Goal: Task Accomplishment & Management: Complete application form

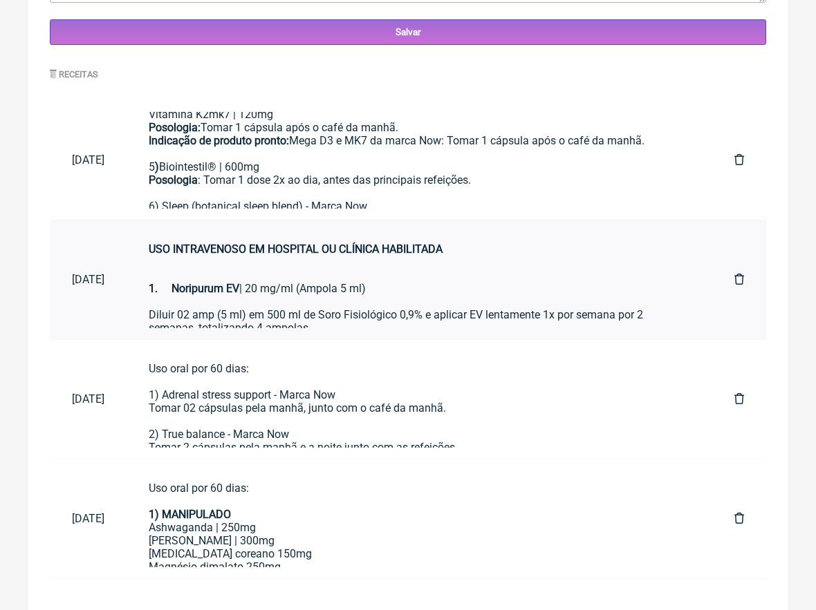
click at [285, 279] on div "USO INTRAVENOSO EM HOSPITAL OU CLÍNICA HABILITADA 1. Noripurum EV | 20 mg/ml (A…" at bounding box center [419, 269] width 541 height 53
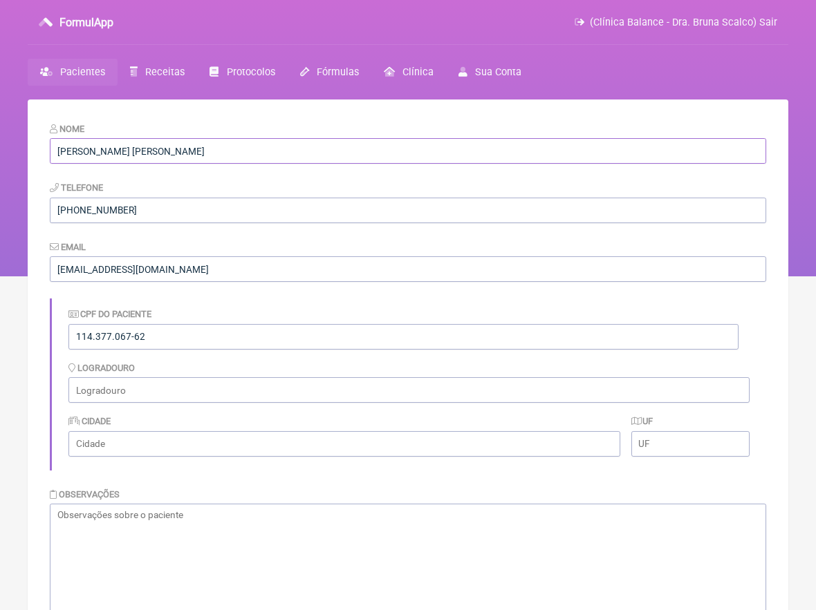
click at [167, 151] on input "[PERSON_NAME] [PERSON_NAME]" at bounding box center [408, 151] width 716 height 26
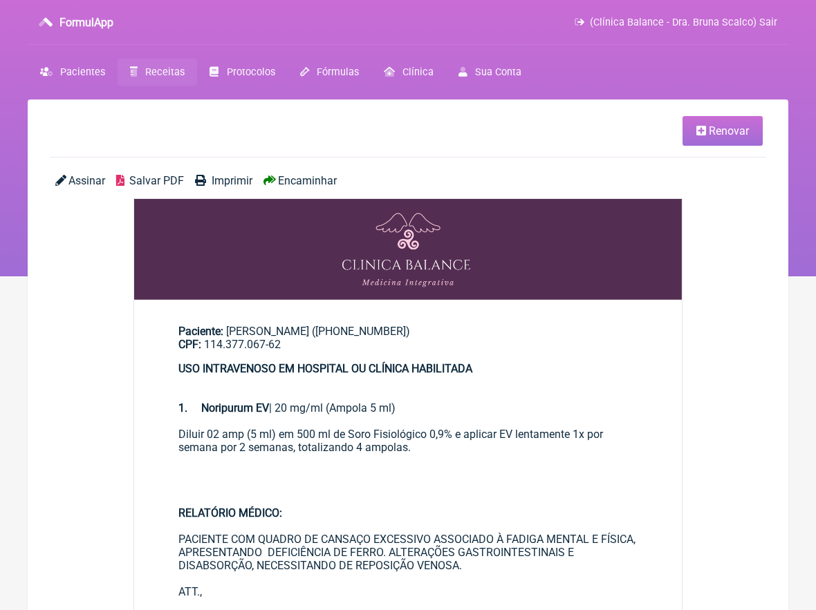
click at [753, 130] on link "Renovar" at bounding box center [722, 131] width 80 height 30
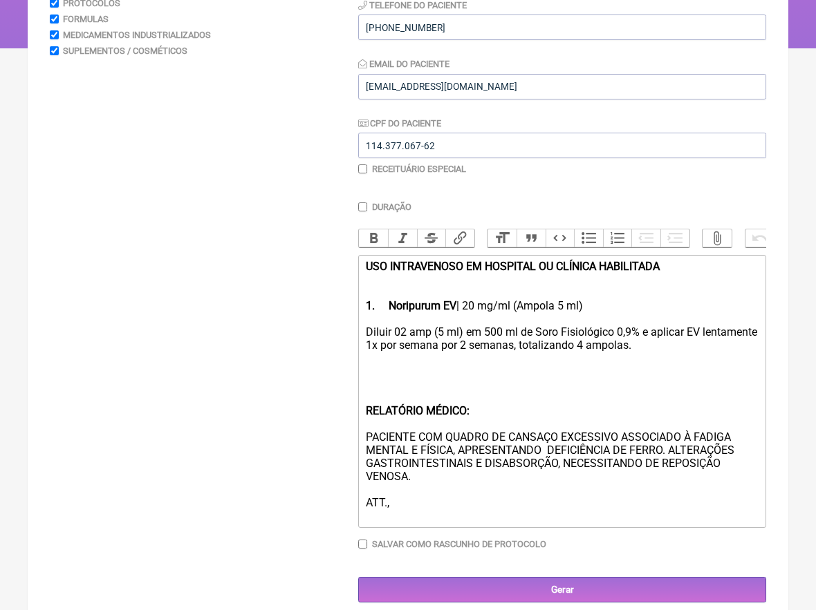
scroll to position [227, 0]
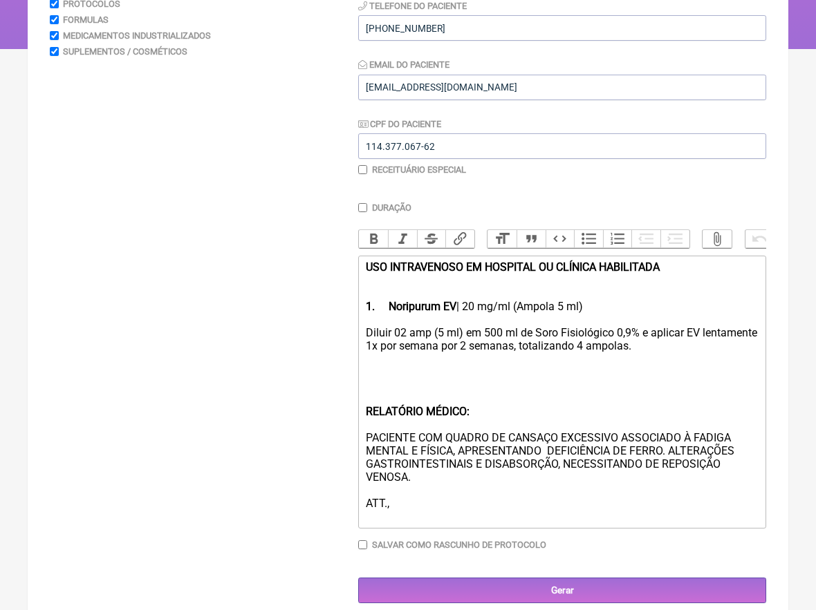
click at [430, 378] on div "Diluir 02 amp (5 ml) em 500 ml de Soro Fisiológico 0,9% e aplicar EV lentamente…" at bounding box center [562, 424] width 393 height 197
click at [406, 326] on div "Diluir 02 amp (5 ml) em 500 ml de Soro Fisiológico 0,9% e aplicar EV lentamente…" at bounding box center [562, 424] width 393 height 197
click at [523, 342] on div "Diluir 01 amp (5 ml) em 500 ml de Soro Fisiológico 0,9% e aplicar EV lentamente…" at bounding box center [562, 424] width 393 height 197
click at [642, 340] on div "Diluir 01 amp (5 ml) em 500 ml de Soro Fisiológico 0,9% e aplicar EV lentamente…" at bounding box center [562, 424] width 393 height 197
click at [638, 306] on div "USO INTRAVENOSO EM HOSPITAL OU CLÍNICA HABILITADA 1. Noripurum EV | 20 mg/ml (A…" at bounding box center [562, 287] width 393 height 53
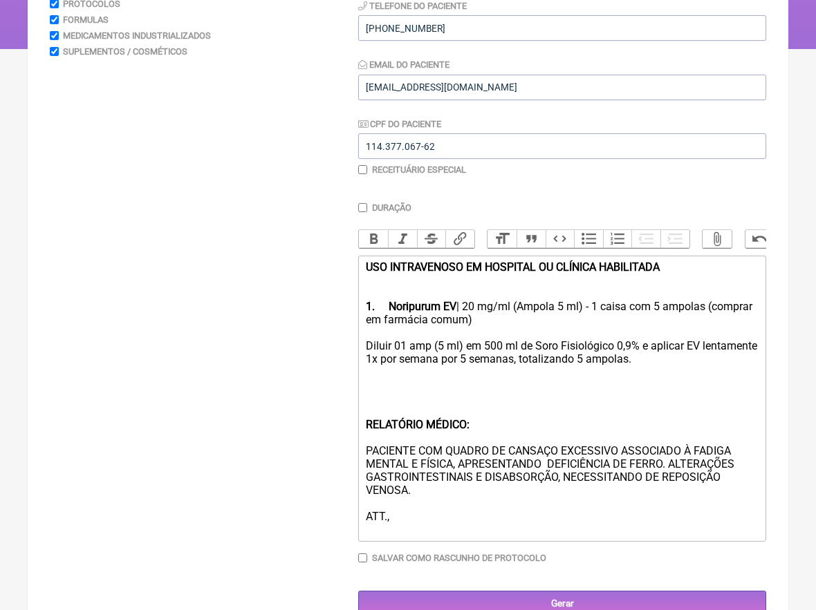
drag, startPoint x: 528, startPoint y: 316, endPoint x: 339, endPoint y: 316, distance: 188.7
click at [343, 316] on form "Buscar Protocolos Formulas Medicamentos Industrializados Suplementos / Cosmétic…" at bounding box center [408, 278] width 716 height 677
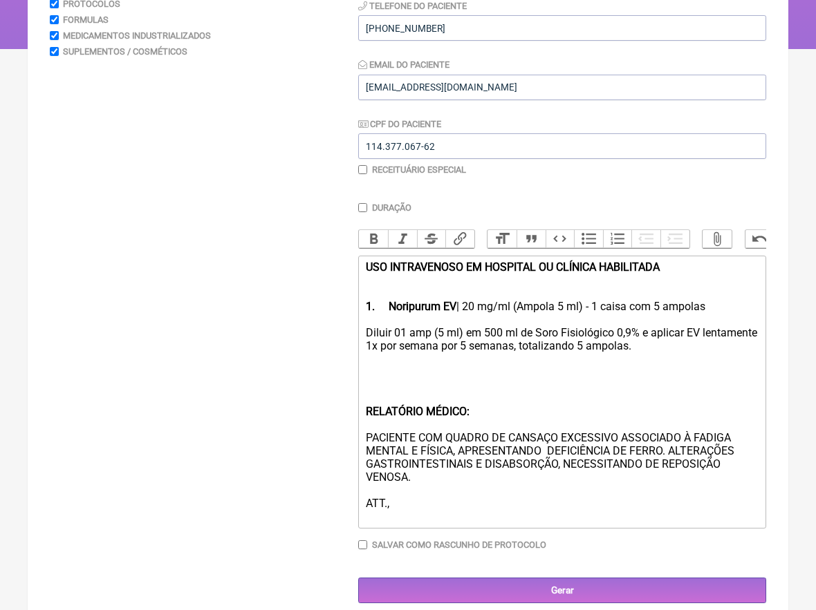
click at [389, 358] on div "Diluir 01 amp (5 ml) em 500 ml de Soro Fisiológico 0,9% e aplicar EV lentamente…" at bounding box center [562, 424] width 393 height 197
click at [455, 392] on div "Diluir 01 amp (5 ml) em 500 ml de Soro Fisiológico 0,9% e aplicar EV lentamente…" at bounding box center [562, 424] width 393 height 197
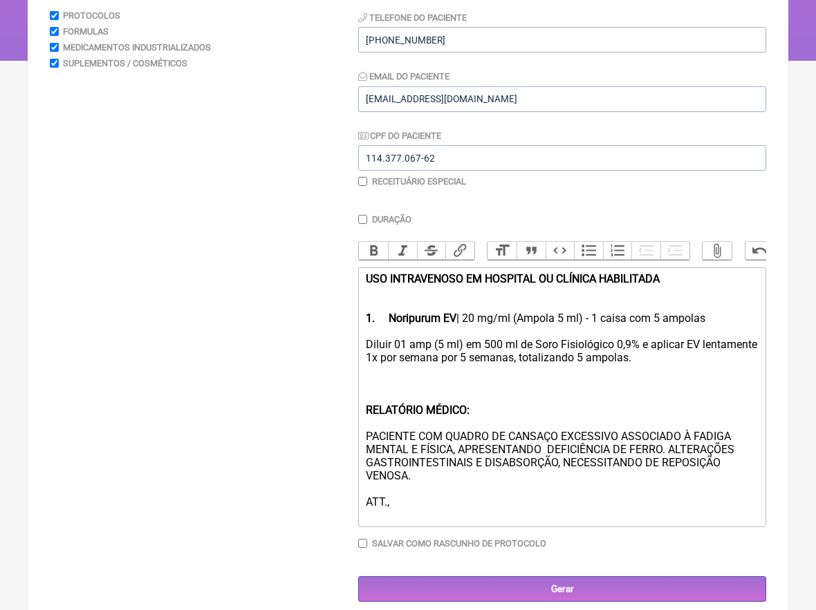
scroll to position [215, 0]
click at [668, 440] on div "Diluir 01 amp (5 ml) em 500 ml de Soro Fisiológico 0,9% e aplicar EV lentamente…" at bounding box center [562, 431] width 393 height 184
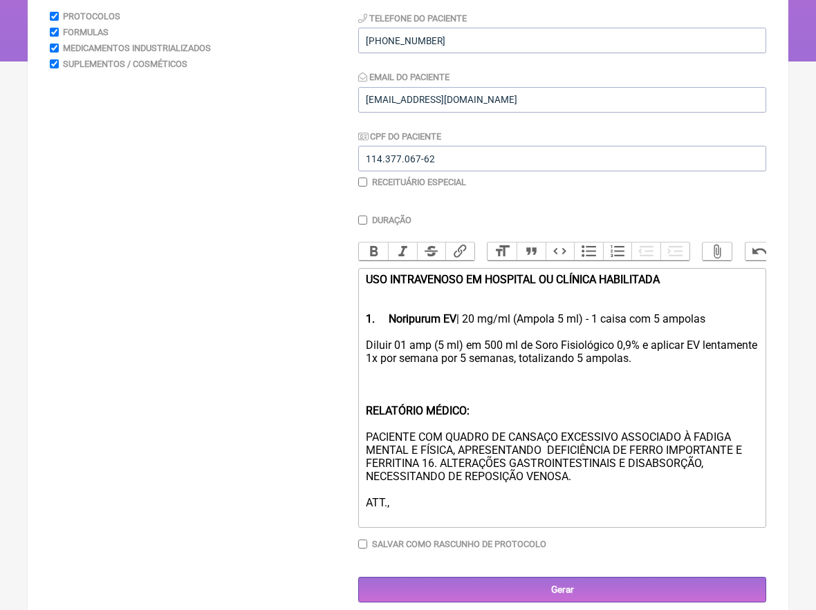
click at [713, 453] on div "Diluir 01 amp (5 ml) em 500 ml de Soro Fisiológico 0,9% e aplicar EV lentamente…" at bounding box center [562, 431] width 393 height 184
click at [615, 481] on div "Diluir 01 amp (5 ml) em 500 ml de Soro Fisiológico 0,9% e aplicar EV lentamente…" at bounding box center [562, 431] width 393 height 184
click at [440, 486] on div "Diluir 01 amp (5 ml) em 500 ml de Soro Fisiológico 0,9% e aplicar EV lentamente…" at bounding box center [562, 431] width 393 height 184
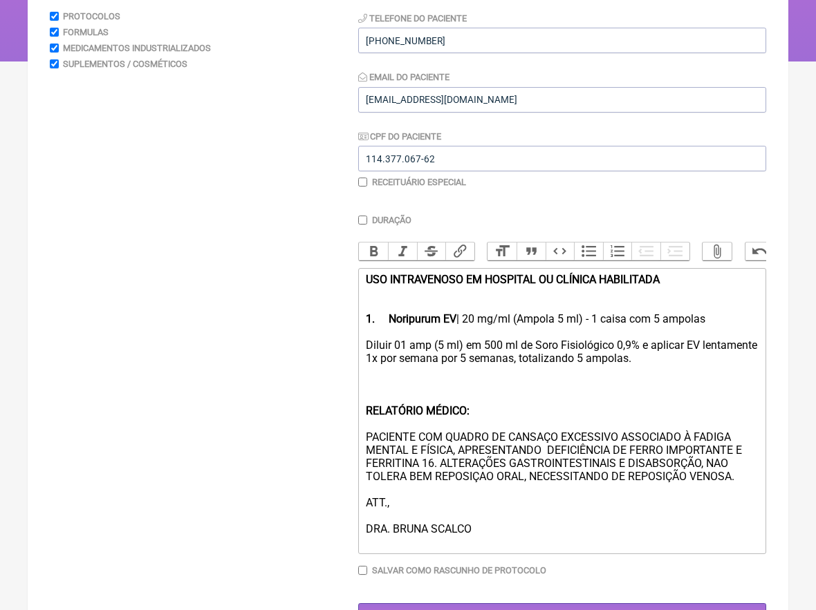
click at [756, 463] on div "Diluir 01 amp (5 ml) em 500 ml de Soro Fisiológico 0,9% e aplicar EV lentamente…" at bounding box center [562, 444] width 393 height 210
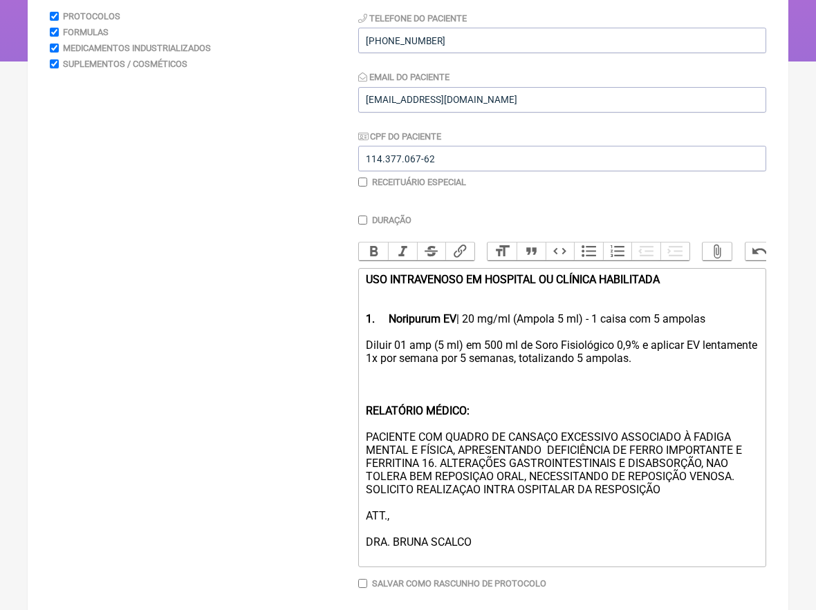
click at [525, 476] on div "Diluir 01 amp (5 ml) em 500 ml de Soro Fisiológico 0,9% e aplicar EV lentamente…" at bounding box center [562, 450] width 393 height 223
click at [472, 477] on div "Diluir 01 amp (5 ml) em 500 ml de Soro Fisiológico 0,9% e aplicar EV lentamente…" at bounding box center [562, 450] width 393 height 223
click at [707, 350] on div "Diluir 01 amp (5 ml) em 500 ml de Soro Fisiológico 0,9% e aplicar EV lentamente…" at bounding box center [562, 450] width 393 height 223
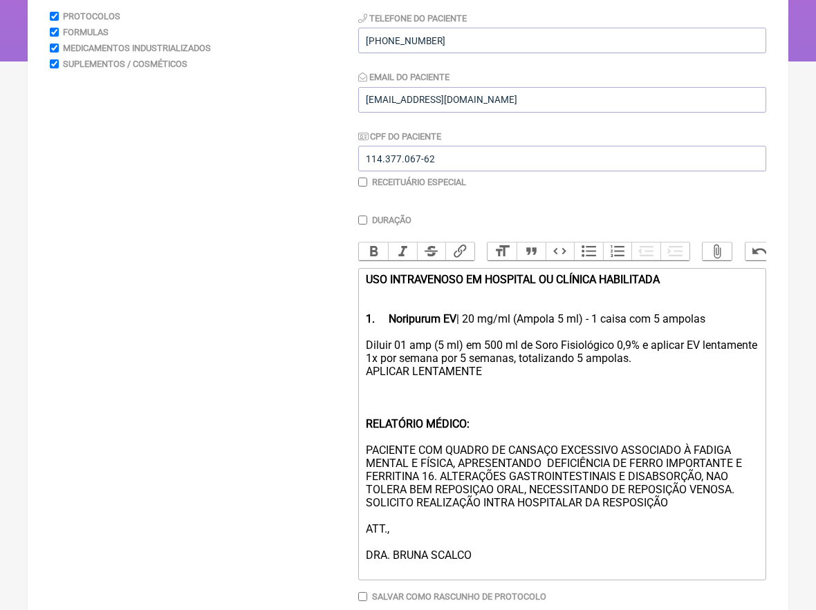
click at [369, 365] on div "Diluir 01 amp (5 ml) em 500 ml de Soro Fisiológico 0,9% e aplicar EV lentamente…" at bounding box center [562, 457] width 393 height 236
click at [509, 366] on div "Diluir 01 amp (5 ml) em 500 ml de Soro Fisiológico 0,9% e aplicar EV lentamente…" at bounding box center [562, 457] width 393 height 236
type trix-editor "<div><strong>USO INTRAVENOSO EM HOSPITAL OU CLÍNICA HABILITADA <br><br><br>1.</…"
click at [474, 369] on div "Diluir 01 amp (5 ml) em 500 ml de Soro Fisiológico 0,9% e aplicar EV lentamente…" at bounding box center [562, 457] width 393 height 236
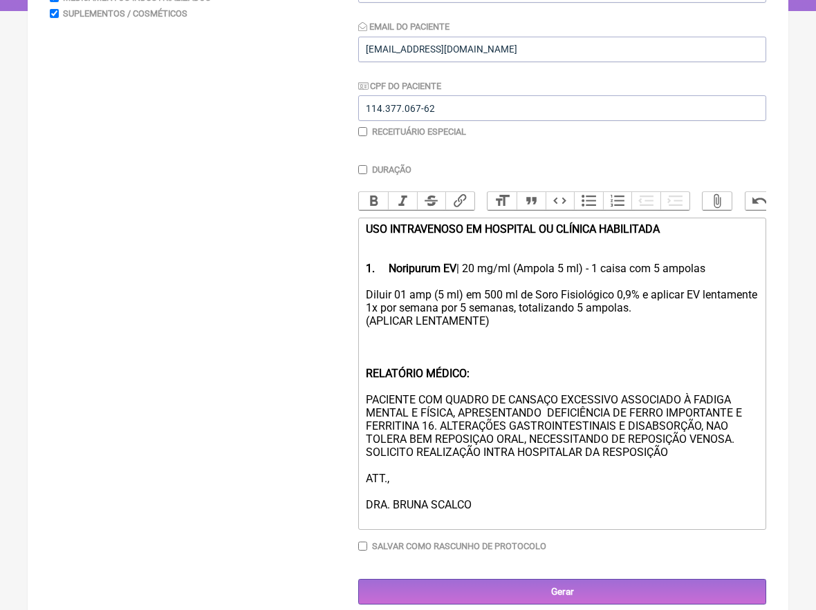
scroll to position [265, 0]
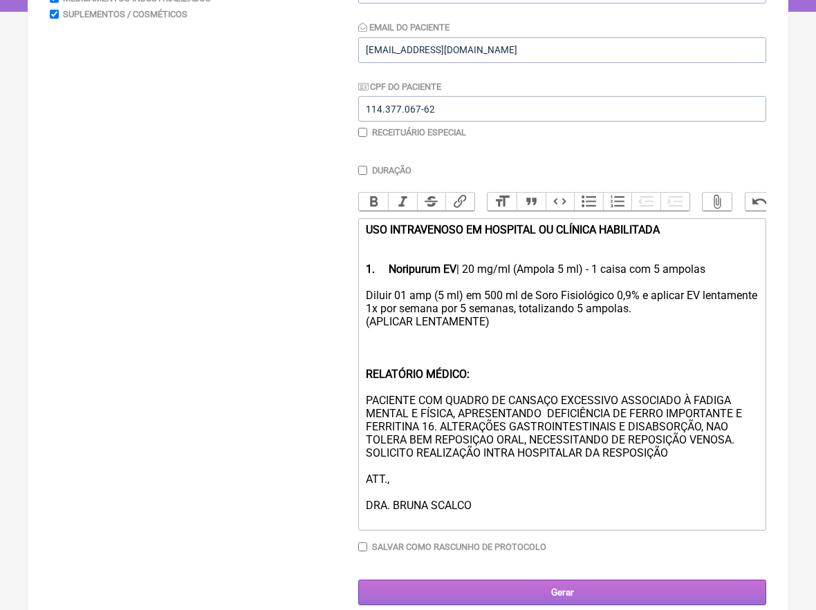
click at [587, 580] on input "Gerar" at bounding box center [562, 593] width 408 height 26
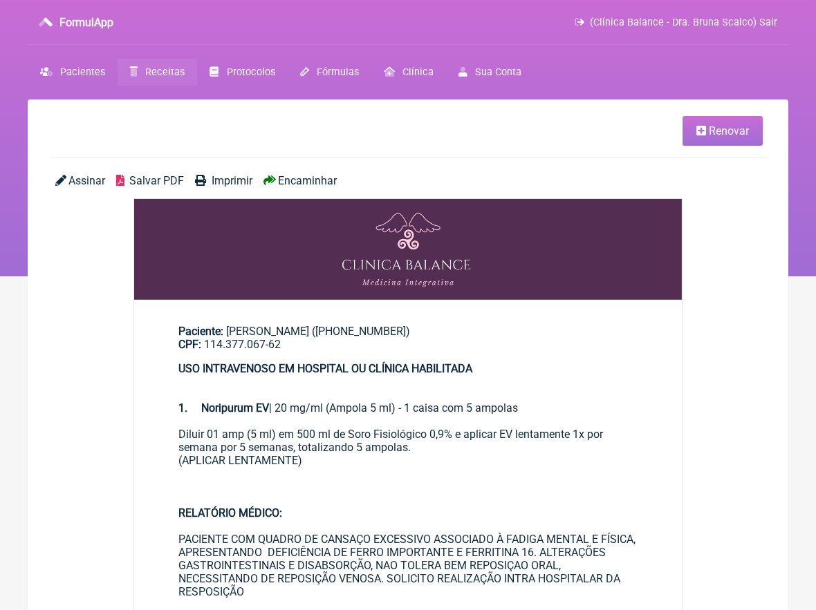
click at [93, 180] on span "Assinar" at bounding box center [86, 180] width 37 height 13
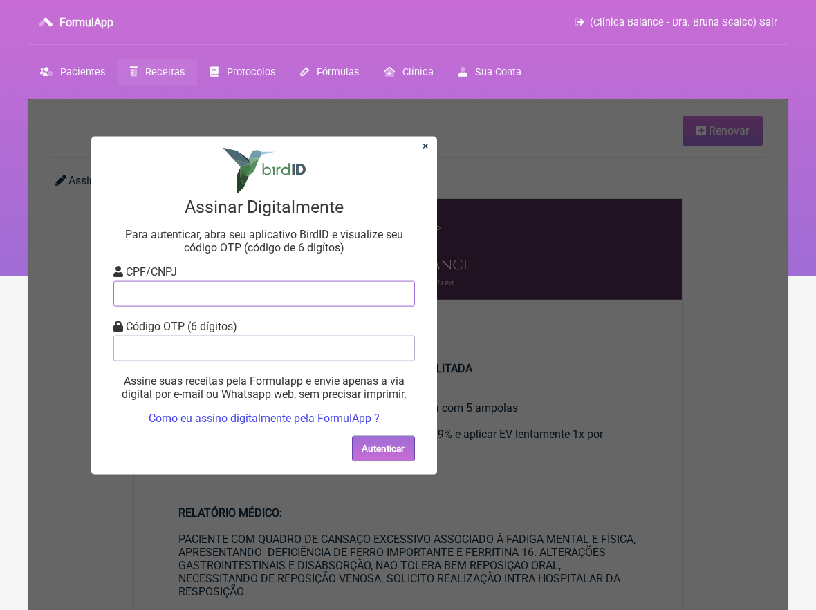
click at [196, 300] on input "tel" at bounding box center [263, 294] width 301 height 26
type input "08157885680"
click at [207, 347] on input "tel" at bounding box center [263, 348] width 301 height 26
click at [362, 447] on button "Autenticar" at bounding box center [383, 449] width 63 height 26
click at [148, 353] on input "041068" at bounding box center [263, 348] width 301 height 26
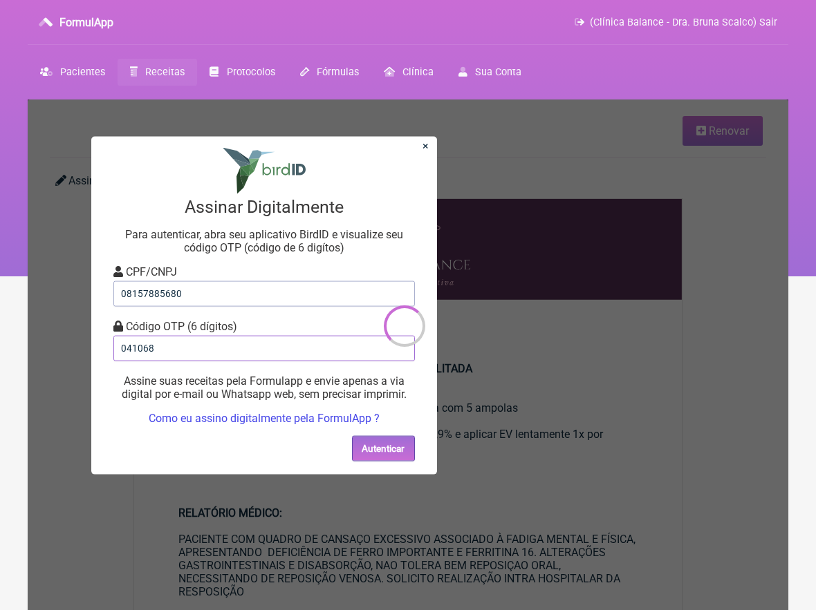
click at [148, 353] on input "041068" at bounding box center [263, 348] width 301 height 26
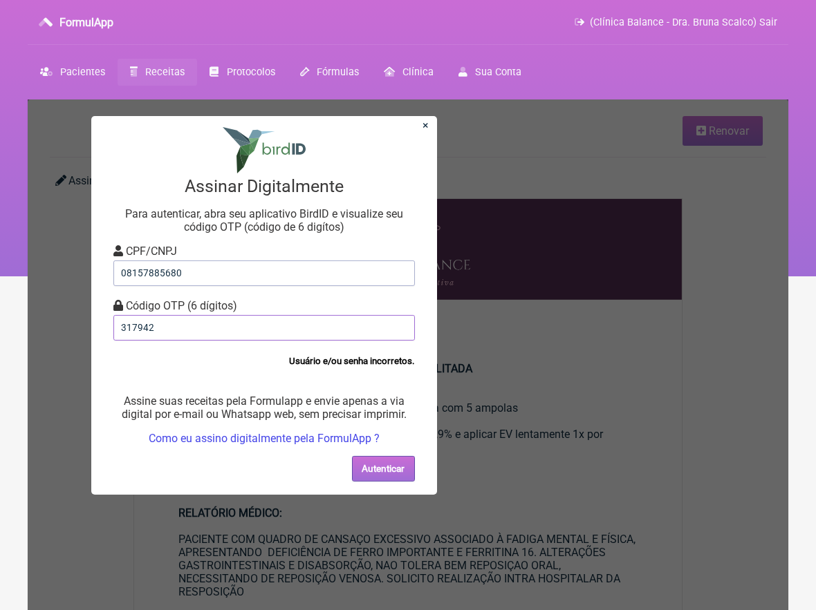
type input "317942"
click at [364, 465] on button "Autenticar" at bounding box center [383, 469] width 63 height 26
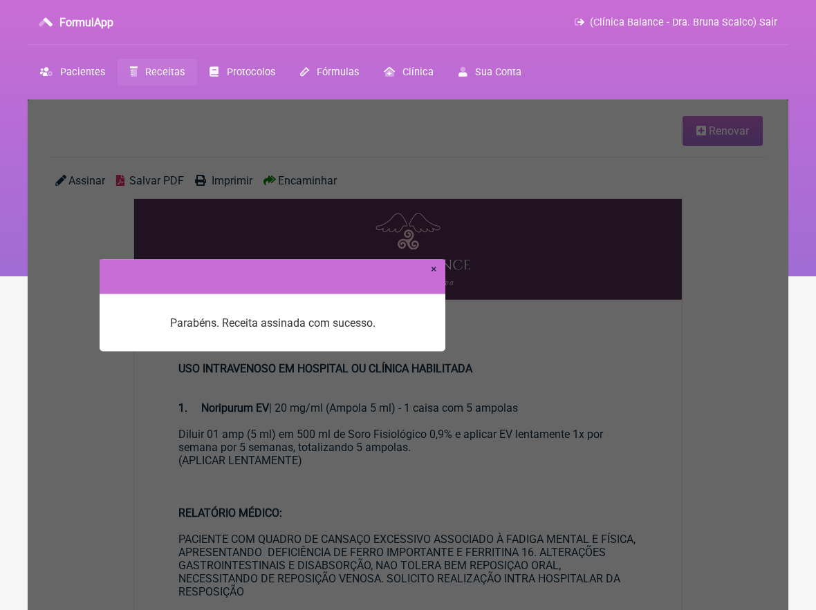
click at [436, 270] on link "×" at bounding box center [434, 268] width 6 height 13
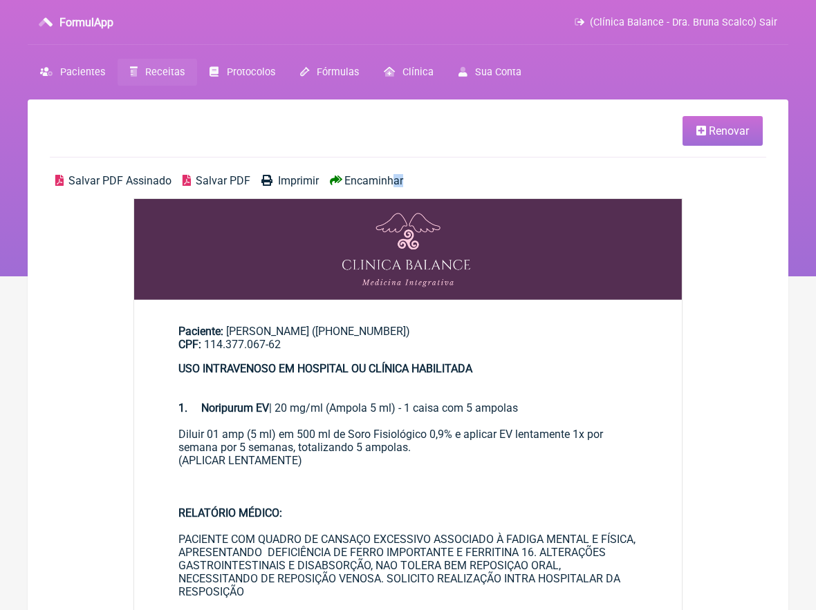
click at [392, 185] on div "Salvar PDF Assinado Salvar PDF Imprimir Encaminhar" at bounding box center [408, 186] width 716 height 24
click at [382, 182] on span "Encaminhar" at bounding box center [373, 180] width 59 height 13
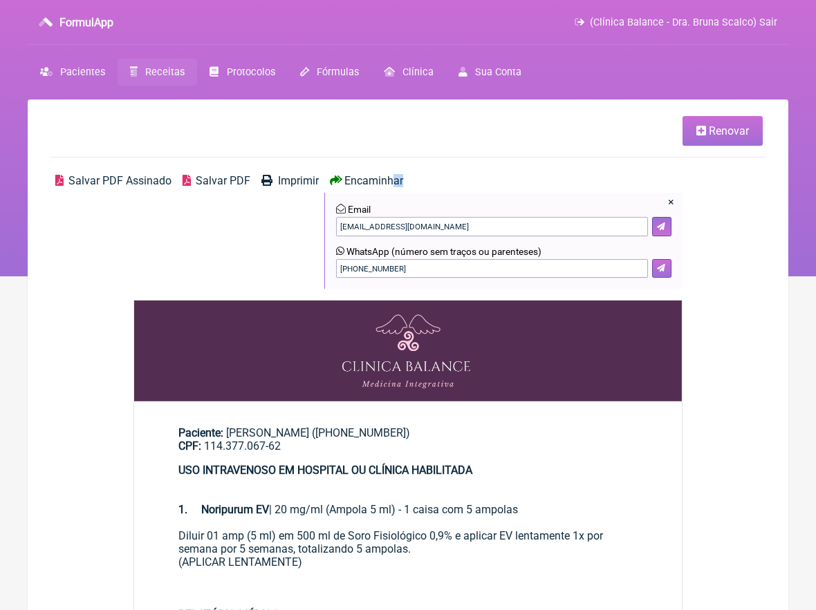
click at [665, 272] on button at bounding box center [661, 268] width 19 height 19
click at [155, 78] on link "Receitas" at bounding box center [158, 72] width 80 height 27
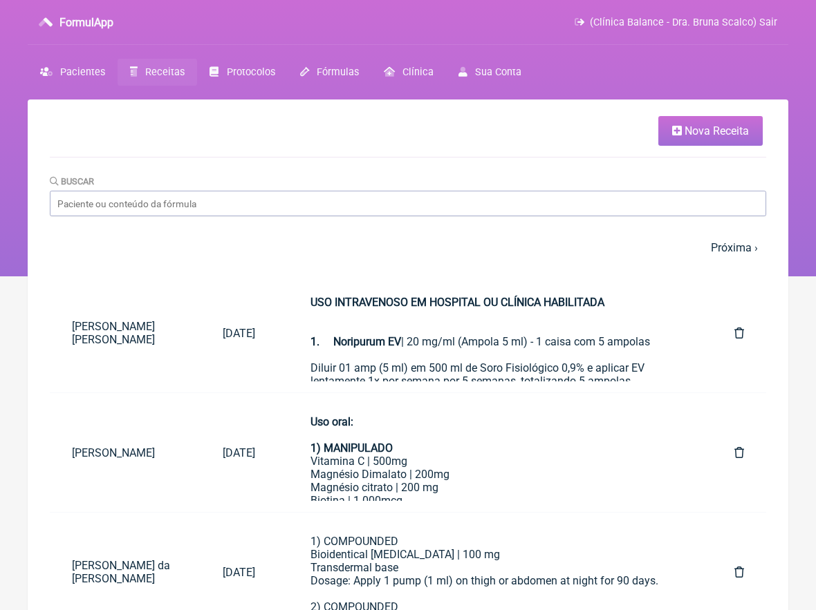
click at [707, 134] on span "Nova Receita" at bounding box center [716, 130] width 64 height 13
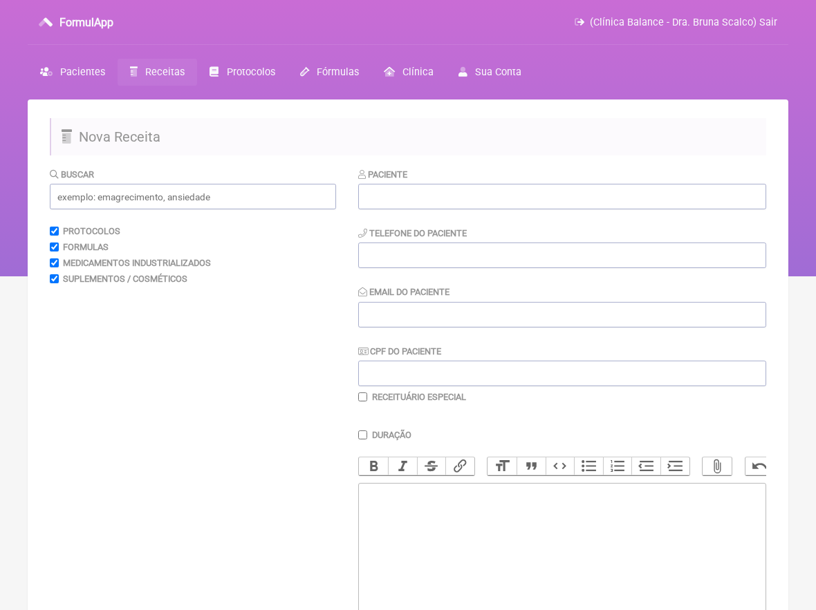
click at [166, 74] on span "Receitas" at bounding box center [164, 72] width 39 height 12
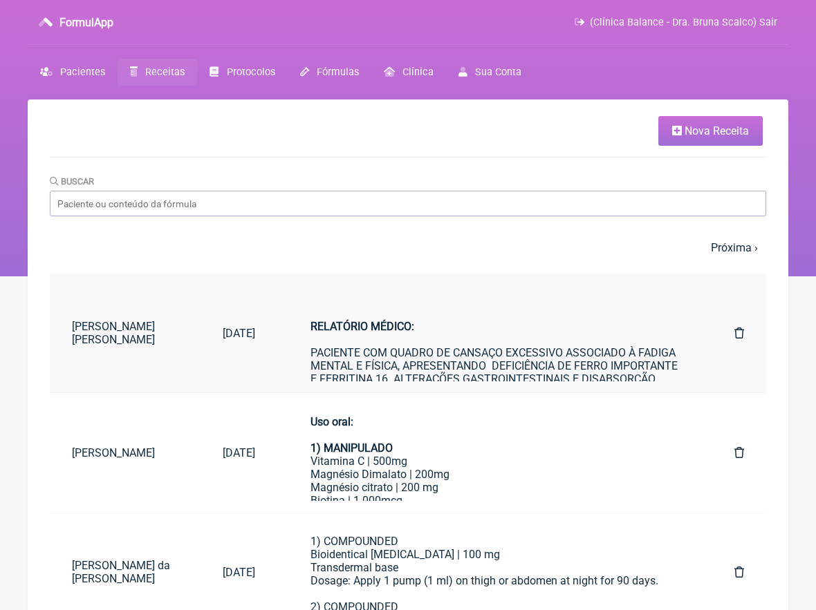
scroll to position [121, 0]
click at [137, 197] on input "Buscar" at bounding box center [408, 204] width 716 height 26
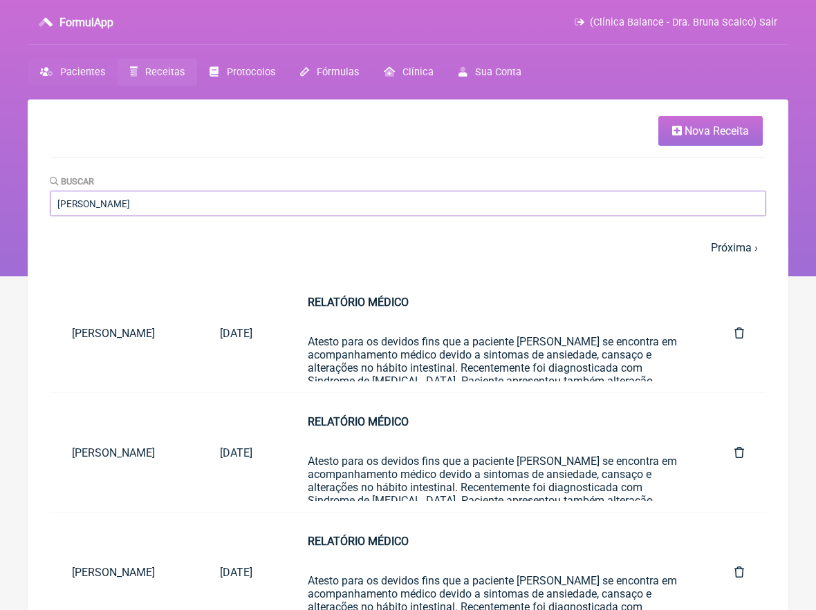
scroll to position [0, 0]
type input "RENATA KLI"
click at [82, 66] on span "Pacientes" at bounding box center [82, 72] width 45 height 12
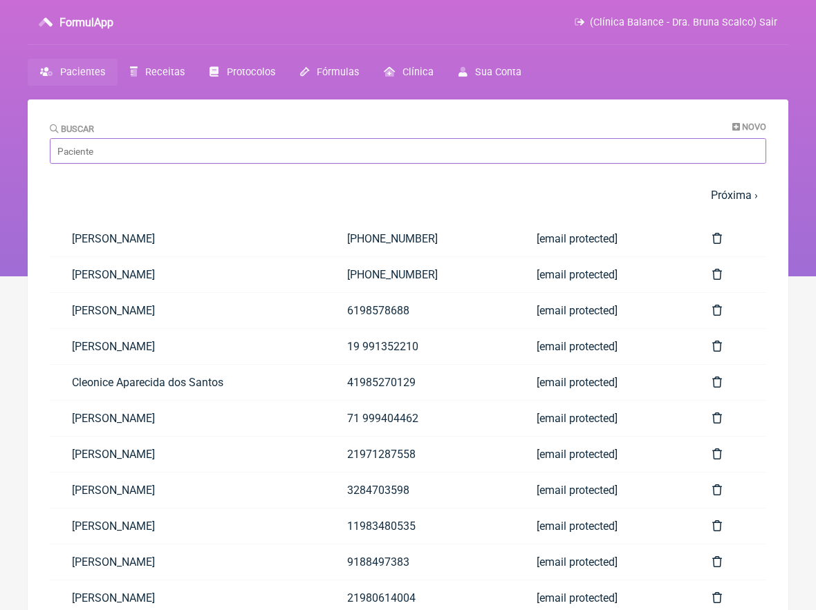
click at [183, 157] on input "Buscar" at bounding box center [408, 151] width 716 height 26
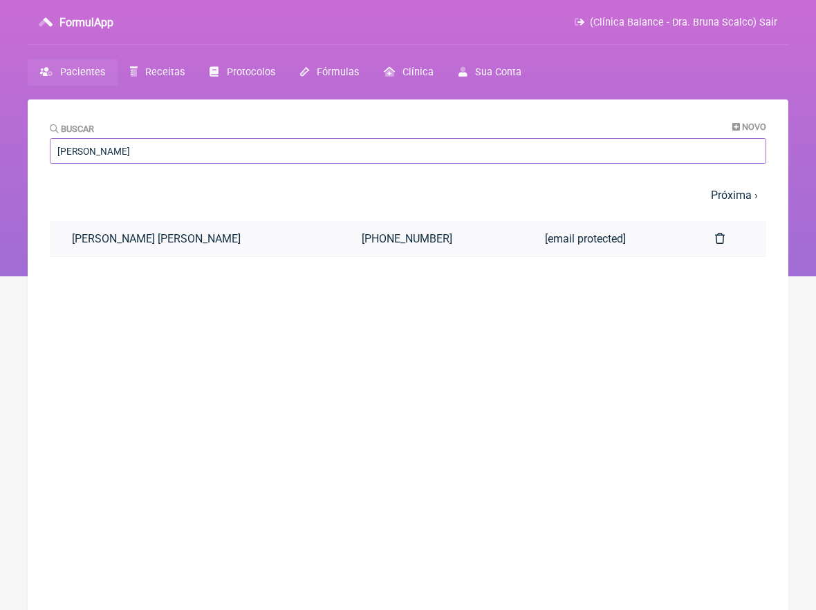
type input "RENATA KLINGE"
click at [207, 237] on link "Renata Klinger Perisse de Oliveira" at bounding box center [195, 238] width 290 height 35
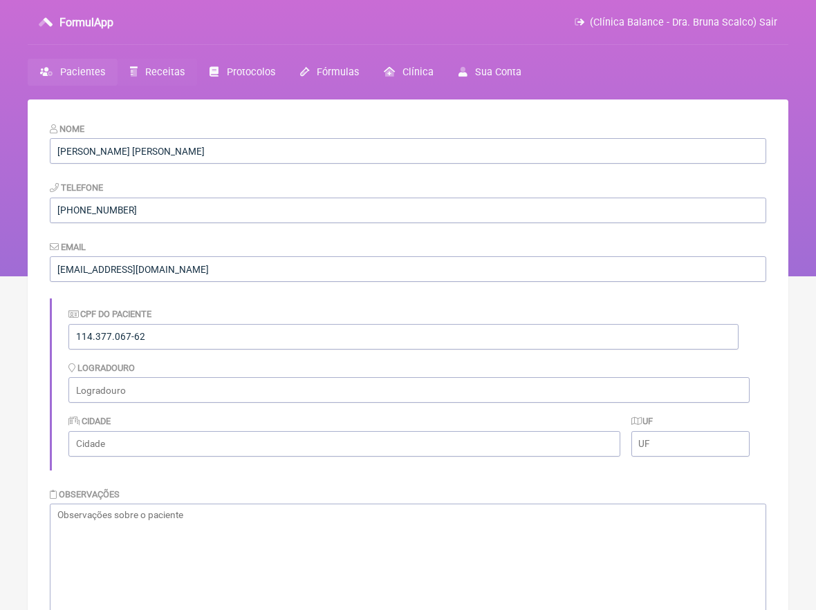
click at [165, 71] on span "Receitas" at bounding box center [164, 72] width 39 height 12
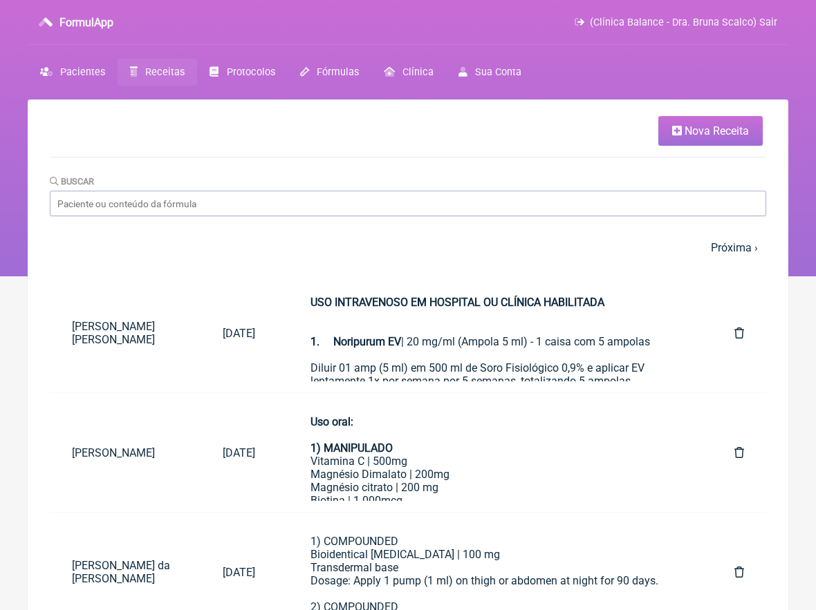
click at [699, 133] on span "Nova Receita" at bounding box center [716, 130] width 64 height 13
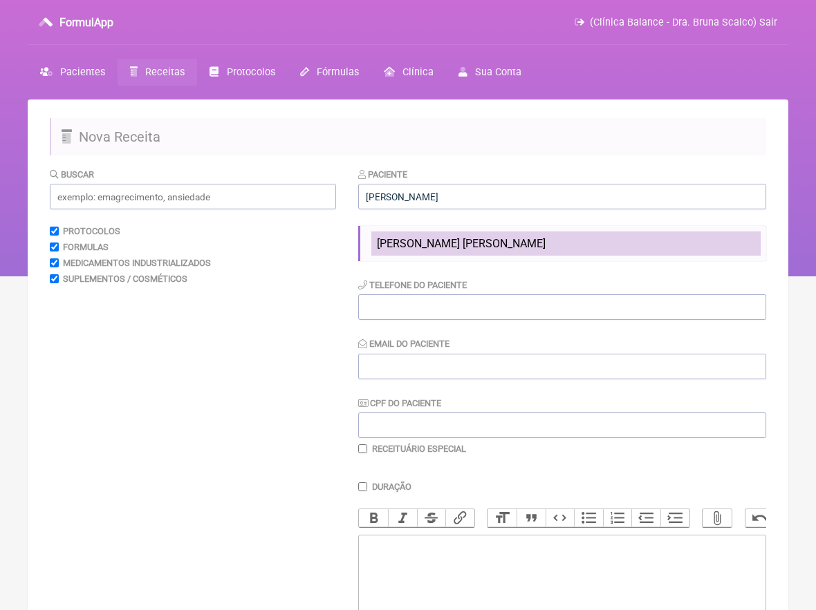
click at [479, 240] on span "[PERSON_NAME] [PERSON_NAME]" at bounding box center [461, 243] width 169 height 13
type input "[PERSON_NAME] [PERSON_NAME]"
type input "[PHONE_NUMBER]"
type input "[EMAIL_ADDRESS][DOMAIN_NAME]"
type input "114.377.067-62"
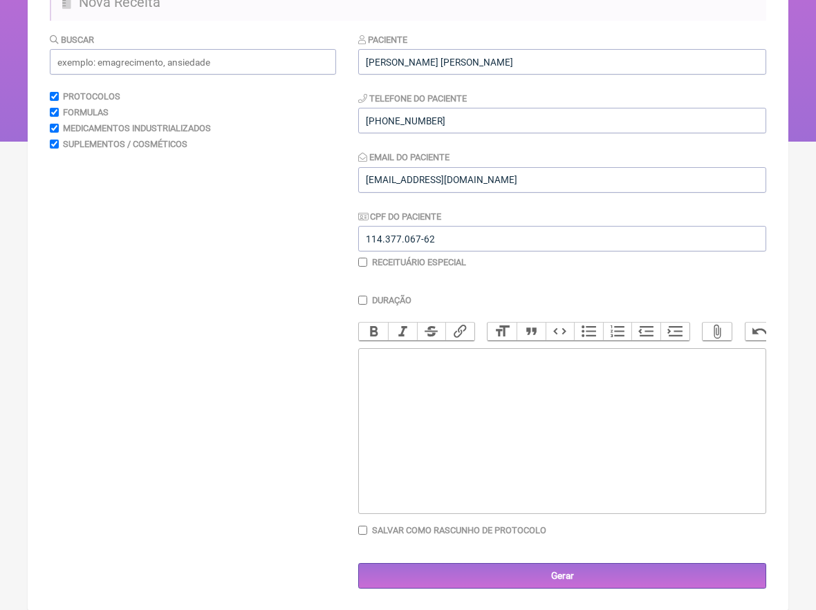
scroll to position [134, 0]
click at [166, 70] on input "text" at bounding box center [193, 63] width 286 height 26
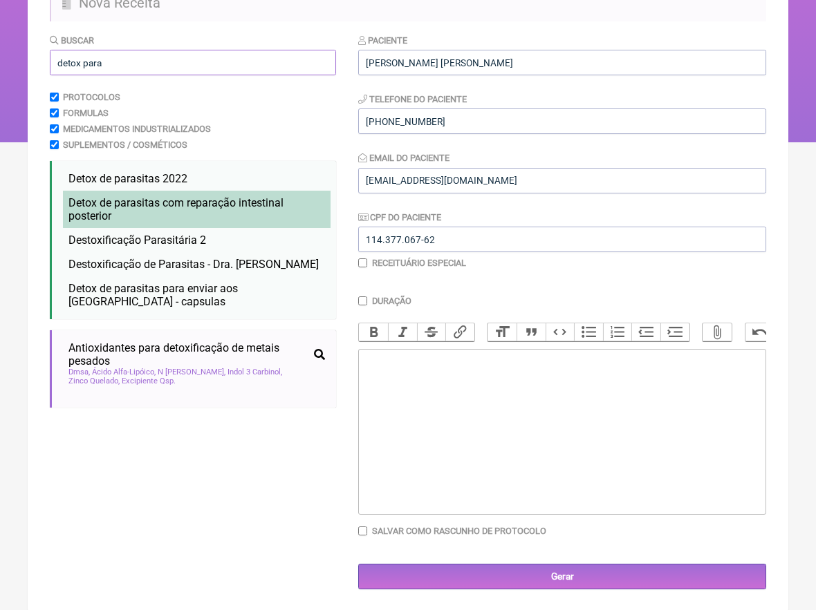
type input "detox para"
click at [218, 210] on li "Detox de parasitas com reparação intestinal posterior detox de parasitas despar…" at bounding box center [197, 209] width 268 height 37
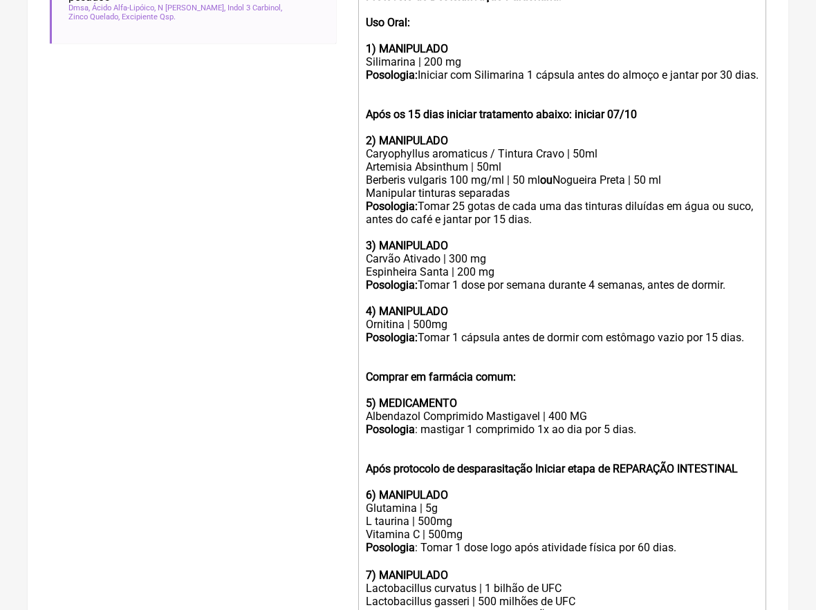
scroll to position [492, 0]
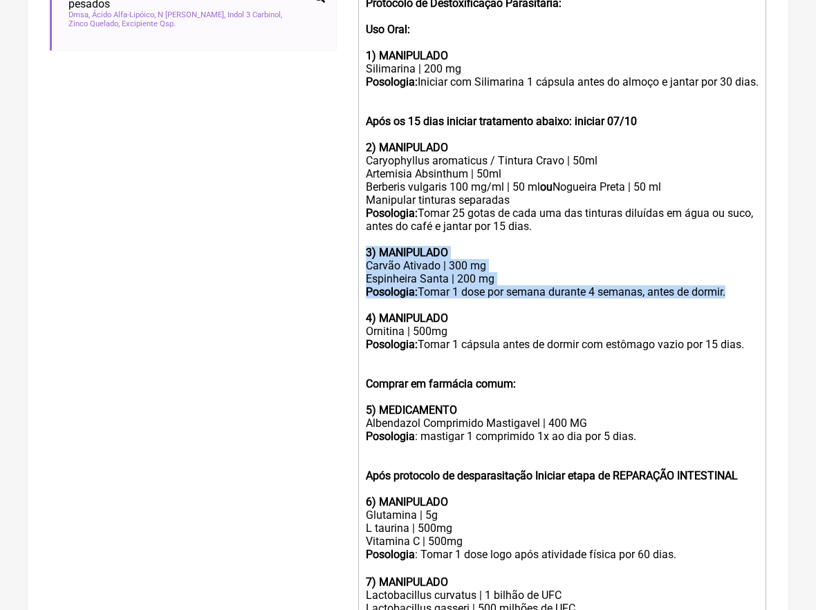
drag, startPoint x: 752, startPoint y: 288, endPoint x: 362, endPoint y: 255, distance: 390.7
click at [362, 255] on trix-editor "Protocolo de Destoxificação Parasitária: Uso Oral: 1) MANIPULADO Silimarina | 2…" at bounding box center [562, 380] width 408 height 776
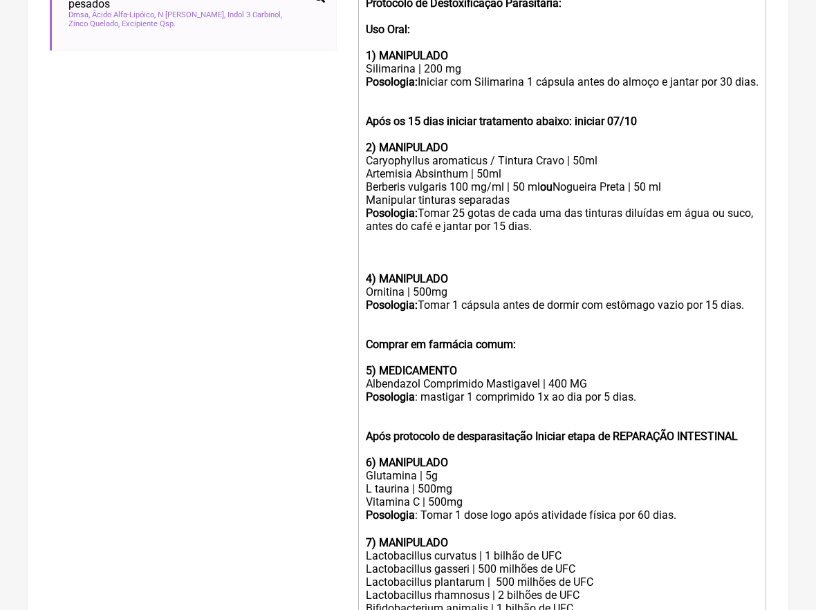
scroll to position [438, 0]
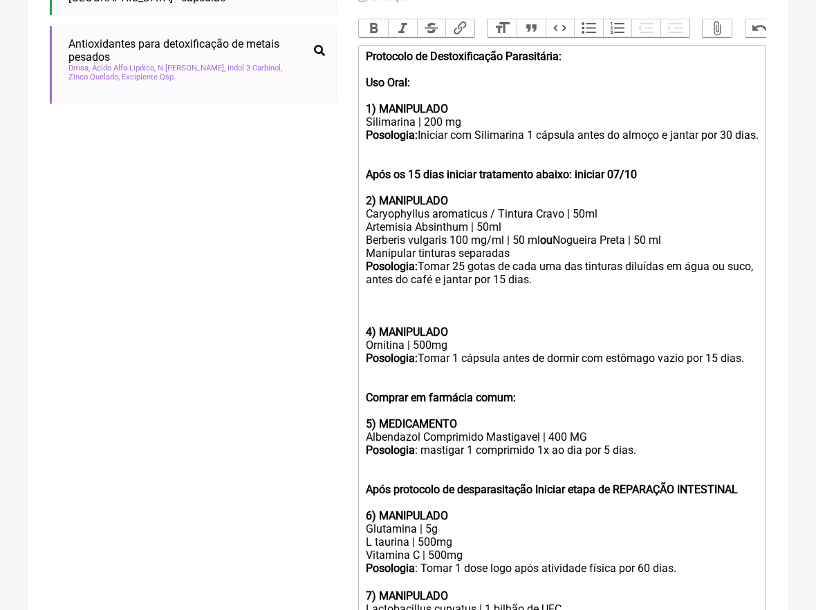
click at [422, 144] on div "Protocolo de Destoxificação Parasitária: Uso Oral: 1) MANIPULADO Silimarina | 2…" at bounding box center [562, 129] width 393 height 158
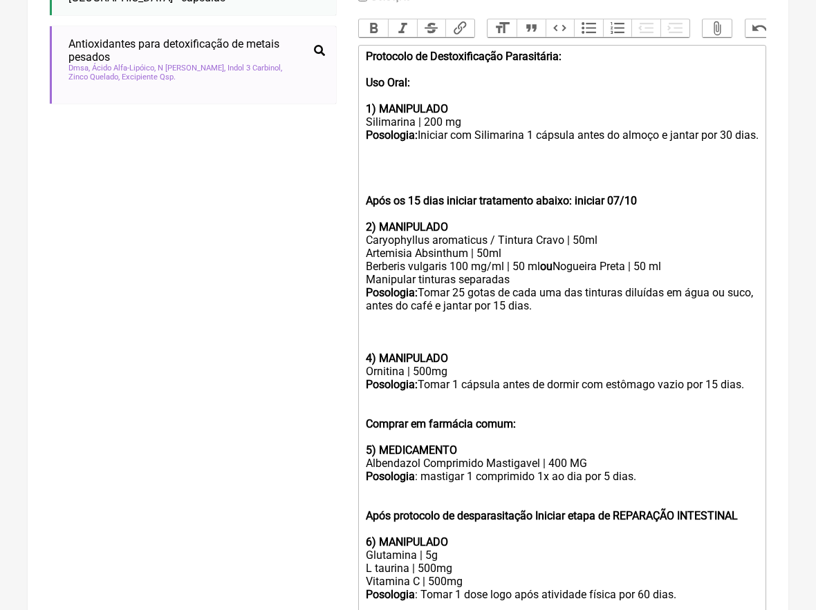
paste trix-editor "strong>3) MANIPULADO&nbsp;</strong></div><div>Carvão Ativado | 300 mg</div><div…"
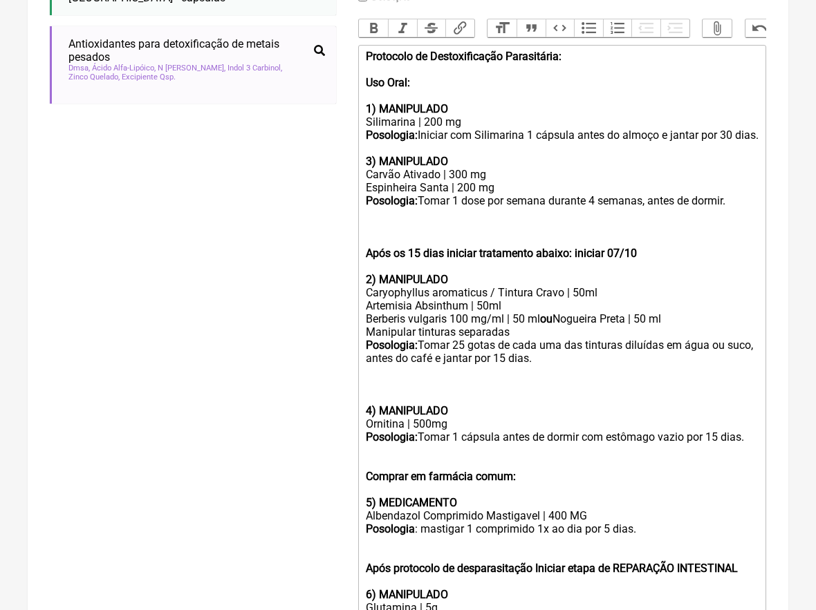
click at [371, 165] on strong "3) MANIPULADO" at bounding box center [407, 161] width 82 height 13
click at [407, 67] on div "Protocolo de Destoxificação Parasitária: Uso Oral: 1) MANIPULADO Silimarina | 2…" at bounding box center [562, 109] width 393 height 118
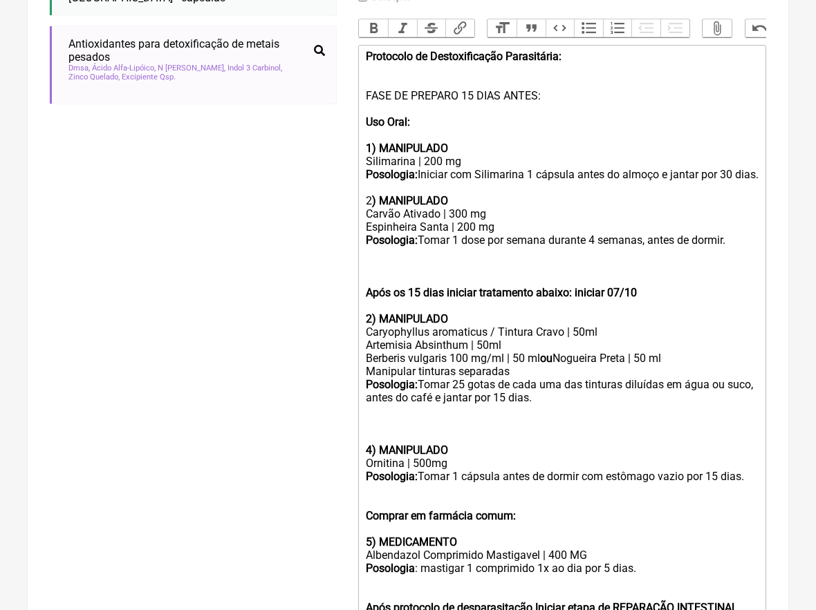
click at [740, 170] on div "Protocolo de Destoxificação Parasitária: FASE DE PREPARO 15 DIAS ANTES: Uso Ora…" at bounding box center [562, 129] width 393 height 158
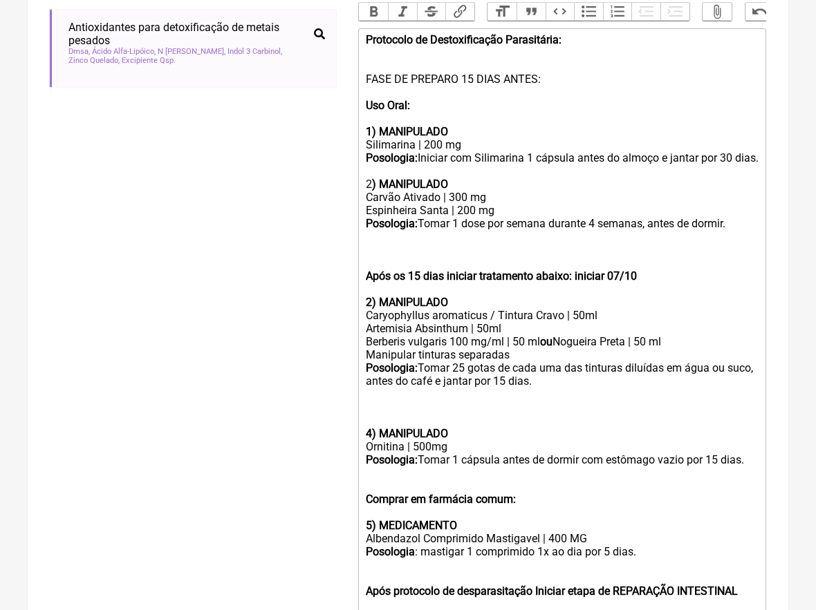
scroll to position [456, 0]
click at [459, 253] on div "Após os 15 dias iniciar tratamento abaixo: iniciar 07/10 2) MANIPULADO" at bounding box center [562, 269] width 393 height 79
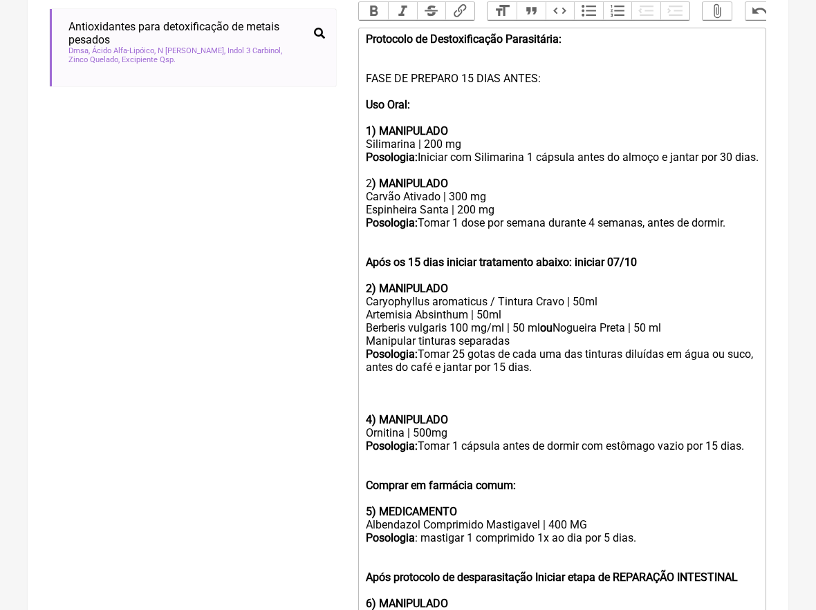
click at [657, 261] on div "Após os 15 dias iniciar tratamento abaixo: iniciar 07/10 2) MANIPULADO" at bounding box center [562, 263] width 393 height 66
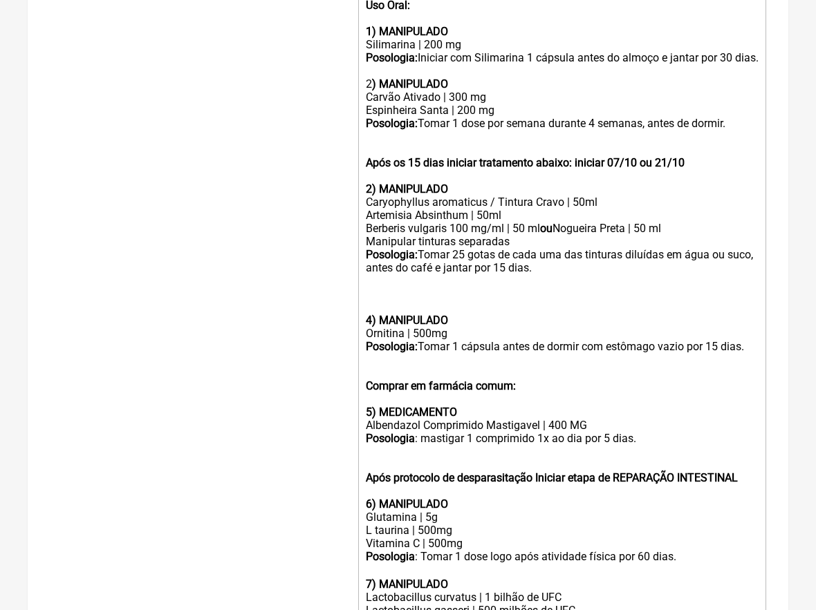
scroll to position [559, 0]
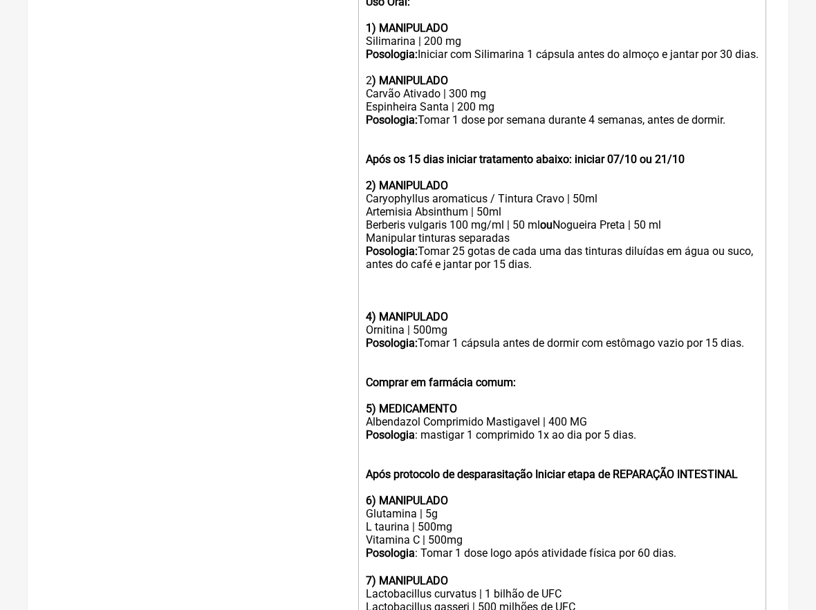
click at [407, 288] on div at bounding box center [562, 284] width 393 height 26
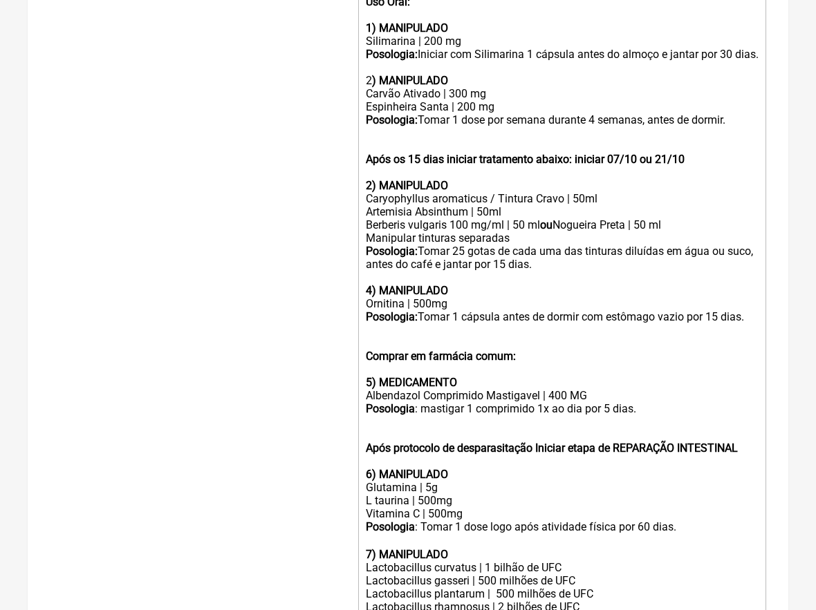
click at [373, 183] on strong "2) MANIPULADO" at bounding box center [407, 185] width 82 height 13
click at [370, 284] on strong "4) MANIPULADO" at bounding box center [407, 290] width 82 height 13
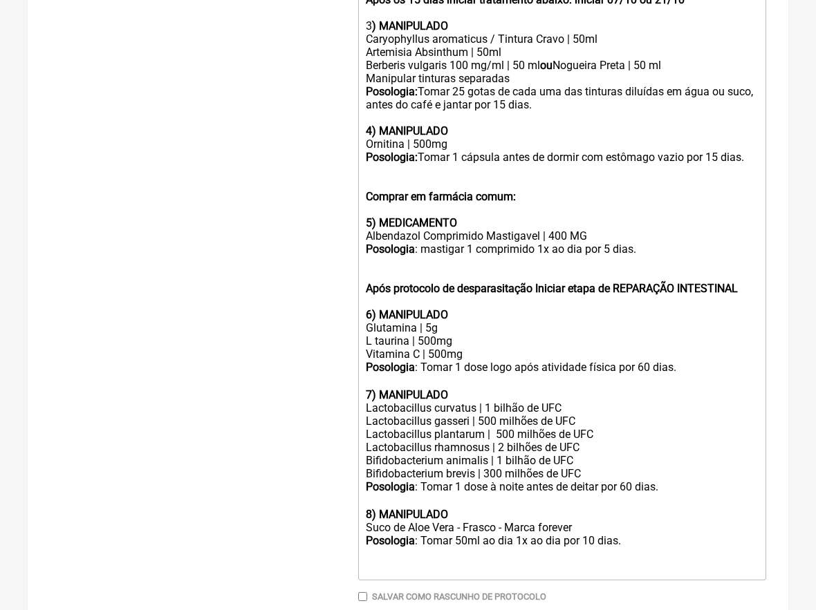
scroll to position [740, 0]
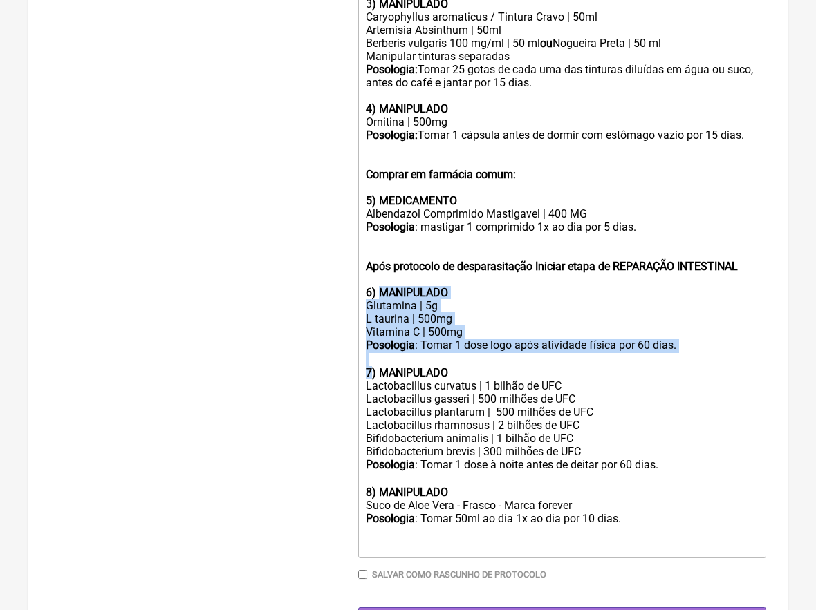
drag, startPoint x: 371, startPoint y: 362, endPoint x: 382, endPoint y: 290, distance: 72.7
click at [382, 290] on trix-editor "Protocolo de Destoxificação Parasitária: FASE DE PREPARO 15 DIAS ANTES: Uso Ora…" at bounding box center [562, 151] width 408 height 816
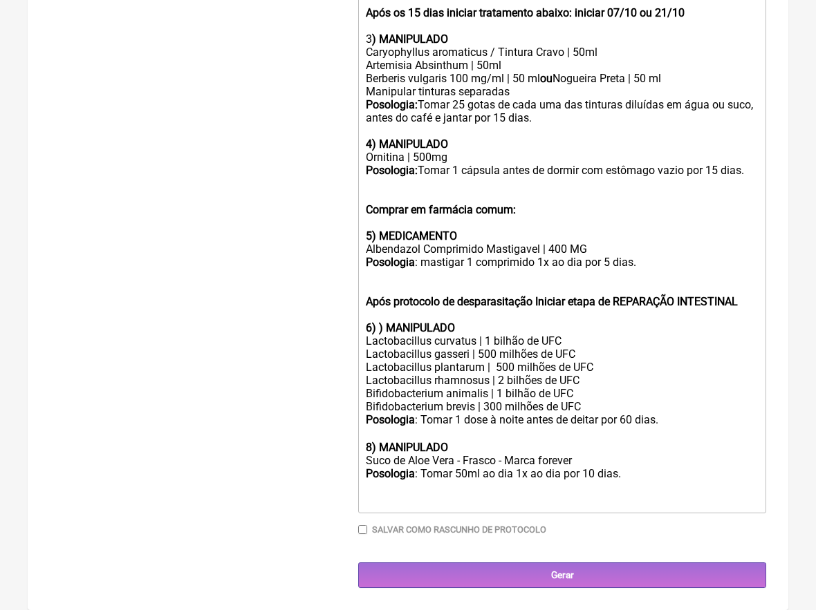
scroll to position [688, 0]
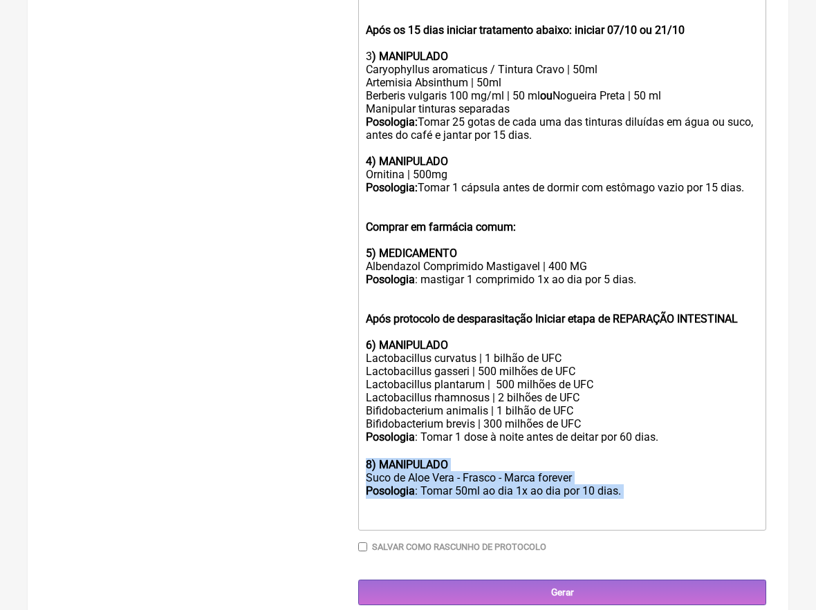
drag, startPoint x: 447, startPoint y: 494, endPoint x: 353, endPoint y: 456, distance: 101.4
click at [353, 456] on form "Buscar detox para Protocolos Formulas Medicamentos Industrializados Suplementos…" at bounding box center [408, 42] width 716 height 1126
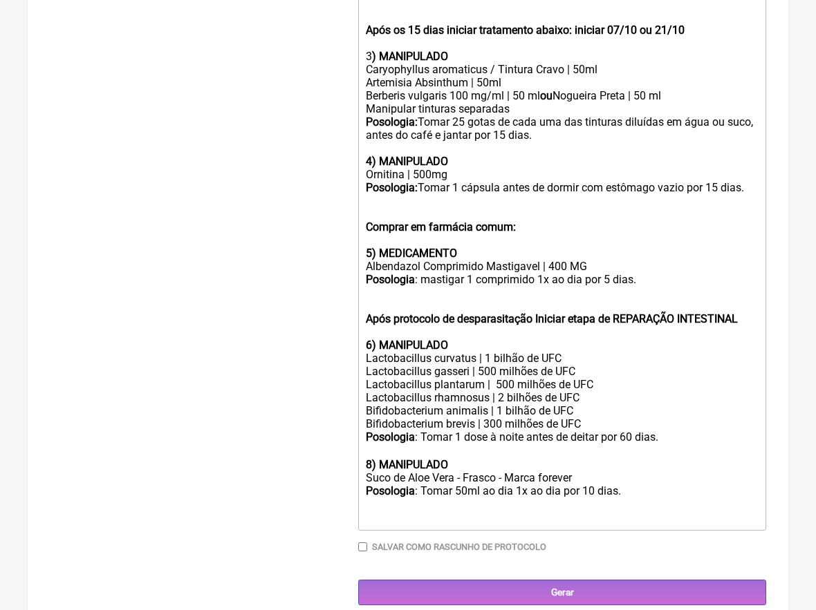
scroll to position [651, 0]
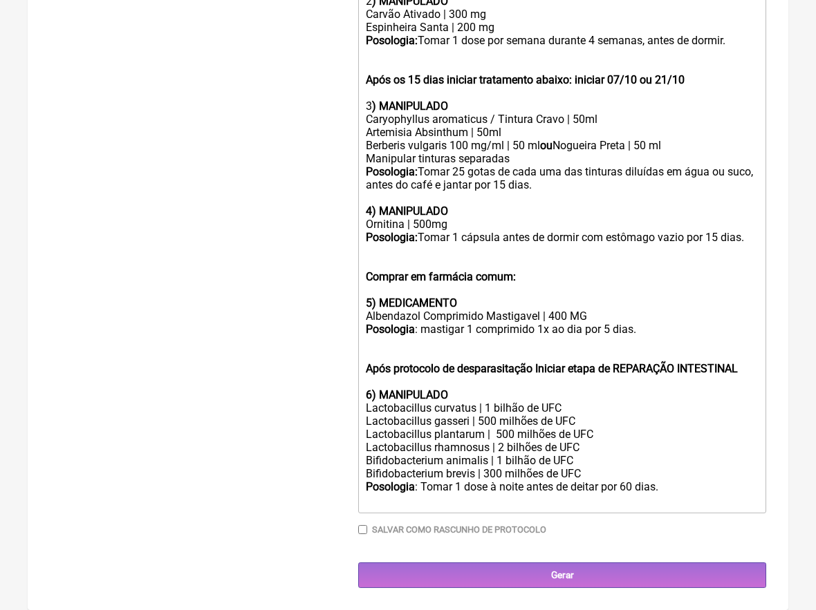
type trix-editor "<div><strong>Protocolo de Destoxificação Parasitária:</strong><br><br><br>FASE …"
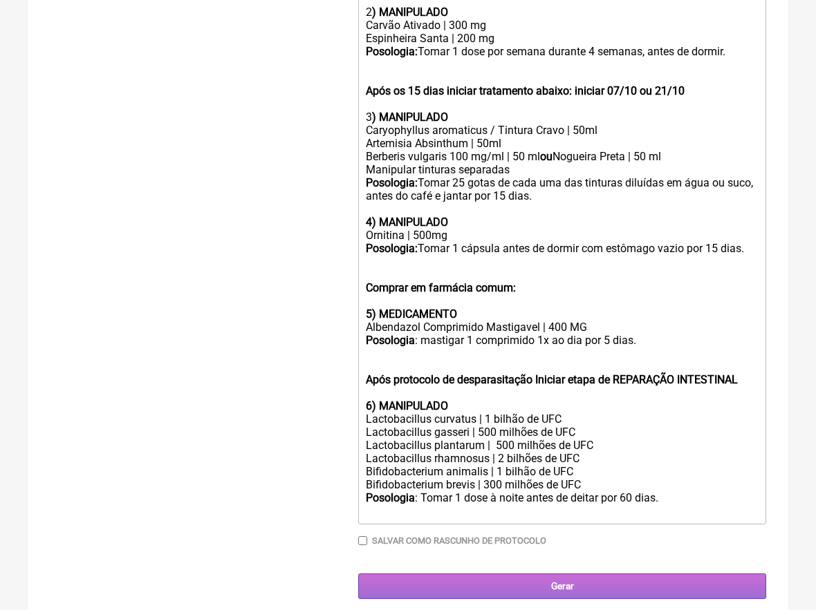
scroll to position [626, 0]
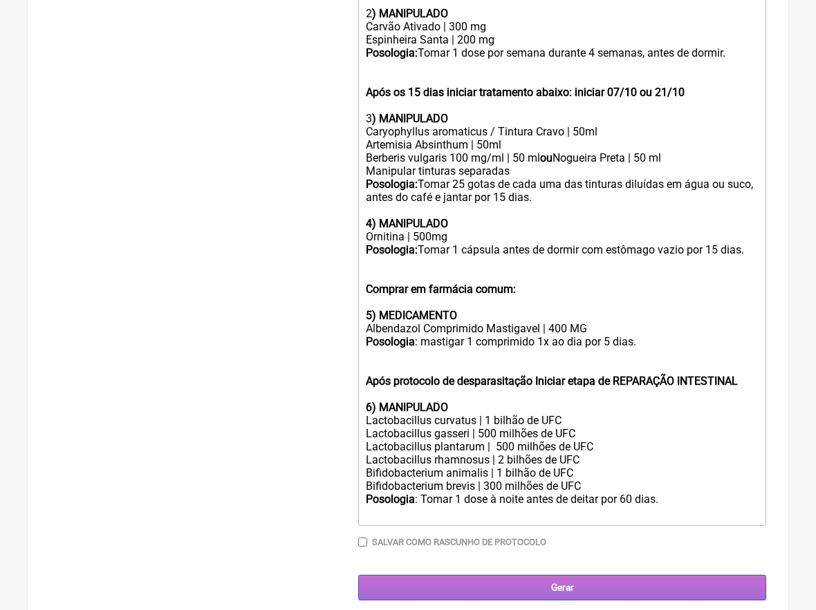
click at [604, 577] on input "Gerar" at bounding box center [562, 588] width 408 height 26
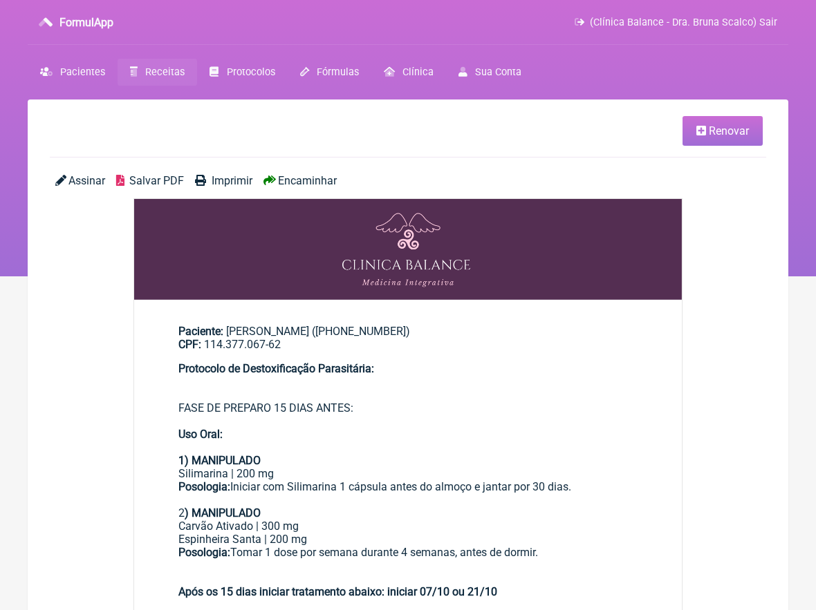
click at [321, 184] on span "Encaminhar" at bounding box center [307, 180] width 59 height 13
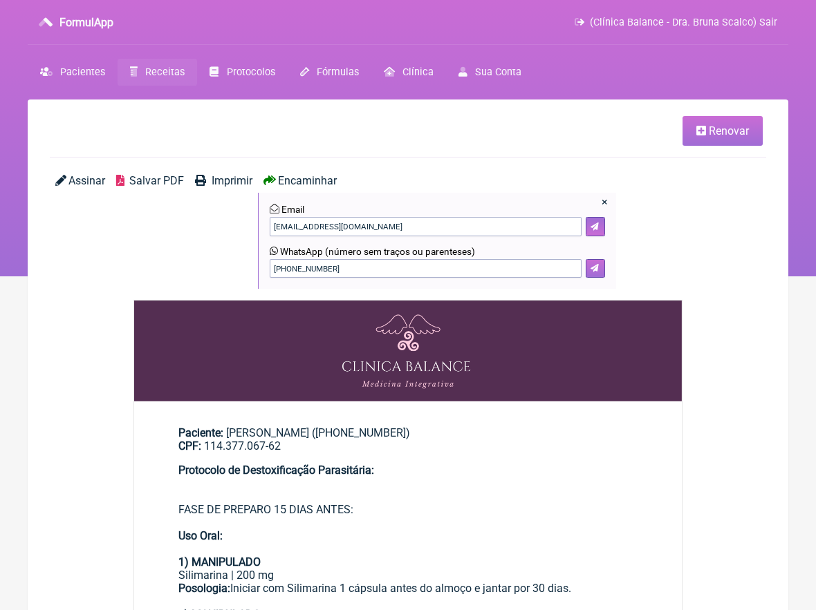
click at [596, 265] on icon at bounding box center [594, 268] width 8 height 8
click at [98, 176] on span "Assinar" at bounding box center [86, 180] width 37 height 13
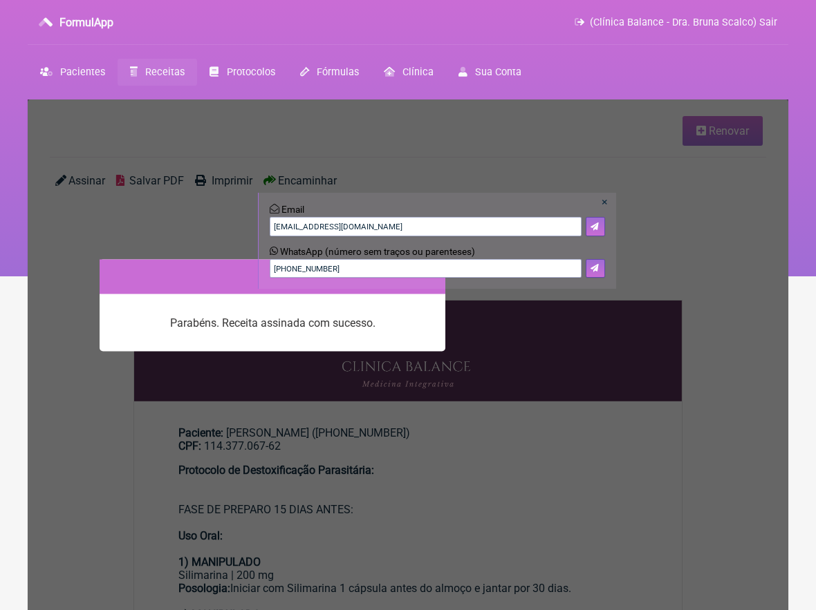
click at [605, 200] on link "×" at bounding box center [605, 202] width 6 height 13
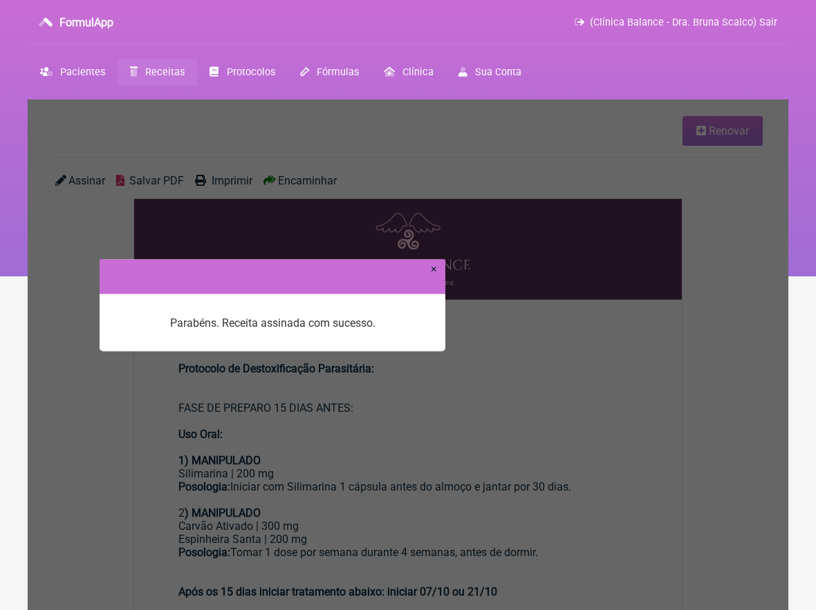
click at [433, 270] on link "×" at bounding box center [434, 268] width 6 height 13
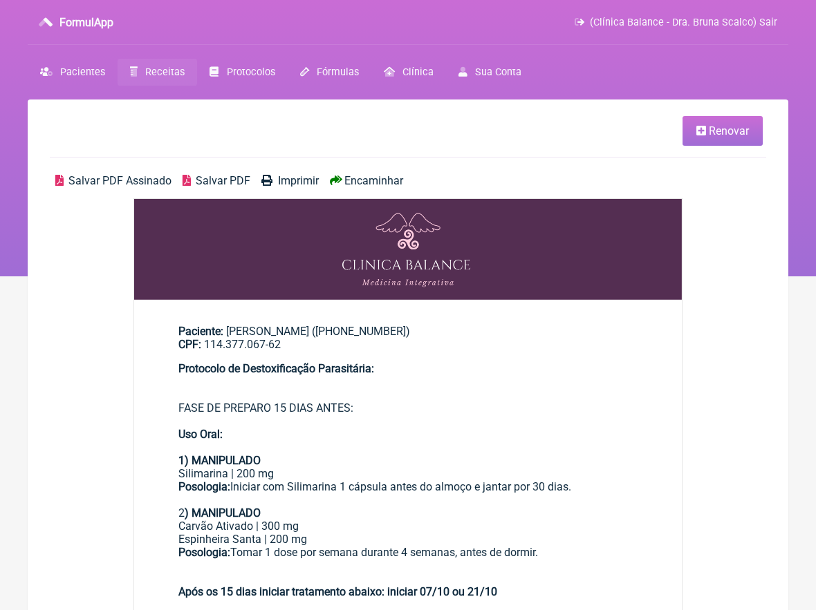
click at [371, 180] on span "Encaminhar" at bounding box center [373, 180] width 59 height 13
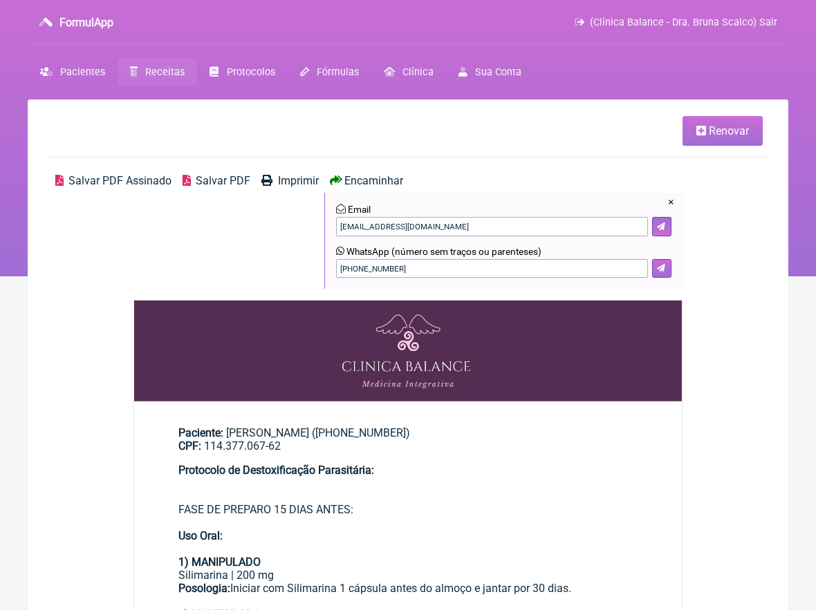
click at [660, 267] on icon at bounding box center [661, 268] width 8 height 8
click at [178, 70] on span "Receitas" at bounding box center [164, 72] width 39 height 12
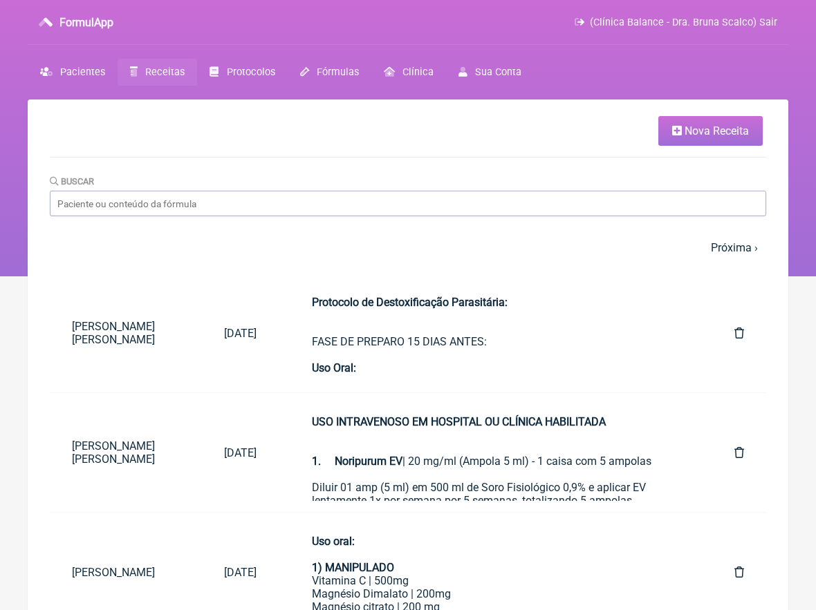
click at [714, 134] on span "Nova Receita" at bounding box center [716, 130] width 64 height 13
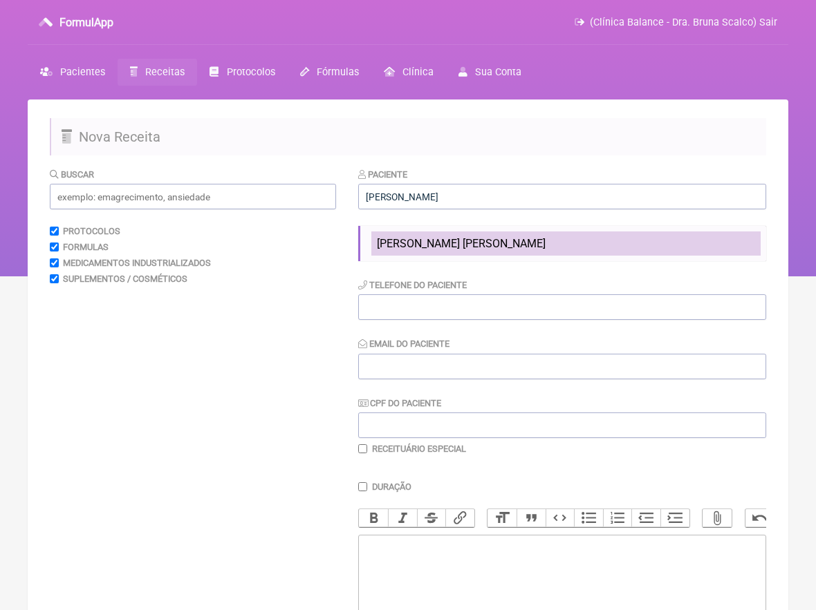
click at [422, 248] on span "[PERSON_NAME] [PERSON_NAME]" at bounding box center [461, 243] width 169 height 13
type input "[PERSON_NAME] [PERSON_NAME]"
type input "[PHONE_NUMBER]"
type input "[EMAIL_ADDRESS][DOMAIN_NAME]"
type input "114.377.067-62"
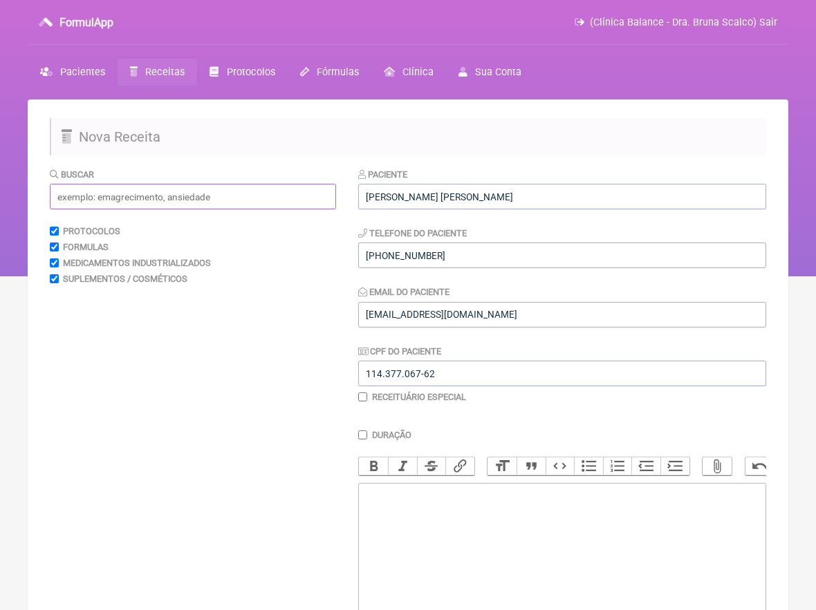
click at [206, 192] on input "text" at bounding box center [193, 197] width 286 height 26
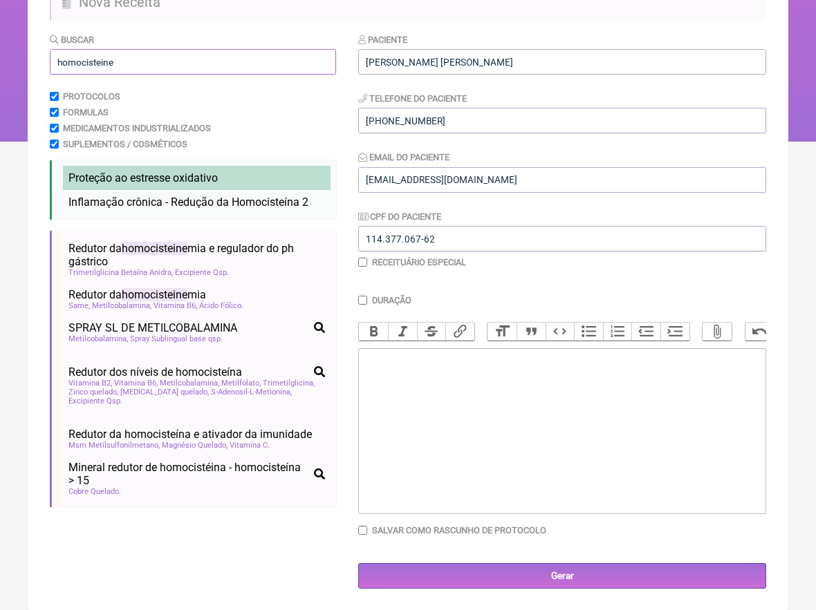
scroll to position [134, 0]
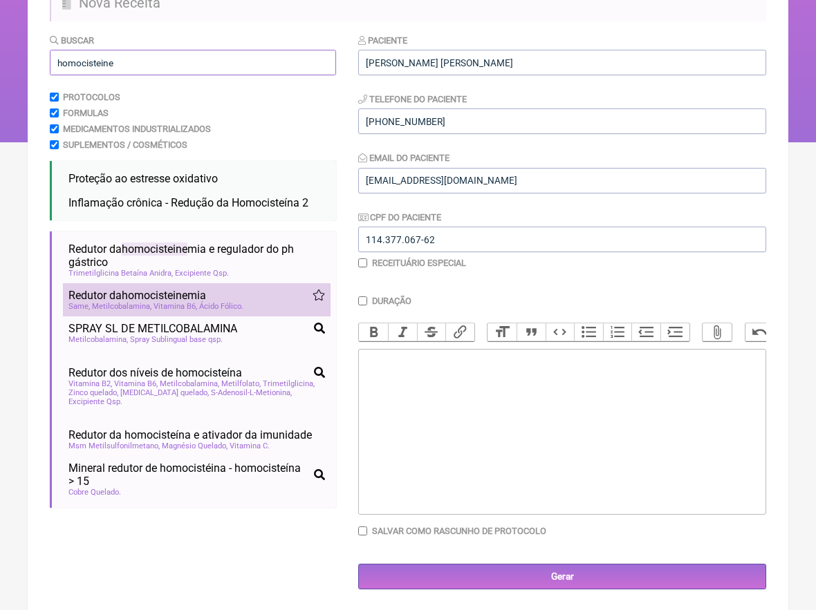
type input "homocisteine"
click at [243, 303] on span "Ácido Fólico" at bounding box center [221, 306] width 44 height 9
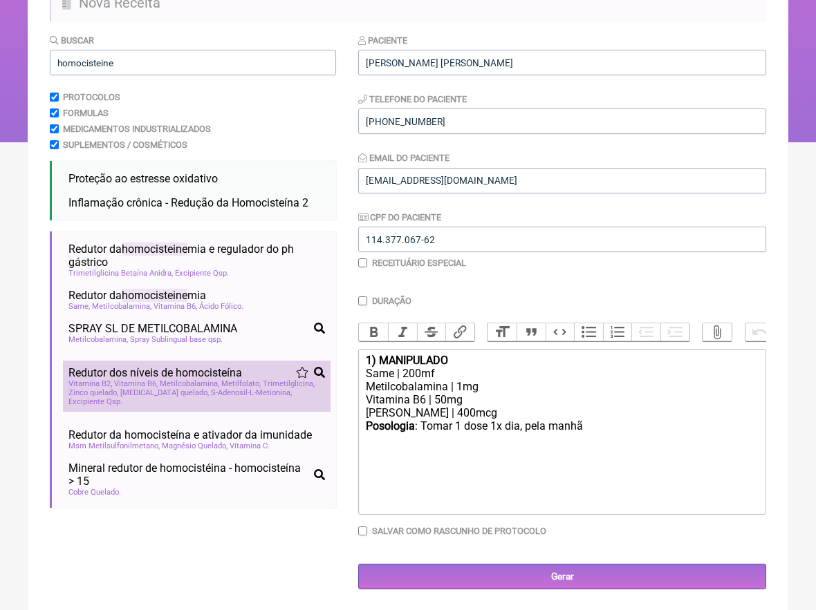
click at [176, 382] on span "Metilcobalamina" at bounding box center [189, 384] width 59 height 9
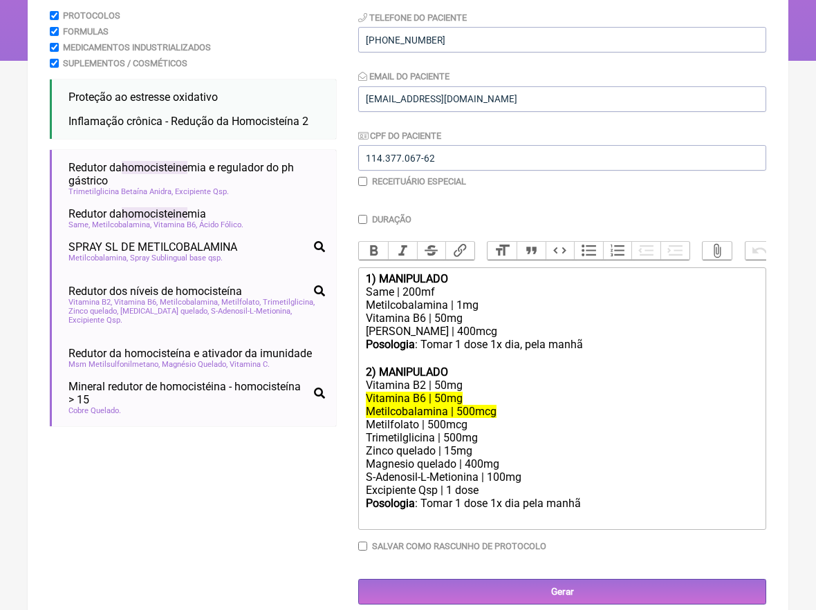
scroll to position [215, 0]
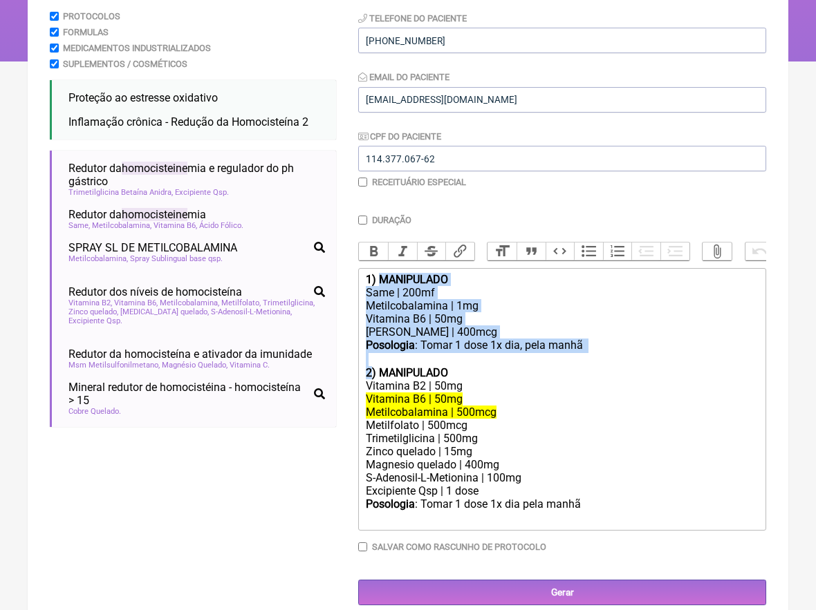
drag, startPoint x: 371, startPoint y: 363, endPoint x: 377, endPoint y: 280, distance: 83.2
click at [377, 280] on trix-editor "1) MANIPULADO Same | 200mf Metilcobalamina | 1mg Vitamina B6 | 50mg Ácido Fólic…" at bounding box center [562, 399] width 408 height 263
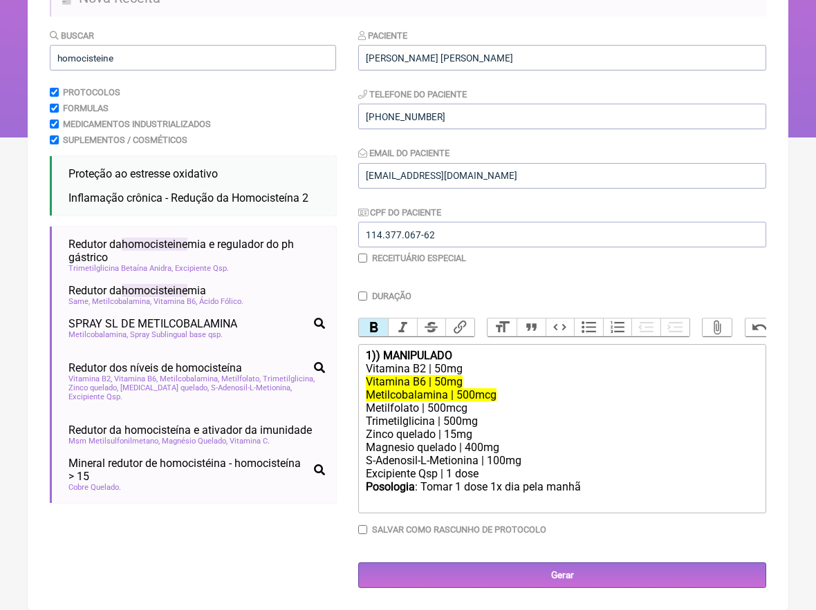
scroll to position [134, 0]
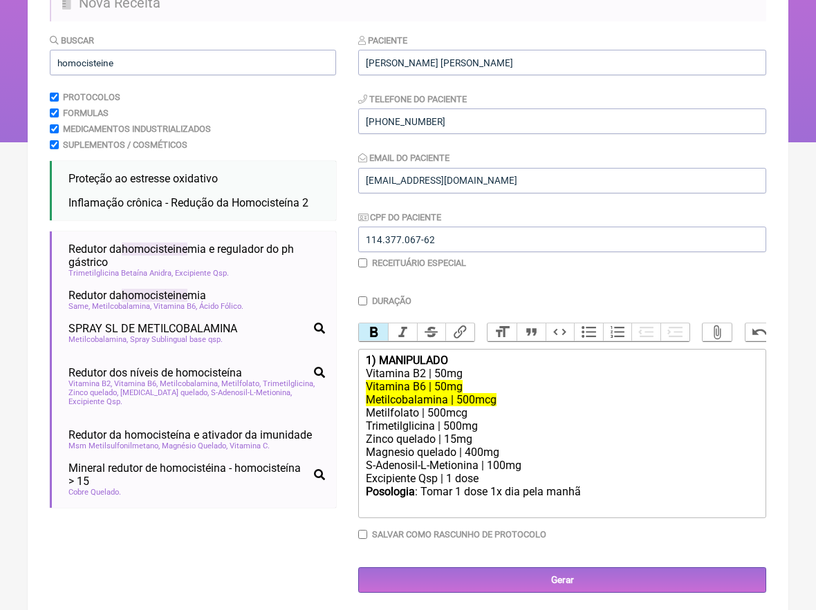
click at [460, 360] on div "1) MANIPULADO" at bounding box center [562, 360] width 393 height 13
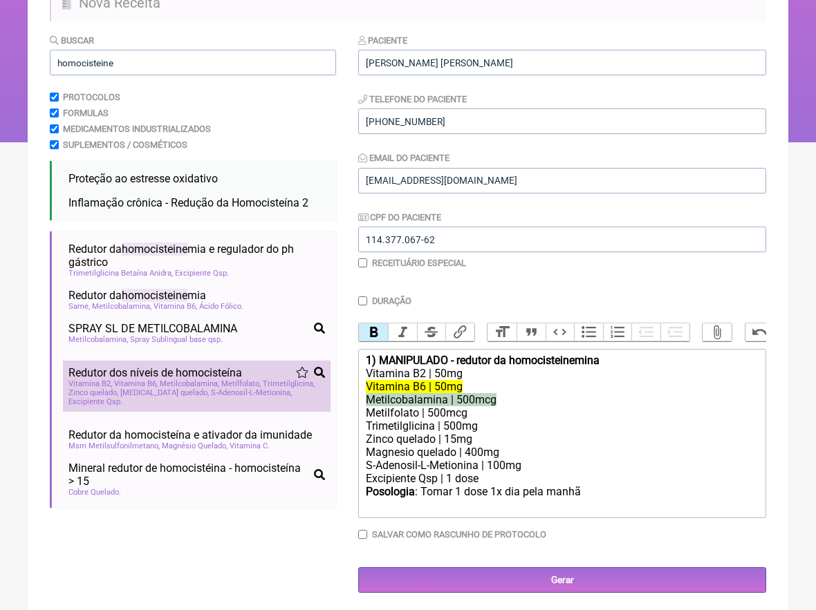
drag, startPoint x: 513, startPoint y: 398, endPoint x: 314, endPoint y: 398, distance: 199.1
click at [324, 398] on form "Buscar homocisteine Protocolos Formulas Medicamentos Industrializados Suplement…" at bounding box center [408, 313] width 716 height 560
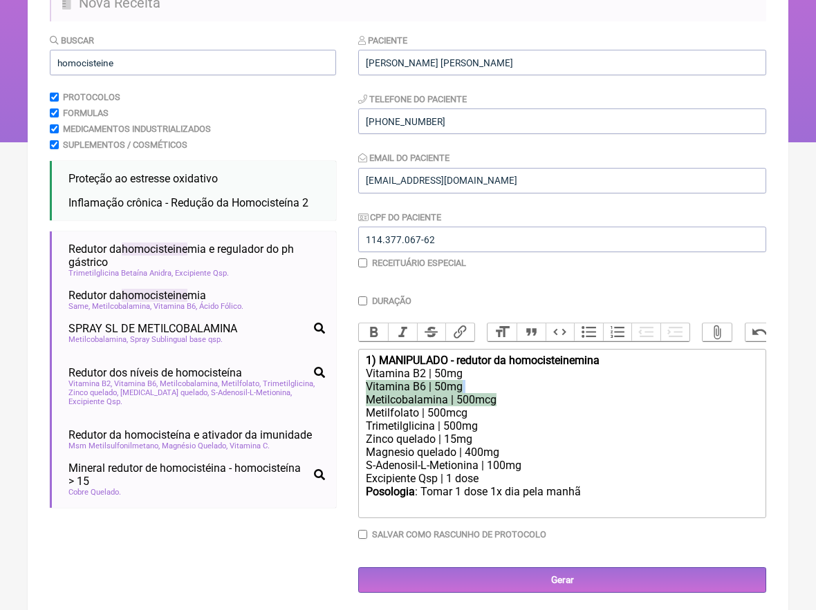
drag, startPoint x: 511, startPoint y: 397, endPoint x: 346, endPoint y: 385, distance: 165.0
click at [346, 385] on form "Buscar homocisteine Protocolos Formulas Medicamentos Industrializados Suplement…" at bounding box center [408, 313] width 716 height 560
click at [433, 330] on button "Strikethrough" at bounding box center [431, 333] width 29 height 18
click at [435, 333] on button "Strikethrough" at bounding box center [431, 333] width 29 height 18
click at [479, 437] on div "Zinco quelado | 15mg" at bounding box center [562, 439] width 393 height 13
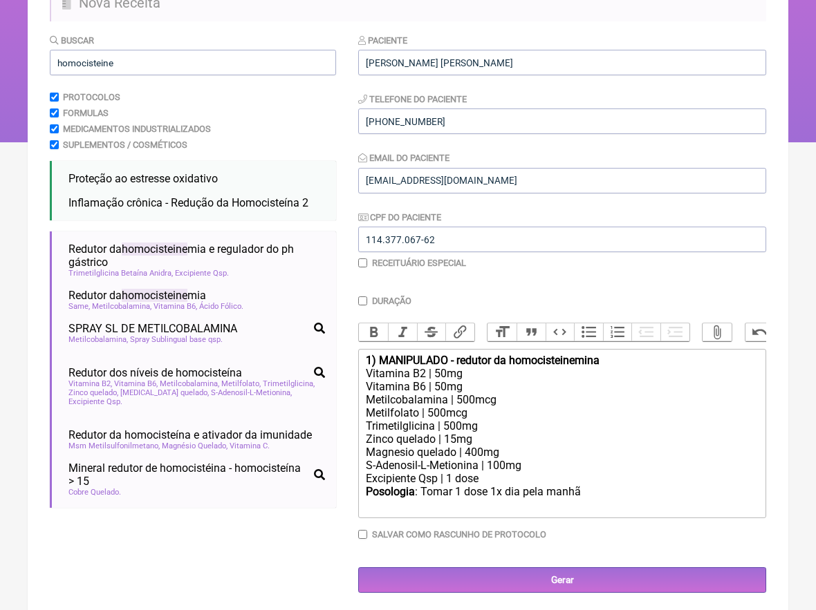
click at [445, 409] on div "Metilfolato | 500mcg" at bounding box center [562, 413] width 393 height 13
click at [450, 420] on div "Trimetilglicina | 500mg" at bounding box center [562, 426] width 393 height 13
click at [447, 446] on div "Magnesio quelado | 400mg" at bounding box center [562, 452] width 393 height 13
click at [446, 446] on div "Magnesio quelado | 400mg" at bounding box center [562, 452] width 393 height 13
click at [447, 472] on div "Excipiente Qsp | 1 dose" at bounding box center [562, 478] width 393 height 13
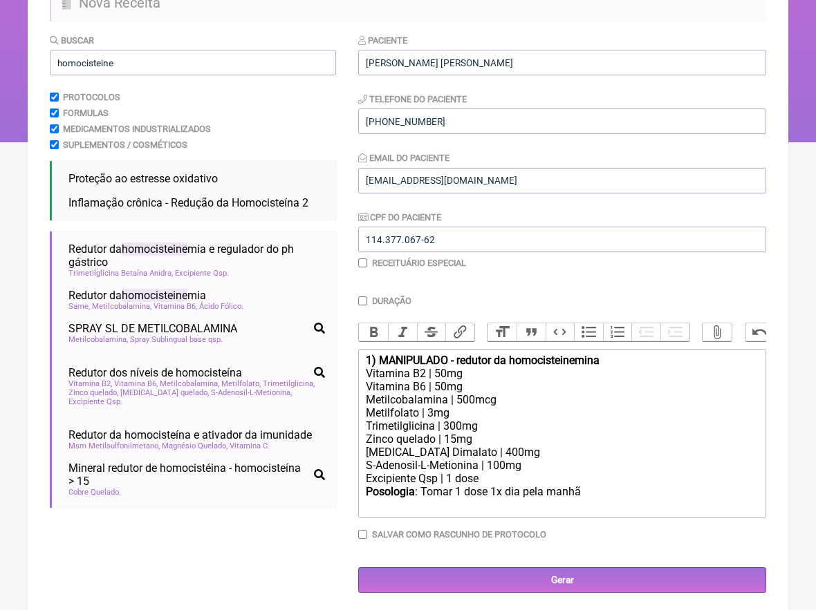
click at [442, 472] on div "Excipiente Qsp | 1 dose" at bounding box center [562, 478] width 393 height 13
click at [593, 485] on div "Posologia : Tomar 1 dose 1x dia pela manhã ㅤ" at bounding box center [562, 499] width 393 height 28
type trix-editor "<div><strong>1) MANIPULADO - redutor da homocisteinemina</strong></div><div>Vit…"
click at [151, 67] on input "homocisteine" at bounding box center [193, 63] width 286 height 26
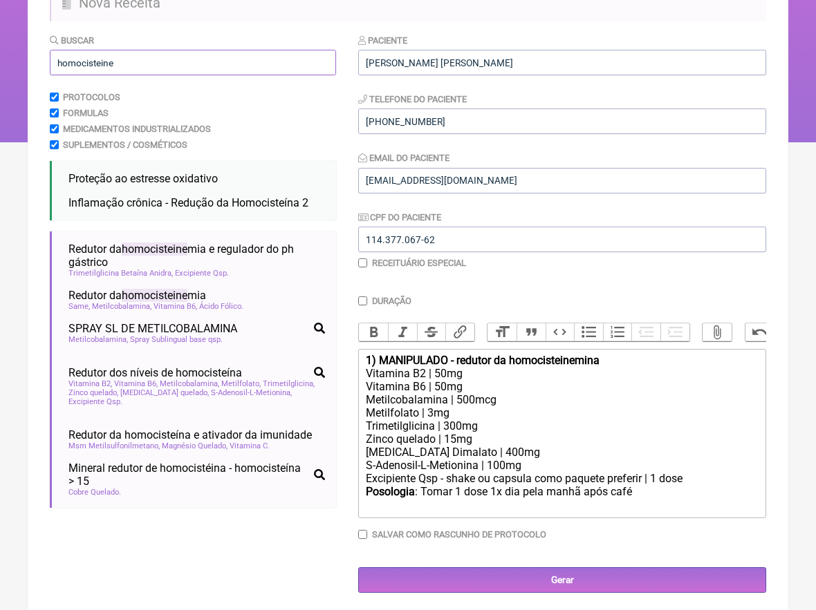
type input "o"
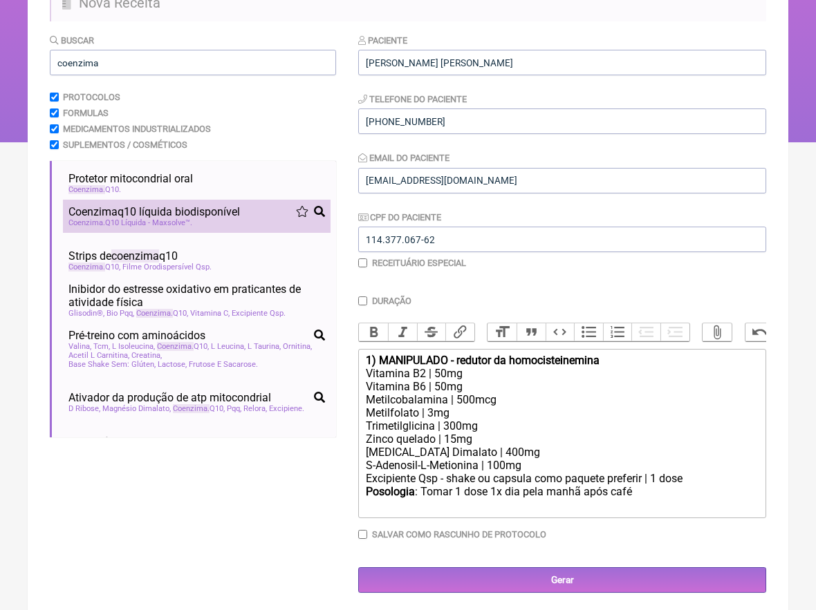
click at [204, 218] on div "Coenzima Q10 Líquida - Maxsolve™" at bounding box center [196, 222] width 257 height 9
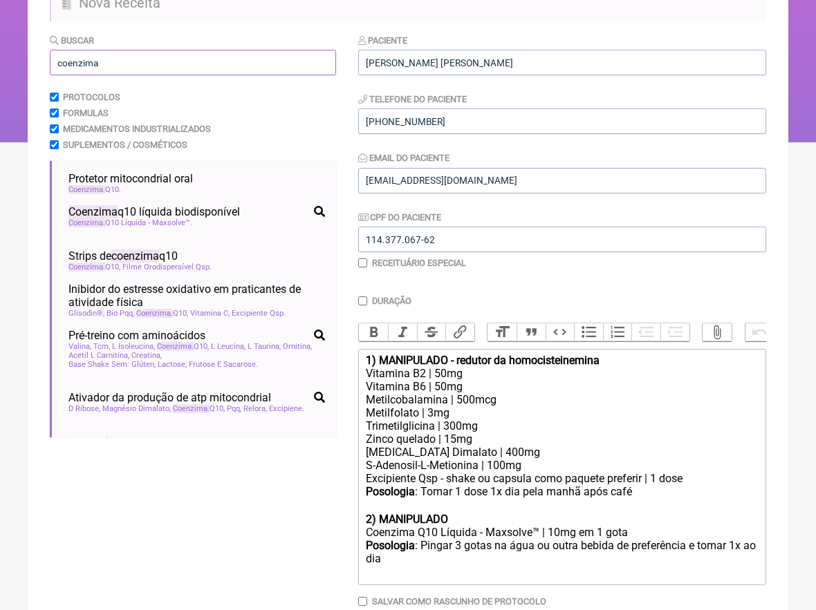
click at [156, 66] on input "coenzima" at bounding box center [193, 63] width 286 height 26
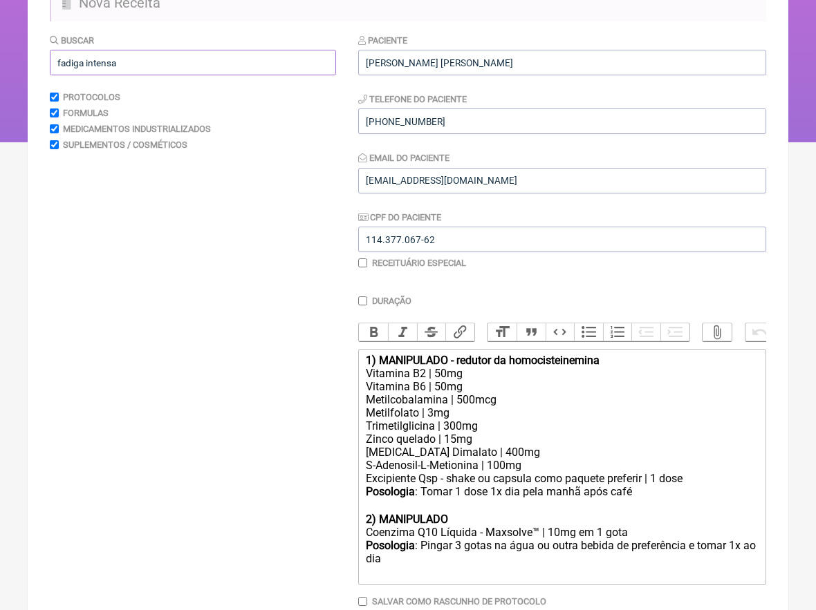
click at [106, 61] on input "fadiga intensa" at bounding box center [193, 63] width 286 height 26
click at [106, 60] on input "fadiga intensa" at bounding box center [193, 63] width 286 height 26
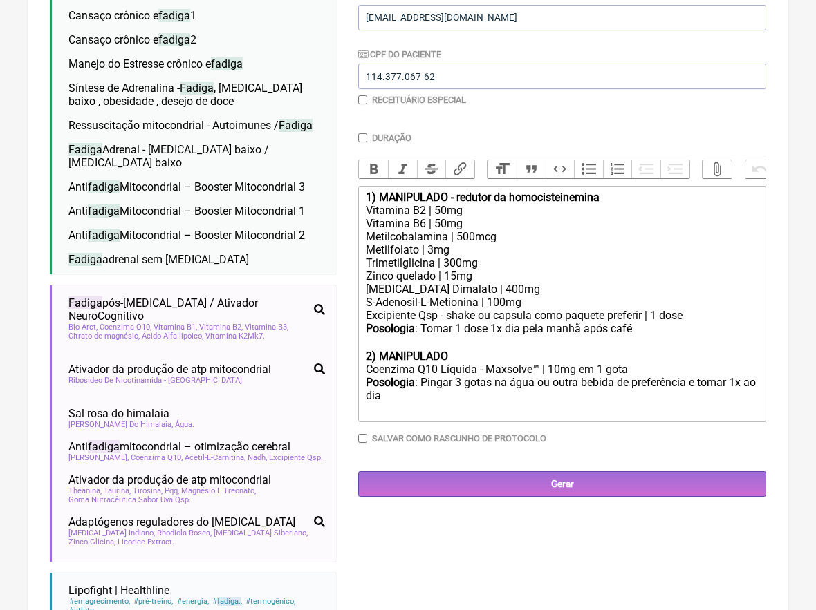
scroll to position [325, 0]
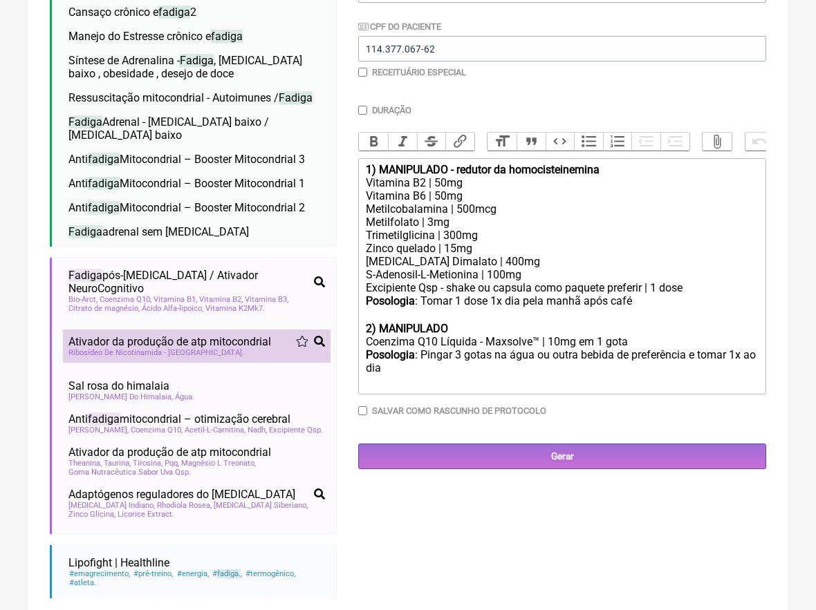
type input "fadiga"
click at [195, 348] on span "Ribosídeo De Nicotinamida - Niagen" at bounding box center [156, 352] width 176 height 9
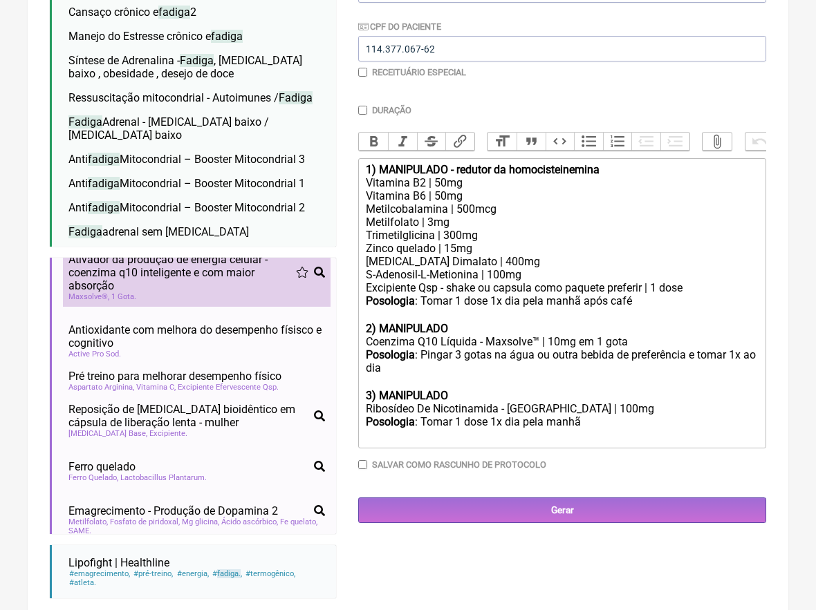
scroll to position [455, 0]
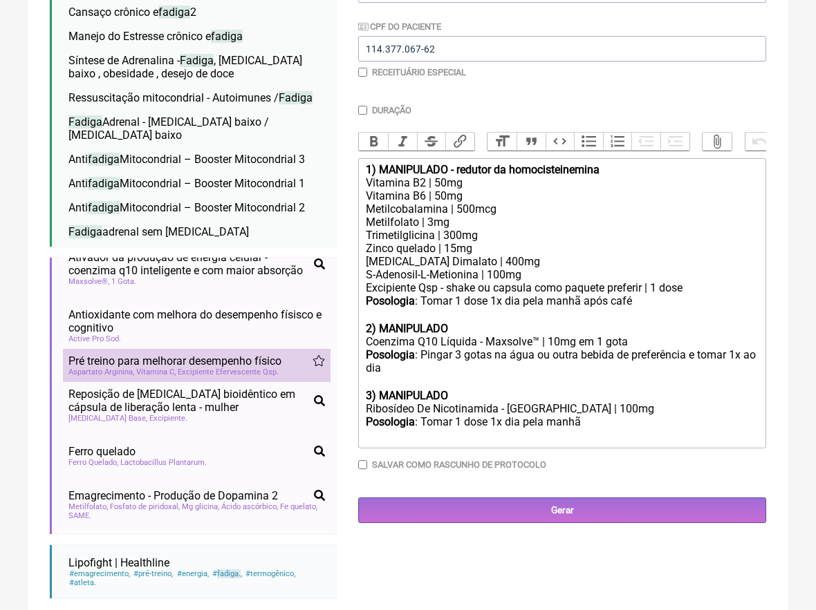
click at [192, 368] on span "Excipiente Efervescente Qsp" at bounding box center [228, 372] width 101 height 9
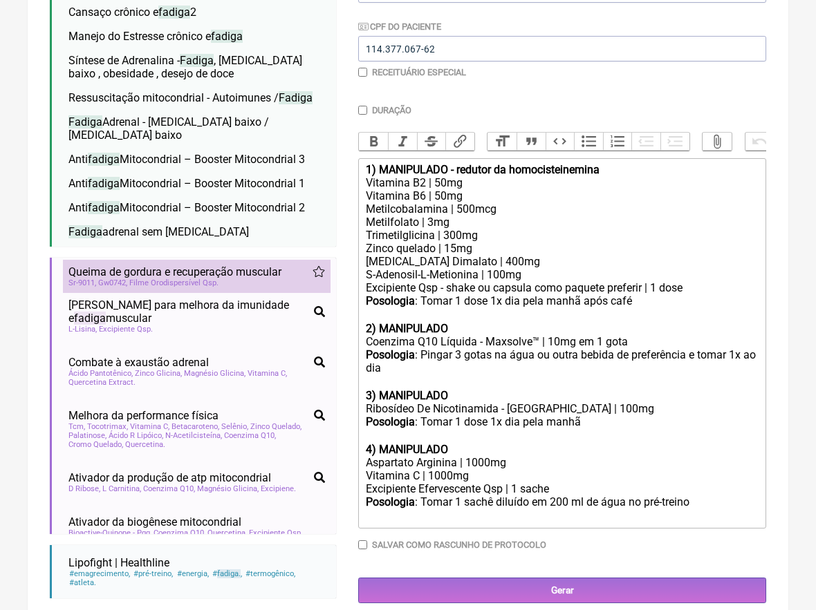
scroll to position [1126, 0]
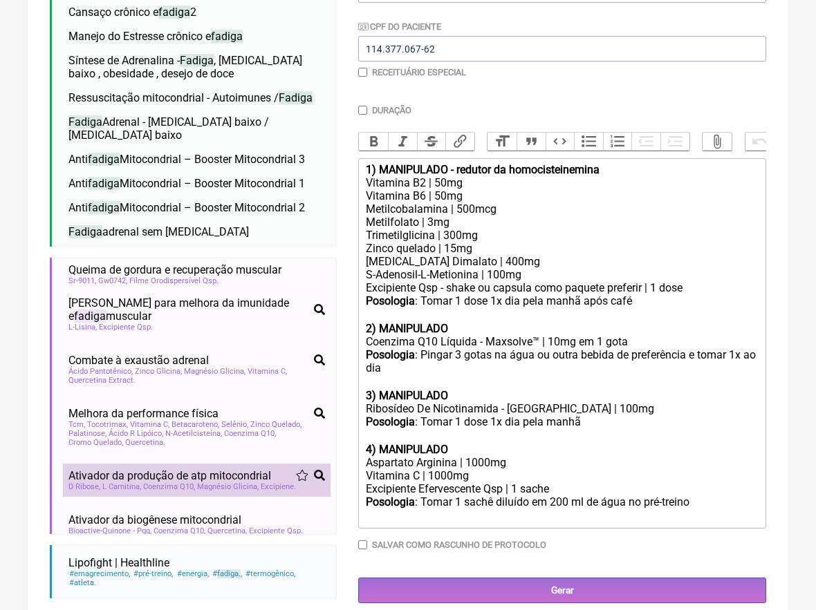
click at [185, 469] on span "Ativador da produção de atp mitocondrial" at bounding box center [169, 475] width 203 height 13
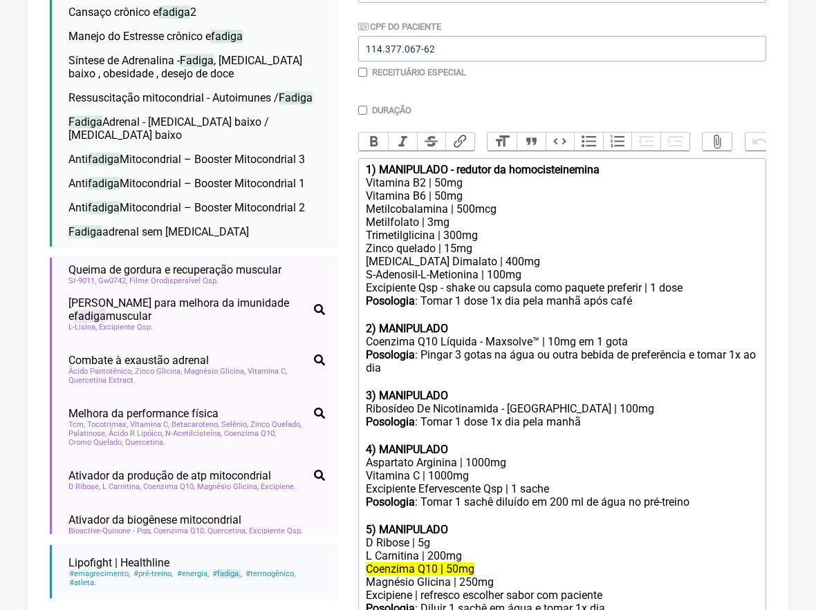
scroll to position [369, 0]
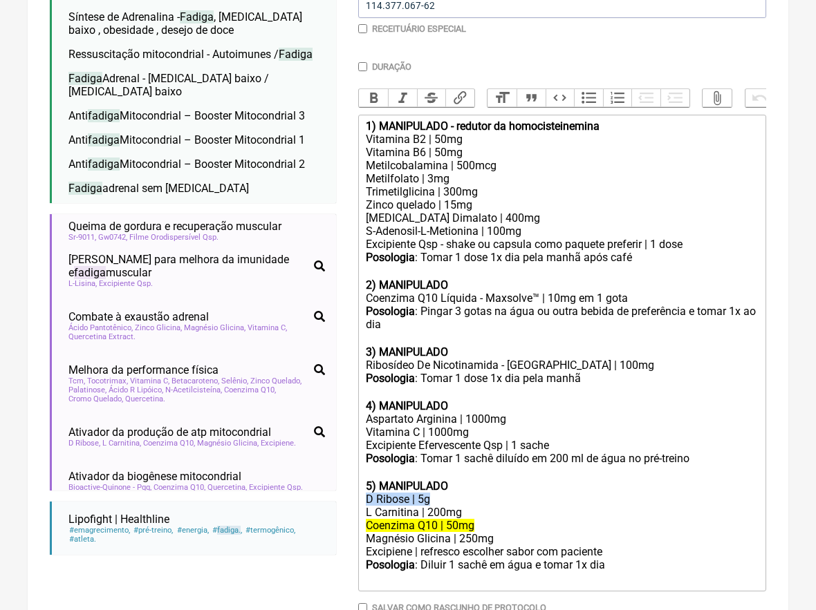
drag, startPoint x: 447, startPoint y: 476, endPoint x: 330, endPoint y: 476, distance: 116.2
click at [330, 476] on form "Buscar fadiga Protocolos Formulas Medicamentos Industrializados Suplementos / C…" at bounding box center [408, 233] width 716 height 868
click at [562, 400] on div "4) MANIPULADO" at bounding box center [562, 406] width 393 height 13
click at [518, 413] on div "Aspartato Arginina | 1000mg" at bounding box center [562, 419] width 393 height 13
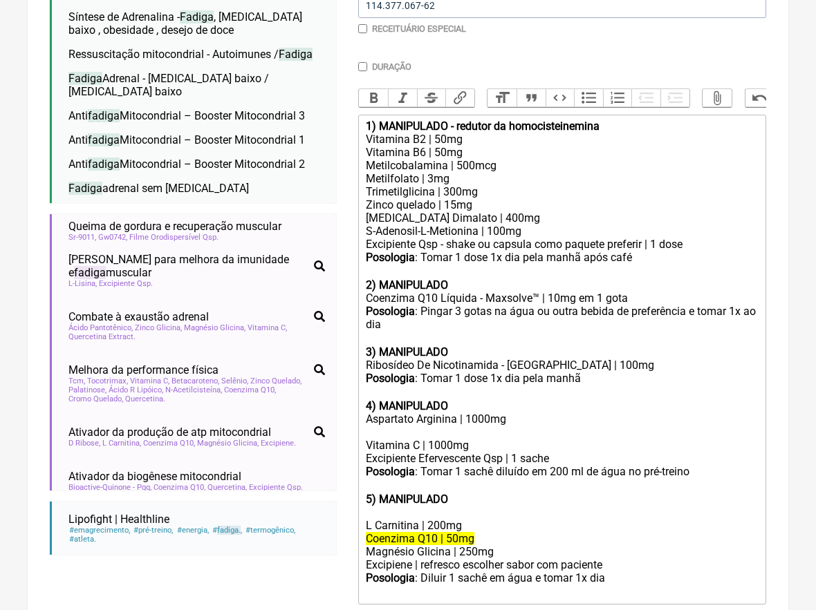
paste trix-editor "D Ribose | 5g"
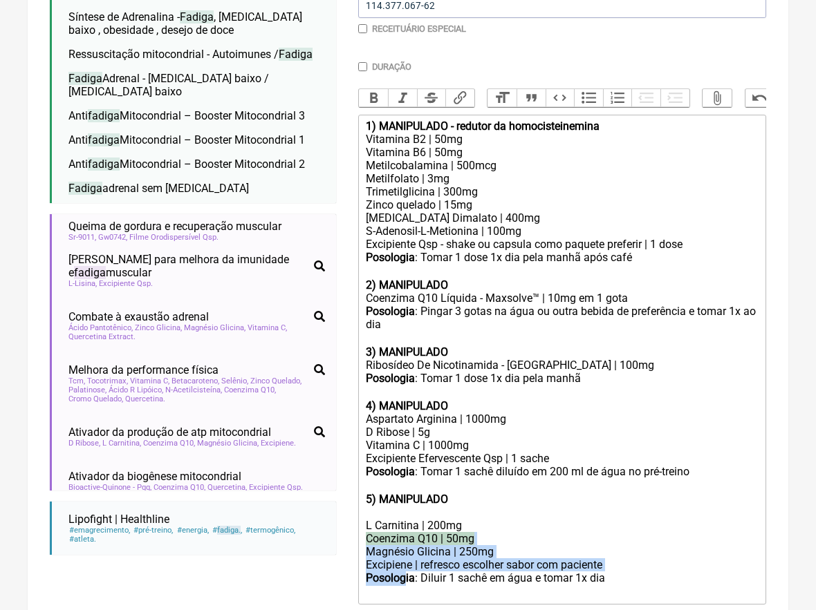
drag, startPoint x: 409, startPoint y: 551, endPoint x: 363, endPoint y: 507, distance: 64.1
click at [363, 506] on trix-editor "1) MANIPULADO - redutor da homocisteinemina Vitamina B2 | 50mg Vitamina B6 | 50…" at bounding box center [562, 360] width 408 height 490
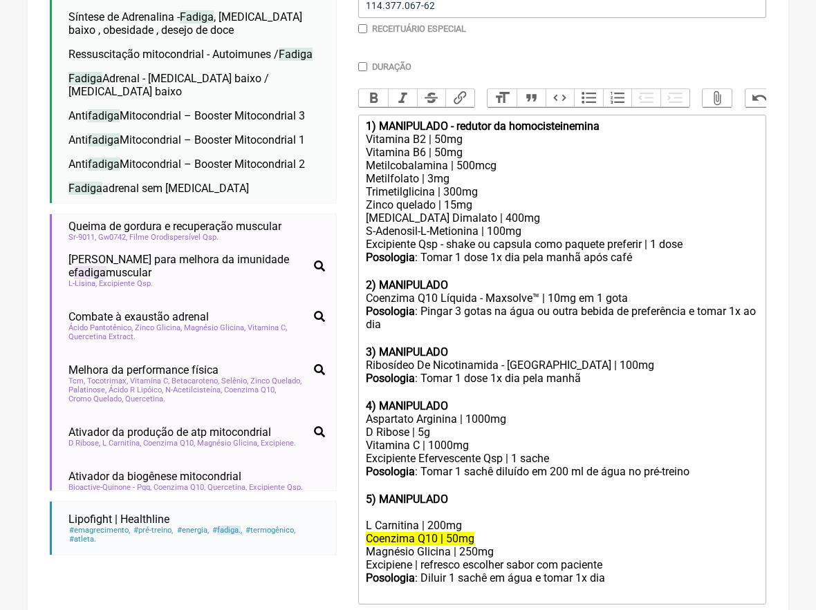
click at [398, 546] on div "Magnésio Glicina | 250mg" at bounding box center [562, 552] width 393 height 13
drag, startPoint x: 507, startPoint y: 519, endPoint x: 346, endPoint y: 518, distance: 160.4
click at [346, 518] on form "Buscar fadiga Protocolos Formulas Medicamentos Industrializados Suplementos / C…" at bounding box center [408, 239] width 716 height 881
click at [511, 439] on div "Vitamina C | 1000mg" at bounding box center [562, 445] width 393 height 13
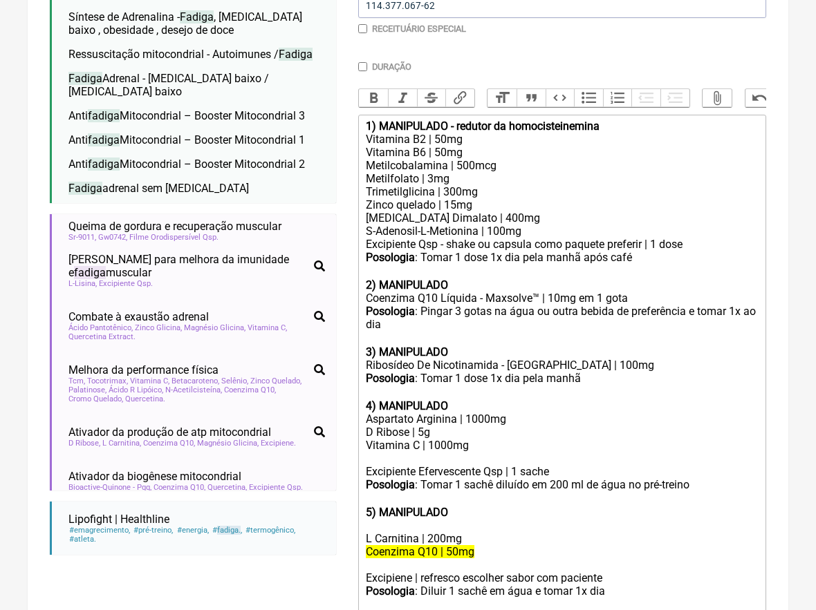
paste trix-editor "Magnésio Glicina | 250mg"
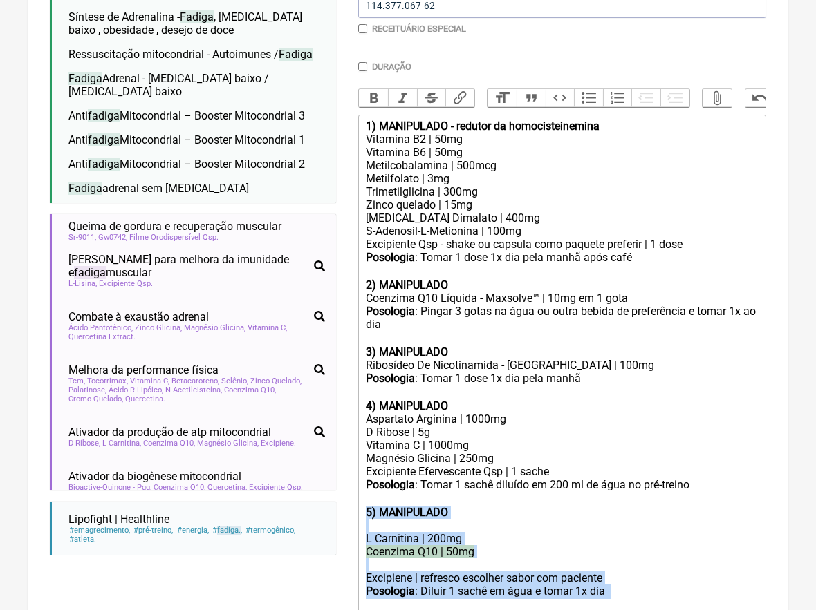
drag, startPoint x: 405, startPoint y: 574, endPoint x: 360, endPoint y: 485, distance: 99.9
click at [360, 485] on trix-editor "1) MANIPULADO - redutor da homocisteinemina Vitamina B2 | 50mg Vitamina B6 | 50…" at bounding box center [562, 366] width 408 height 503
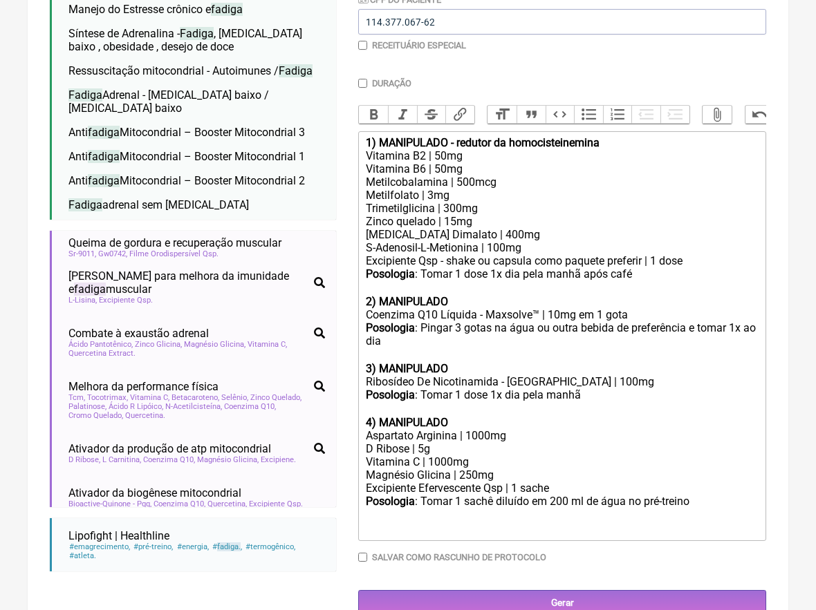
scroll to position [345, 0]
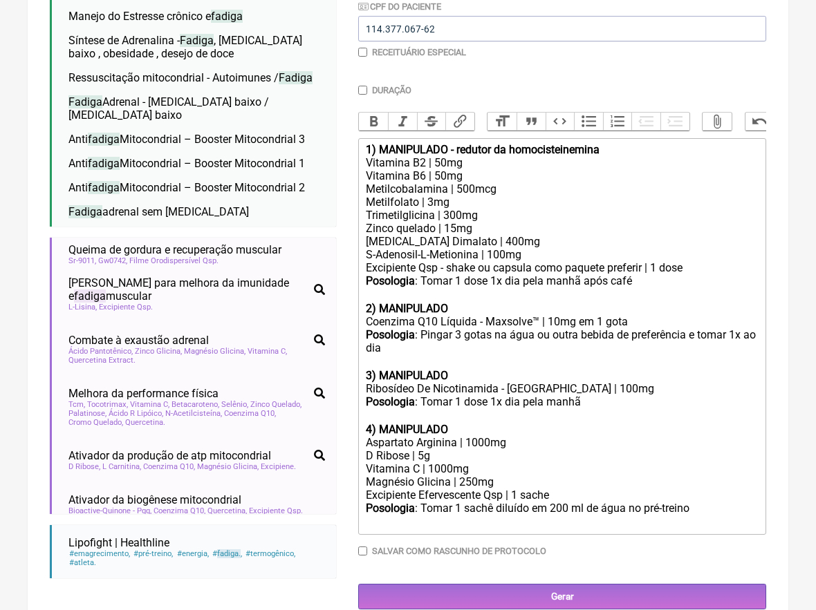
click at [489, 489] on div "Excipiente Efervescente Qsp | 1 sache" at bounding box center [562, 495] width 393 height 13
type trix-editor "<div><strong>1) MANIPULADO - redutor da homocisteinemina</strong></div><div>Vit…"
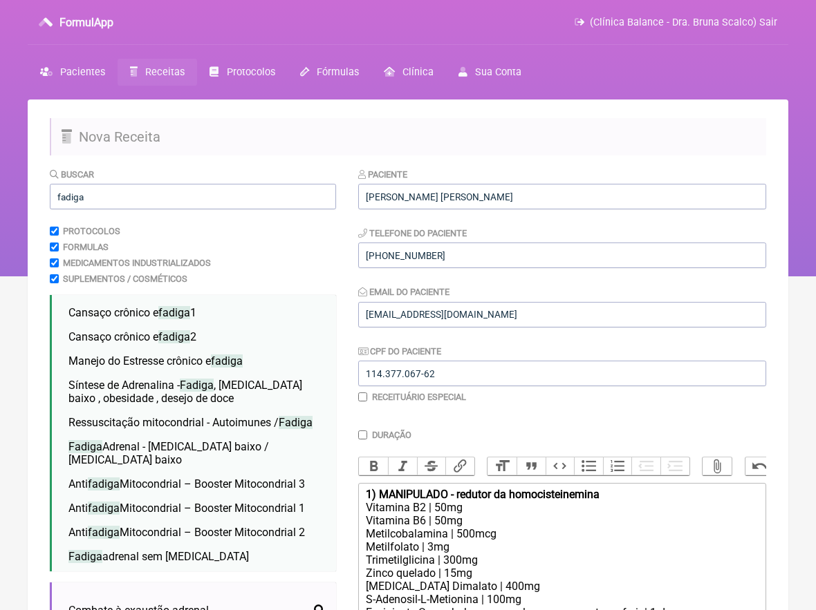
scroll to position [-1, 0]
click at [129, 212] on div "Buscar fadiga Protocolos Formulas Medicamentos Industrializados Suplementos / C…" at bounding box center [193, 560] width 286 height 787
click at [129, 197] on input "fadiga" at bounding box center [193, 197] width 286 height 26
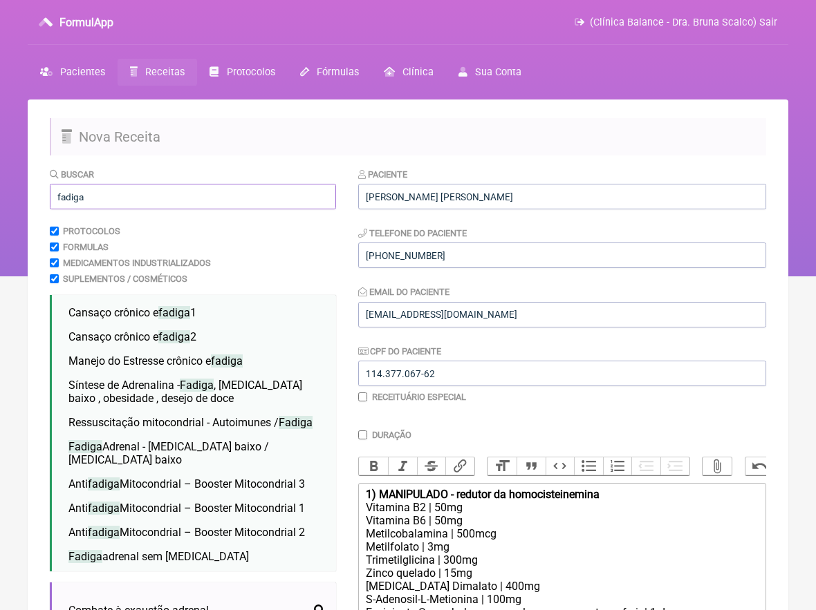
click at [129, 197] on input "fadiga" at bounding box center [193, 197] width 286 height 26
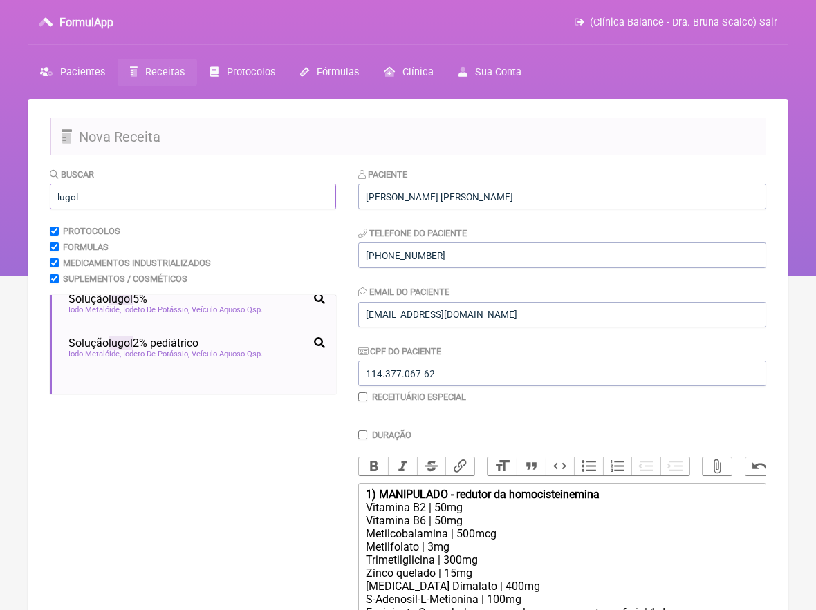
scroll to position [14, 0]
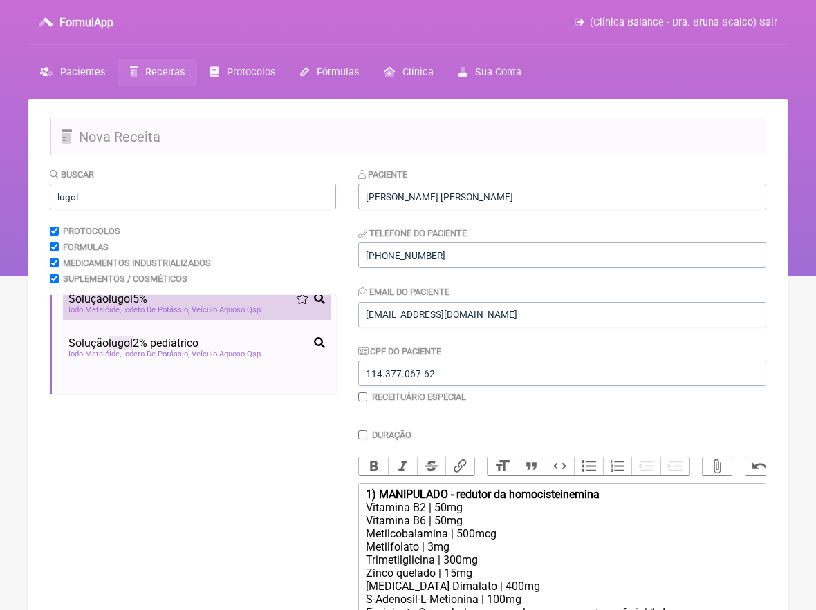
click at [142, 308] on span "Iodeto De Potássio" at bounding box center [156, 310] width 66 height 9
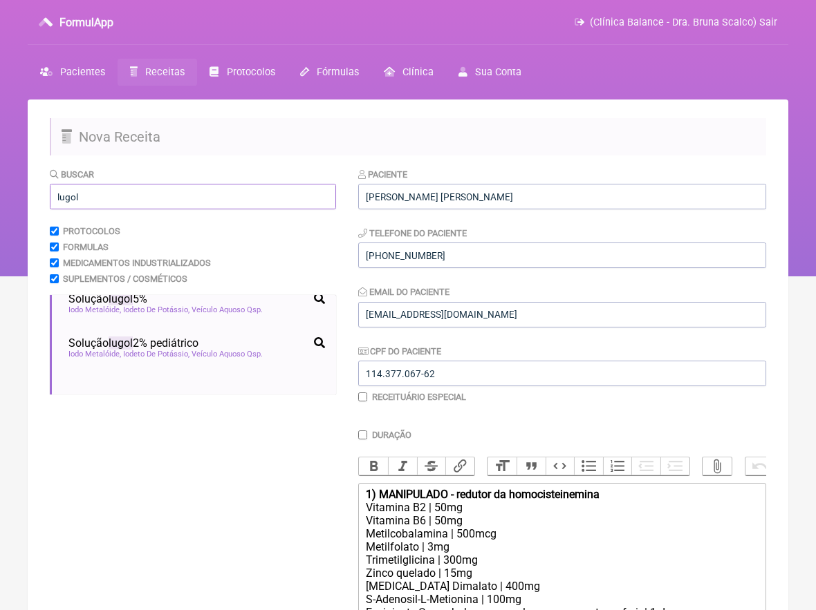
click at [209, 188] on input "lugol" at bounding box center [193, 197] width 286 height 26
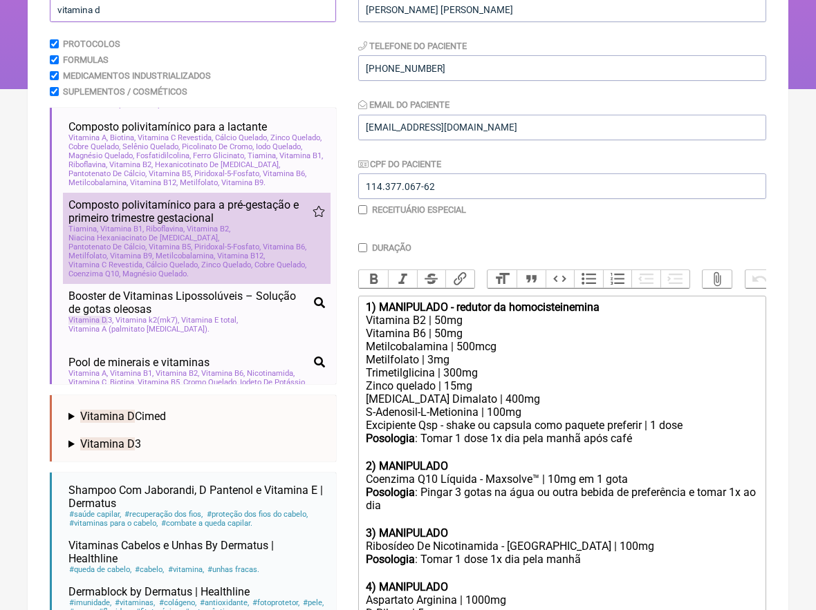
scroll to position [182, 0]
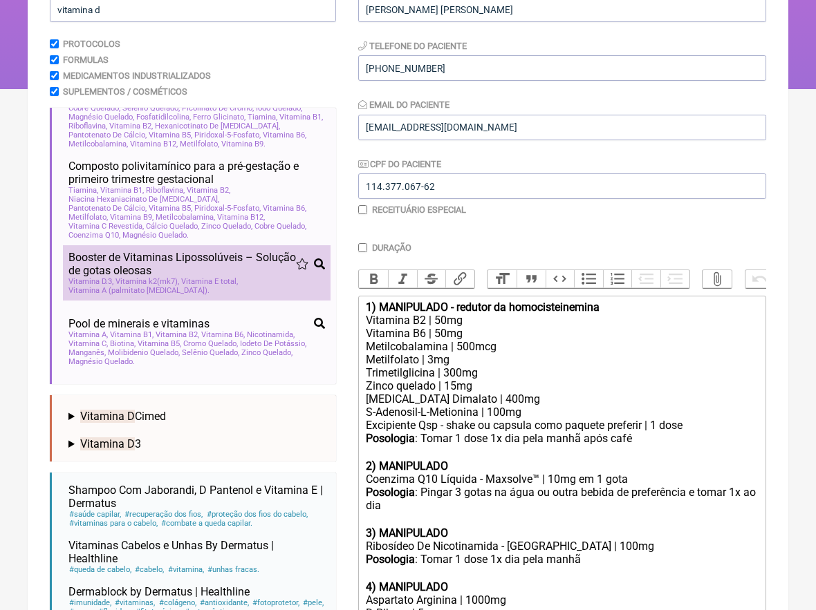
click at [215, 272] on span "Booster de Vitaminas Lipossolúveis – Solução de gotas oleosas" at bounding box center [181, 264] width 227 height 26
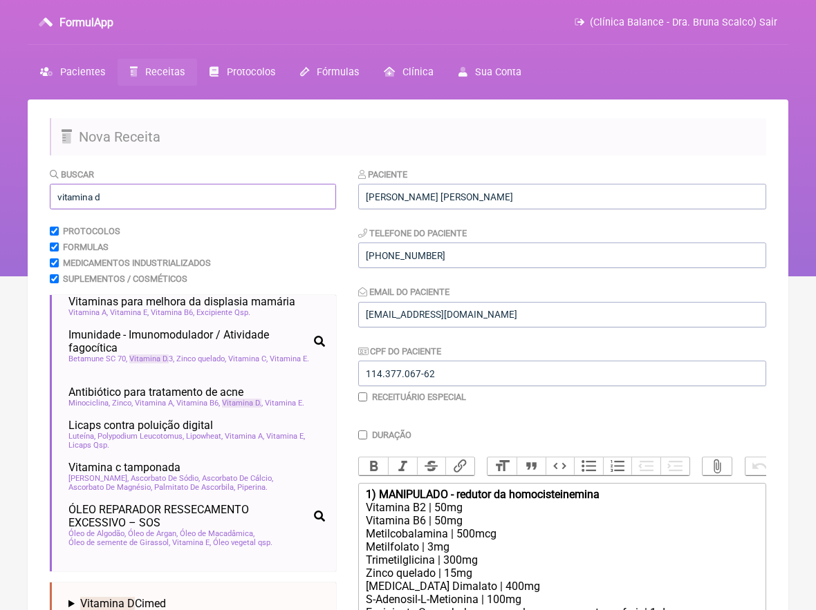
scroll to position [0, 0]
click at [144, 194] on input "vitamina d" at bounding box center [193, 197] width 286 height 26
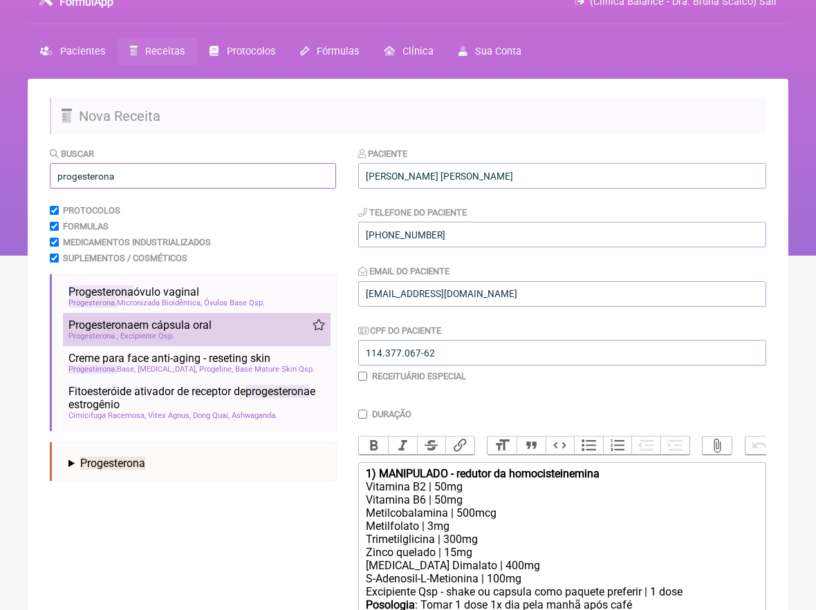
scroll to position [22, 0]
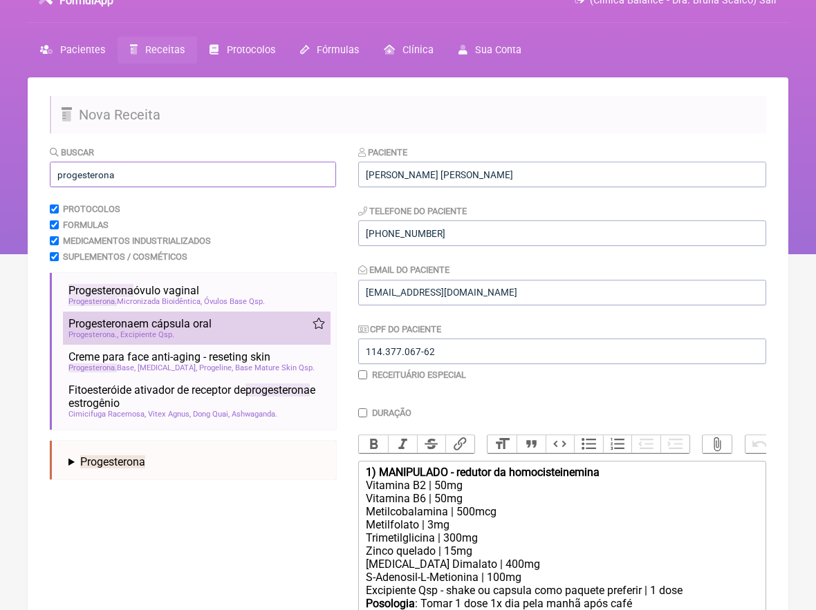
type input "progesterona"
click at [163, 327] on span "Progesterona em cápsula oral" at bounding box center [139, 323] width 143 height 13
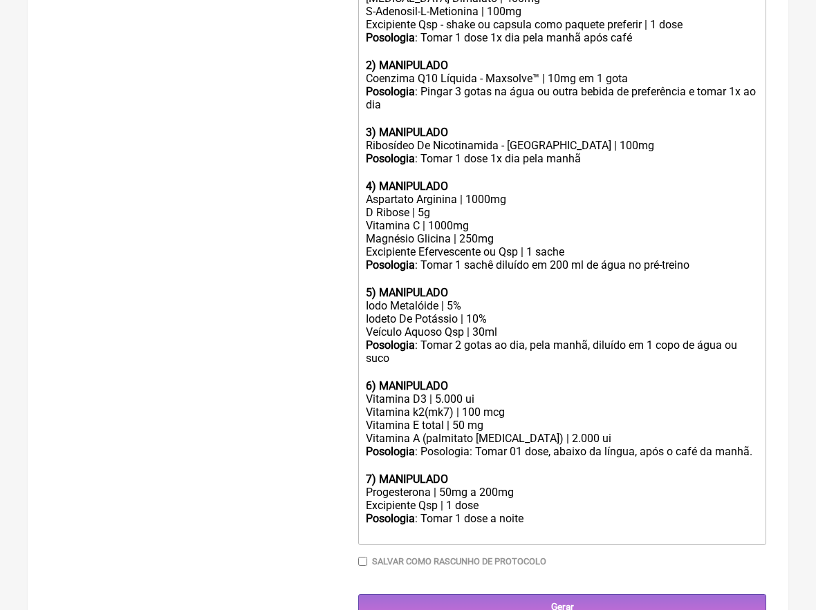
click at [445, 445] on div "Posologia : Posologia: Tomar 01 dose, abaixo da língua, após o café da manhã. ㅤ" at bounding box center [562, 459] width 393 height 28
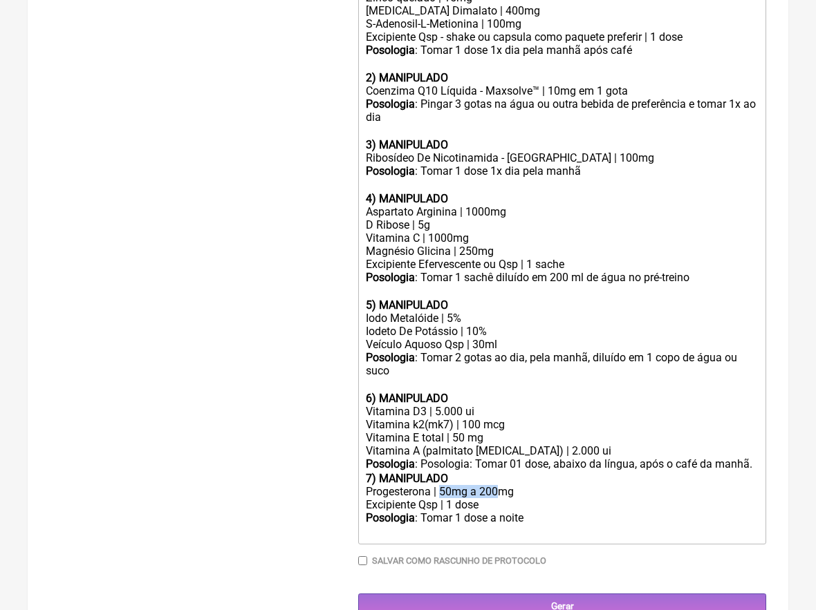
drag, startPoint x: 501, startPoint y: 464, endPoint x: 441, endPoint y: 464, distance: 59.5
click at [440, 485] on div "Progesterona | 50mg a 200mg" at bounding box center [562, 491] width 393 height 13
click at [433, 485] on div "Progesterona | 10mg" at bounding box center [562, 491] width 393 height 13
click at [543, 512] on div "Posologia : Tomar 1 dose a noite ㅤ" at bounding box center [562, 526] width 393 height 28
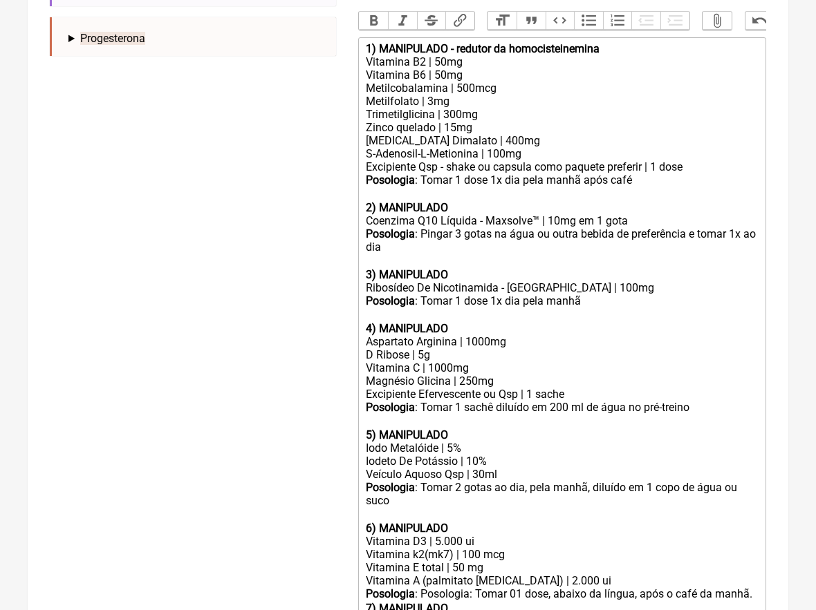
scroll to position [446, 0]
click at [481, 322] on div "4) MANIPULADO" at bounding box center [562, 328] width 393 height 13
click at [478, 335] on div "Aspartato Arginina | 1000mg D Ribose | 5g" at bounding box center [562, 348] width 393 height 26
click at [425, 336] on div "Aspartato Arginina | 500mg D Ribose | 5g" at bounding box center [562, 348] width 393 height 26
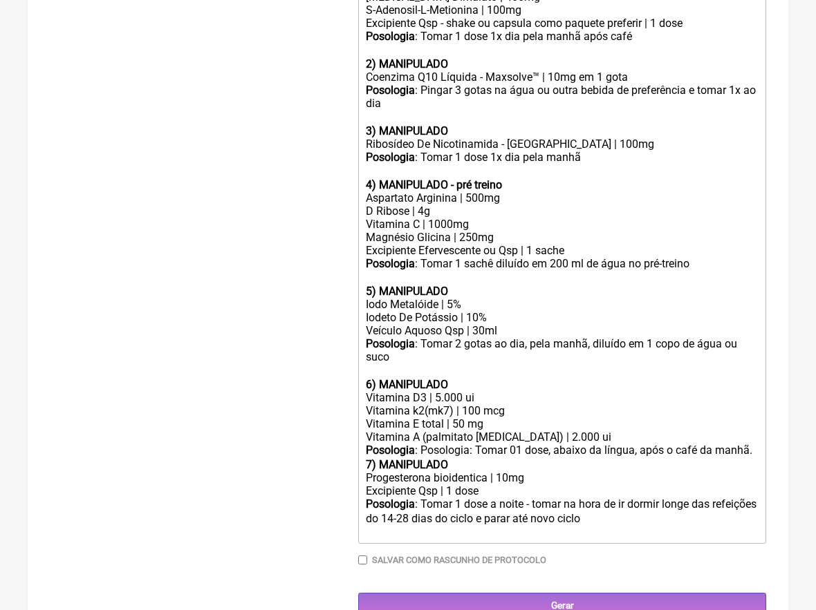
scroll to position [588, 0]
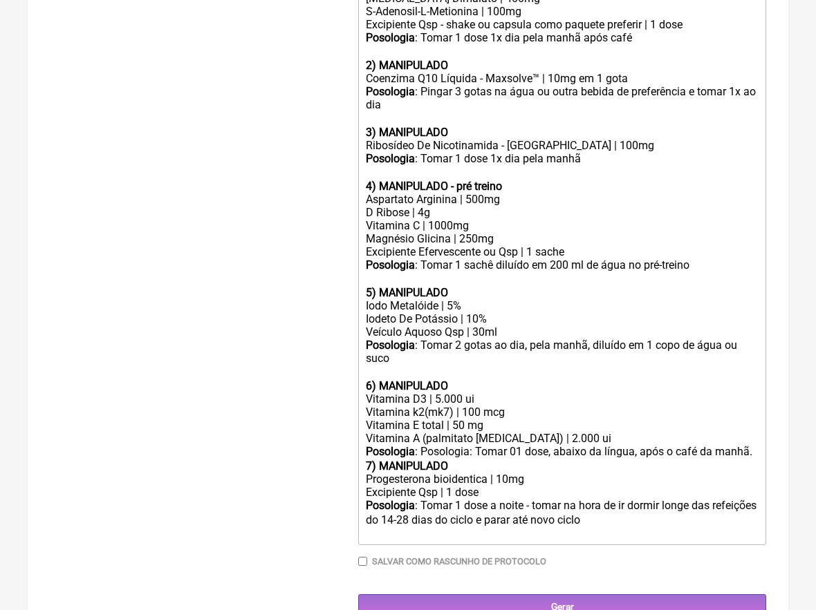
click at [440, 219] on div "Vitamina C | 1000mg Magnésio Glicina | 250mg" at bounding box center [562, 232] width 393 height 26
click at [460, 473] on div "Progesterona bioidentica | 10mg" at bounding box center [562, 479] width 393 height 13
click at [465, 473] on div "Progesterona bioidentica | 10mg" at bounding box center [562, 479] width 393 height 13
click at [614, 499] on div "Posologia : Tomar 1 dose a noite ㅤ- tomar na hora de ir dormir longe das refeiç…" at bounding box center [562, 519] width 393 height 41
click at [502, 245] on div "Excipiente Efervescente ou Qsp | 1 sache" at bounding box center [562, 251] width 393 height 13
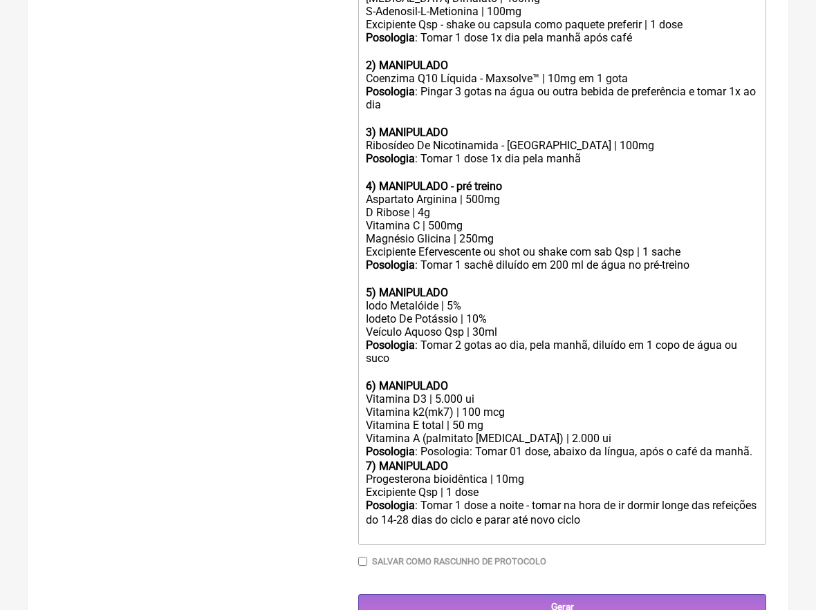
type trix-editor "<div><strong>1) MANIPULADO - redutor da homocisteinemina</strong></div><div>Vit…"
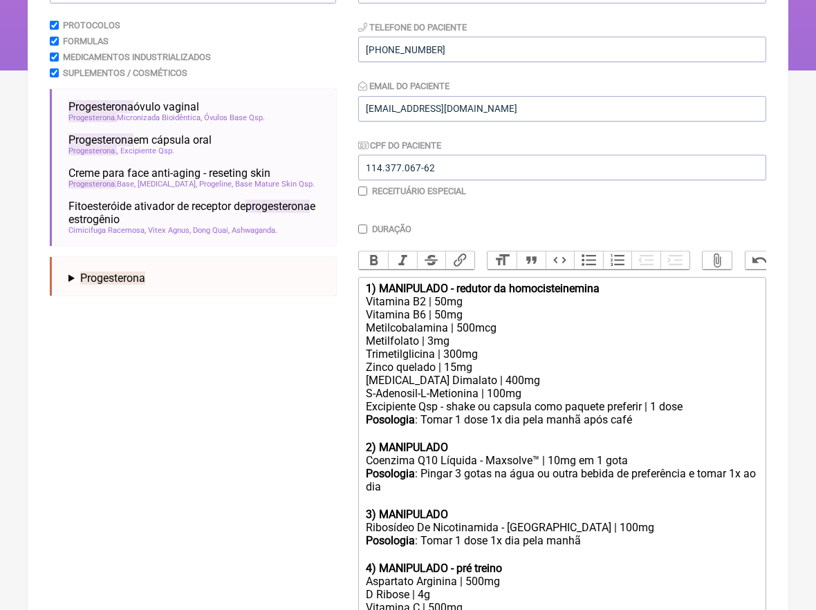
scroll to position [67, 0]
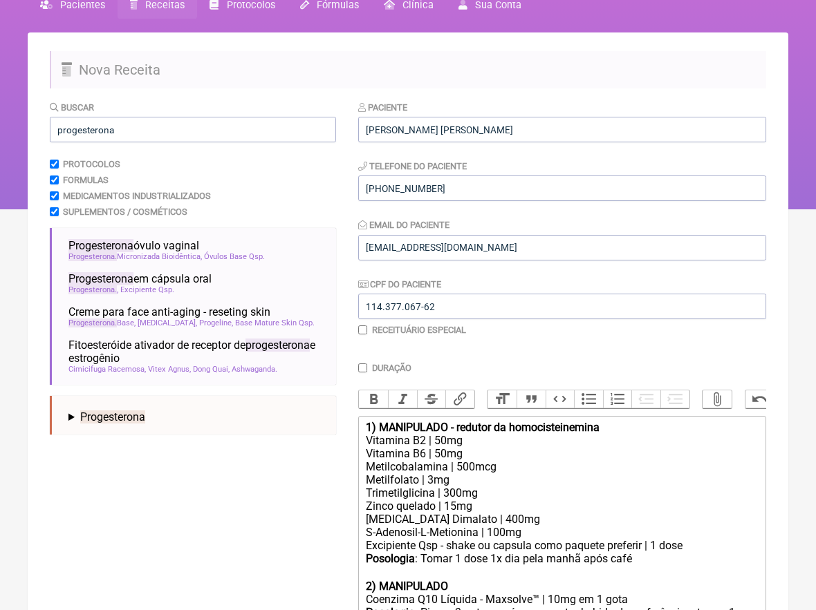
click at [147, 114] on div "Buscar progesterona" at bounding box center [193, 121] width 286 height 42
click at [147, 123] on input "progesterona" at bounding box center [193, 130] width 286 height 26
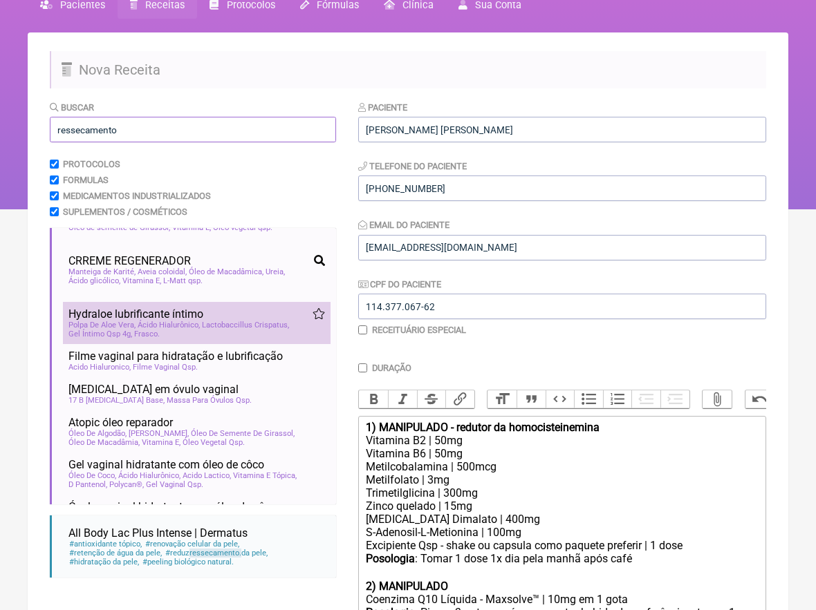
scroll to position [99, 0]
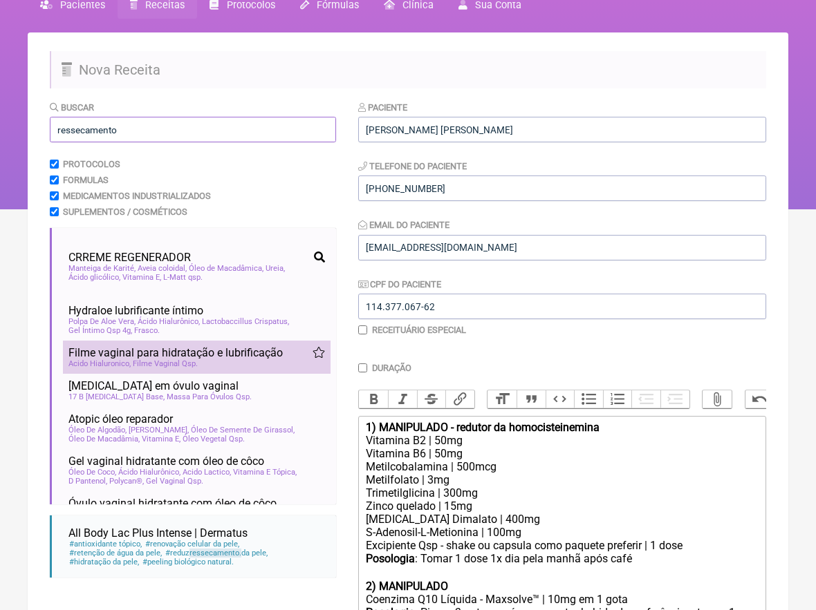
type input "ressecamento"
click at [147, 360] on span "Filme Vaginal Qsp" at bounding box center [165, 364] width 65 height 9
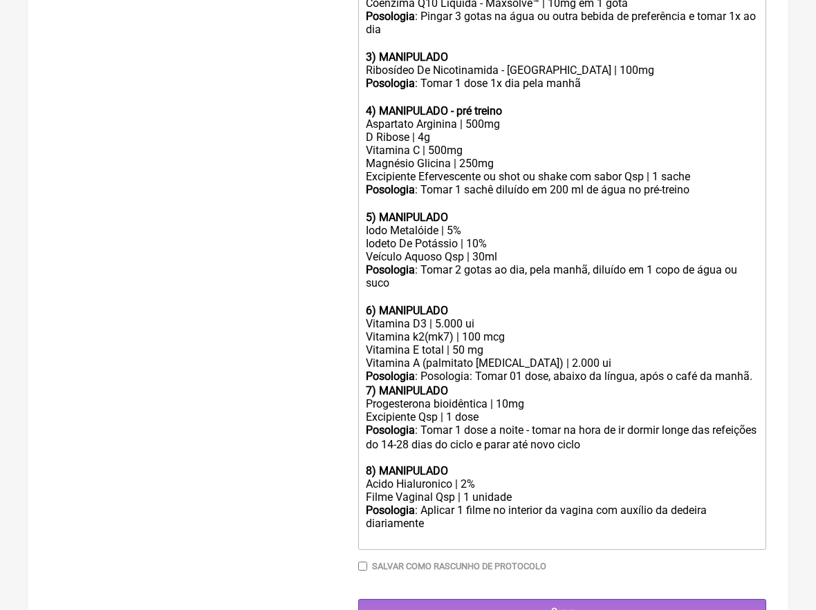
scroll to position [663, 0]
click at [452, 505] on div "Posologia : Aplicar 1 filme no interior da vagina com auxílio da dedeira diaria…" at bounding box center [562, 525] width 393 height 41
type trix-editor "<div><strong>1) MANIPULADO - redutor da homocisteinemina</strong></div><div>Vit…"
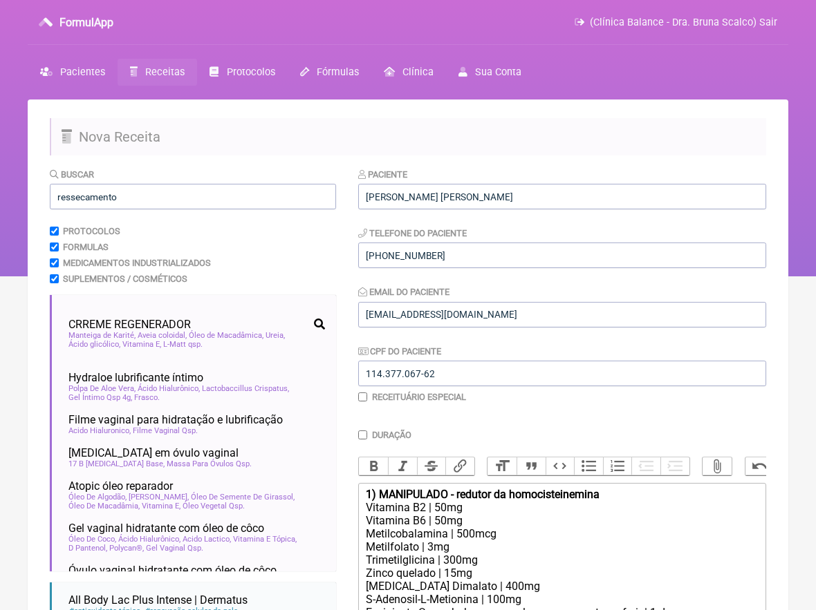
scroll to position [0, 0]
click at [366, 435] on input "Duração" at bounding box center [362, 435] width 9 height 9
checkbox input "true"
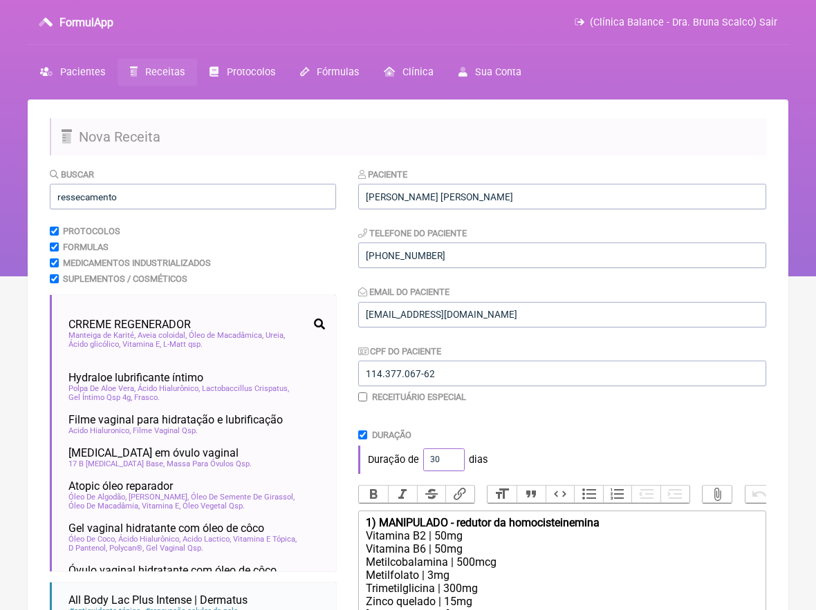
click at [449, 464] on input "30" at bounding box center [443, 460] width 41 height 23
type input "60"
click at [594, 430] on div "Duração" at bounding box center [562, 435] width 408 height 10
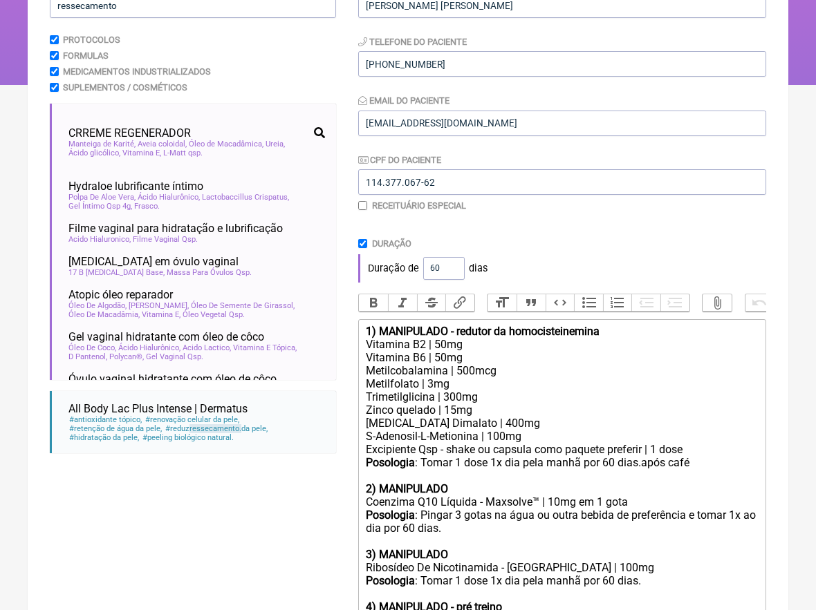
scroll to position [351, 0]
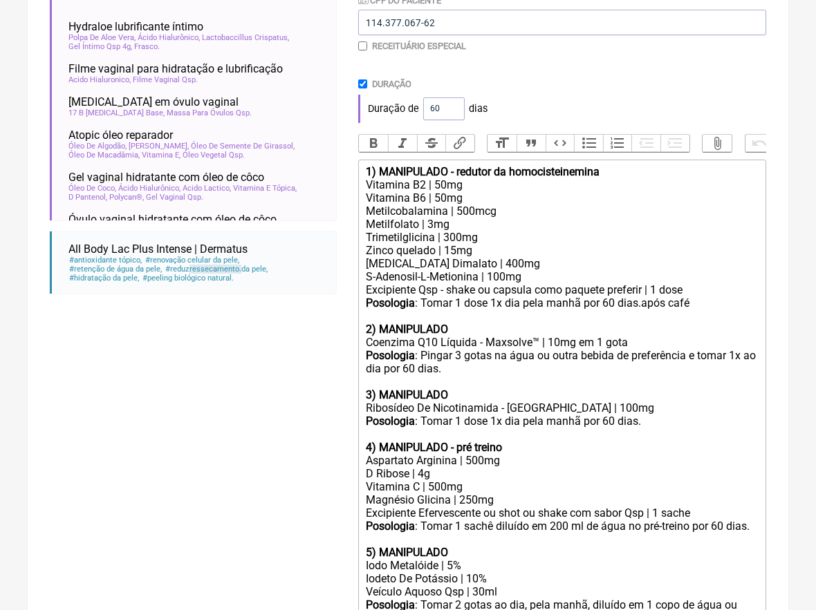
click at [646, 298] on div "Posologia : Tomar 1 dose 1x dia pela manhã por 60 dias.após café" at bounding box center [562, 310] width 393 height 26
drag, startPoint x: 698, startPoint y: 295, endPoint x: 646, endPoint y: 296, distance: 52.5
click at [646, 297] on div "Posologia : Tomar 1 dose 1x dia pela manhã por 60 dias.após café" at bounding box center [562, 310] width 393 height 26
click at [587, 297] on div "Posologia : Tomar 1 dose 1x dia pela manhã por 60 dias." at bounding box center [562, 310] width 393 height 26
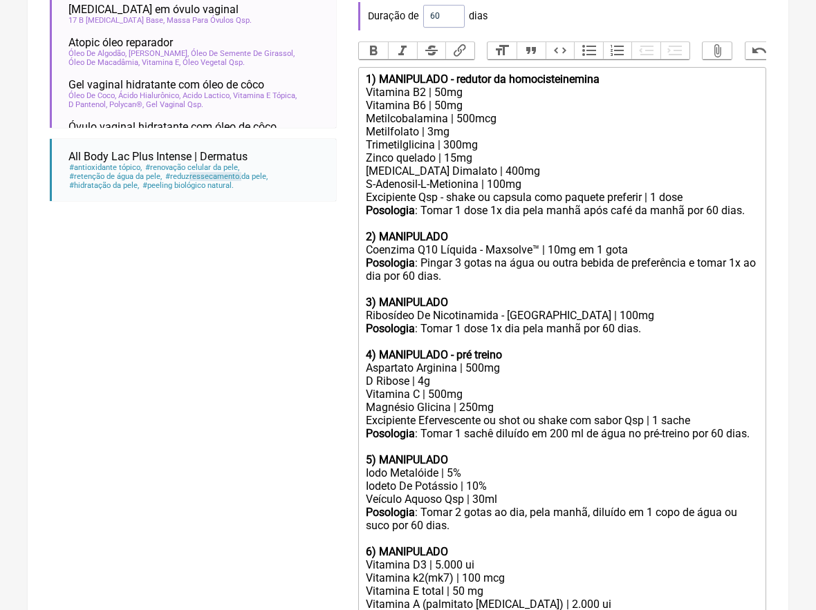
scroll to position [445, 0]
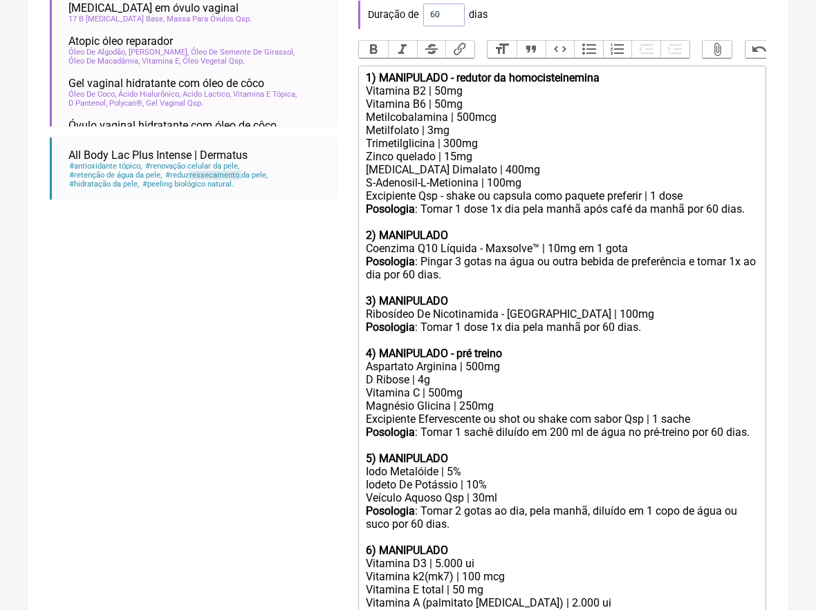
click at [599, 203] on div "Posologia : Tomar 1 dose 1x dia pela manhã após café da manhã por 60 dias." at bounding box center [562, 216] width 393 height 26
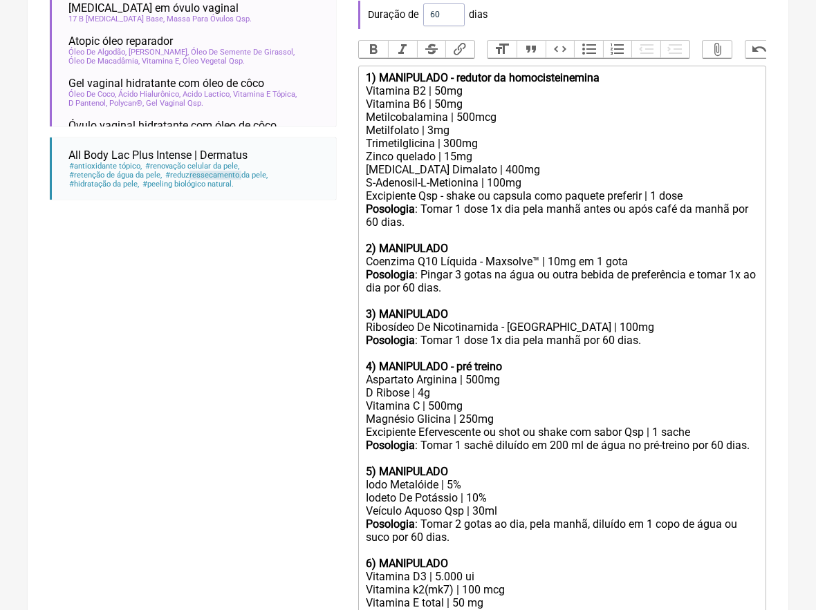
click at [396, 280] on div "Posologia : Pingar 3 gotas na água ou outra bebida de preferência e tomar 1x ao…" at bounding box center [562, 287] width 393 height 39
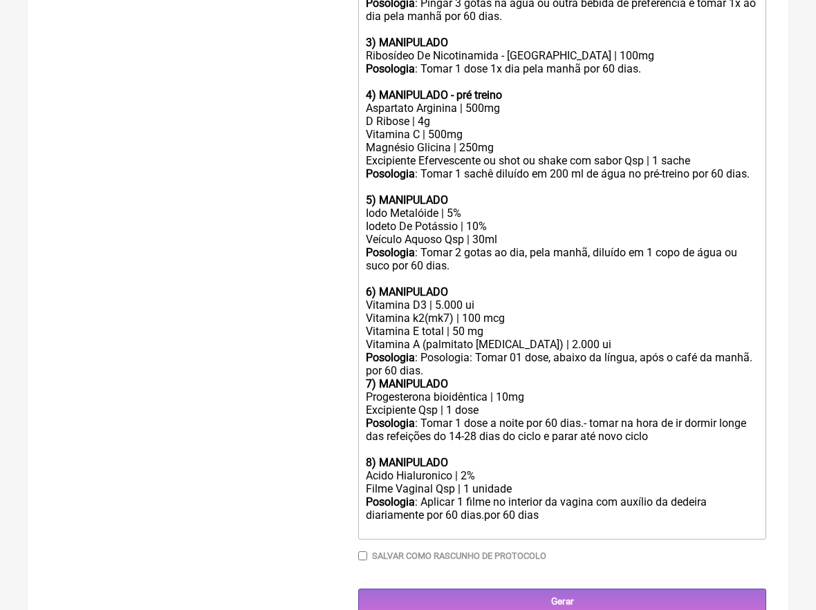
scroll to position [716, 0]
click at [590, 247] on div "Posologia : Tomar 2 gotas ao dia, pela manhã, diluído em 1 copo de água ou suco…" at bounding box center [562, 266] width 393 height 39
drag, startPoint x: 590, startPoint y: 241, endPoint x: 670, endPoint y: 241, distance: 80.2
click at [670, 247] on div "Posologia : Tomar 2 gotas ao dia, pela manhã longe das refeições, diluído em 1 …" at bounding box center [562, 266] width 393 height 39
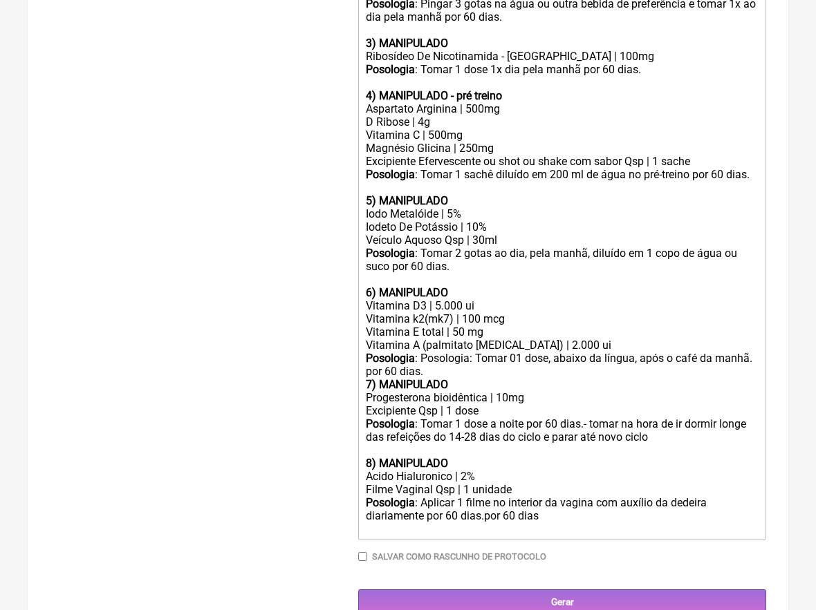
click at [501, 352] on div "Posologia : Posologia: Tomar 01 dose, abaixo da língua, após o café da manhã. p…" at bounding box center [562, 365] width 393 height 26
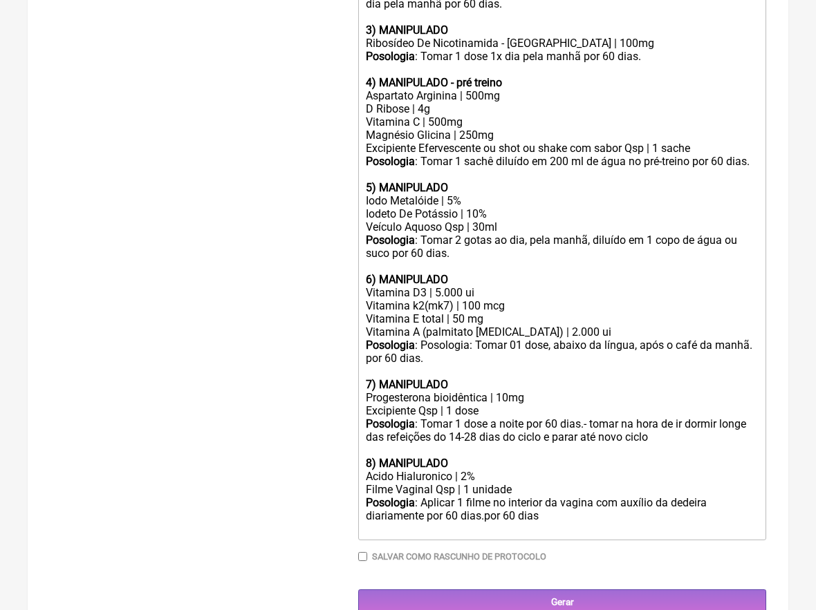
scroll to position [729, 0]
click at [752, 339] on div "Posologia : Posologia: Tomar 01 dose, abaixo da língua, após o café da manhã. p…" at bounding box center [562, 358] width 393 height 39
type trix-editor "<div><strong>1) MANIPULADO - redutor da homocisteinemina</strong></div><div>Vit…"
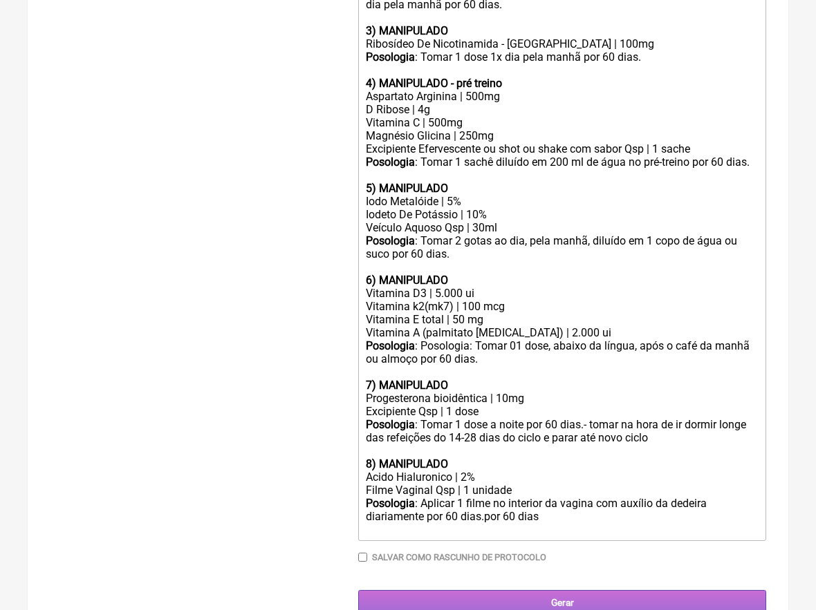
click at [619, 590] on input "Gerar" at bounding box center [562, 603] width 408 height 26
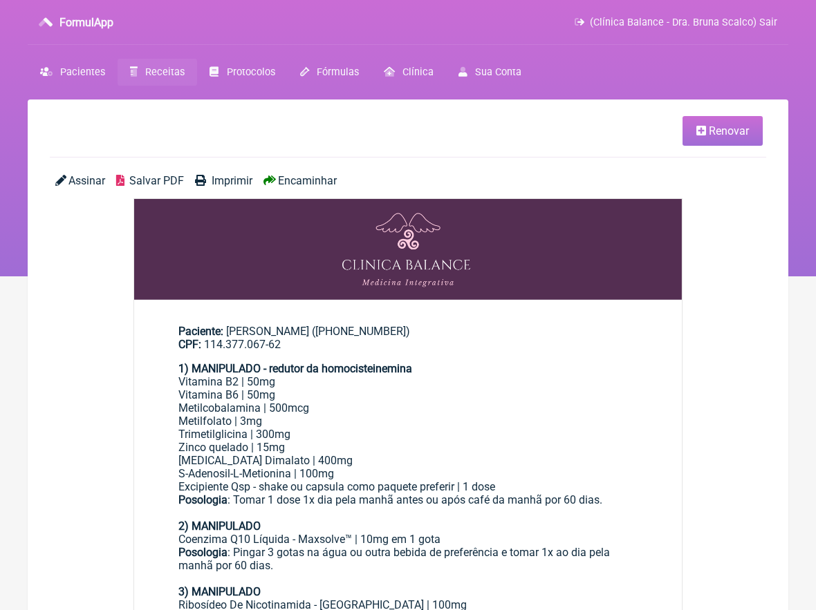
click at [76, 180] on span "Assinar" at bounding box center [86, 180] width 37 height 13
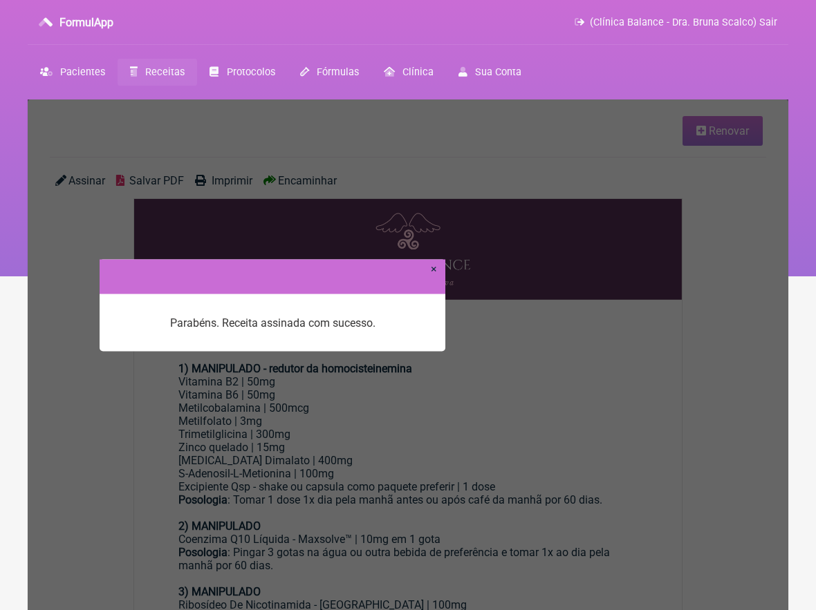
click at [433, 272] on link "×" at bounding box center [434, 268] width 6 height 13
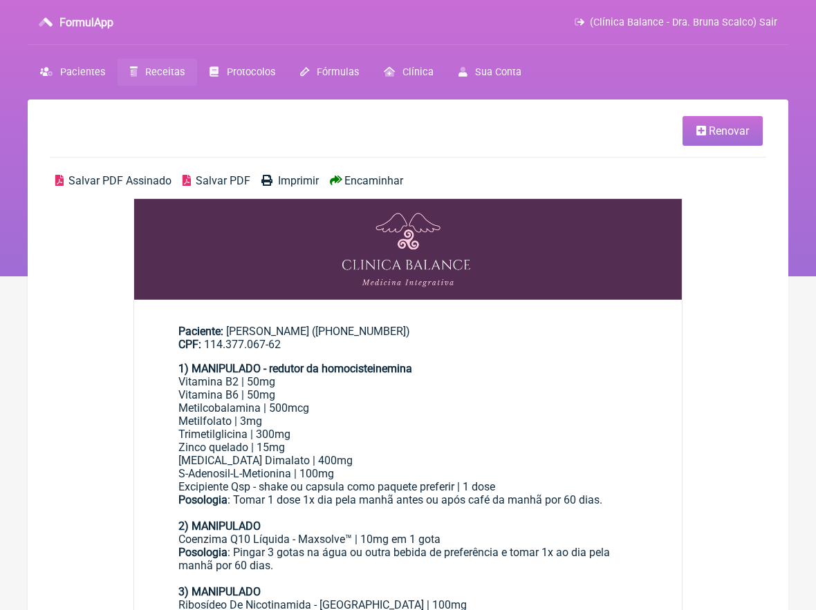
click at [382, 180] on span "Encaminhar" at bounding box center [373, 180] width 59 height 13
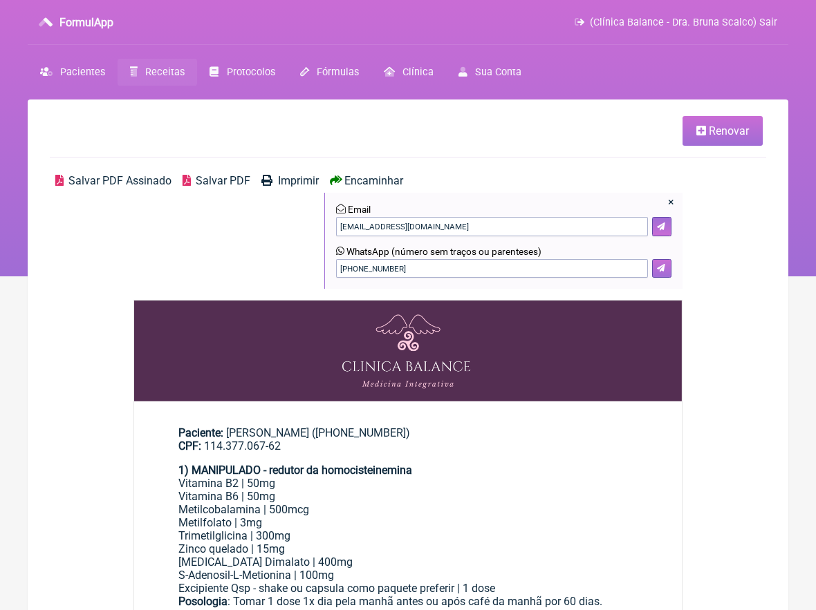
click at [669, 272] on button at bounding box center [661, 268] width 19 height 19
